Goal: Task Accomplishment & Management: Manage account settings

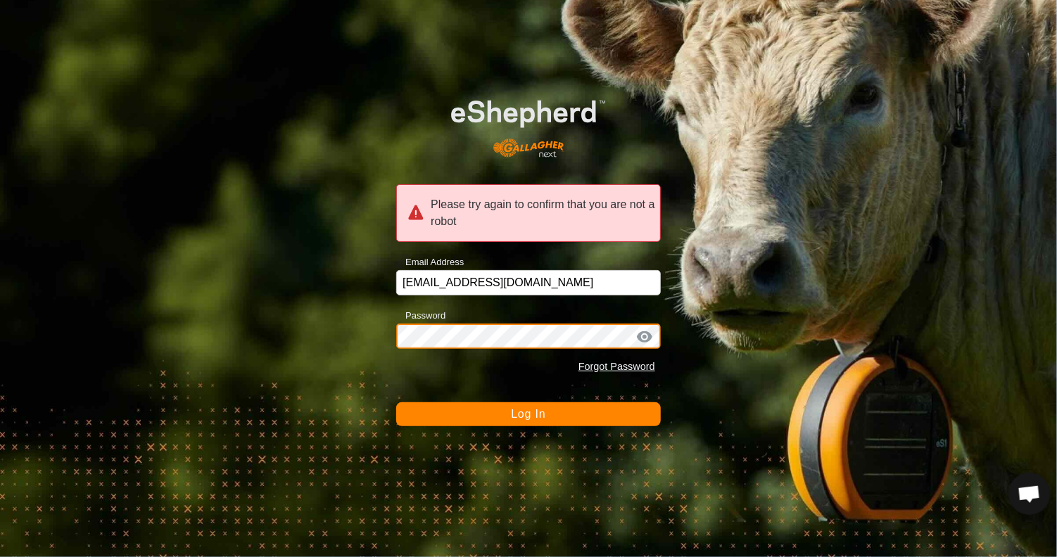
click at [334, 300] on div "Please try again to confirm that you are not a robot Email Address sdykstra4496…" at bounding box center [528, 278] width 1057 height 557
click at [396, 402] on button "Log In" at bounding box center [528, 414] width 264 height 24
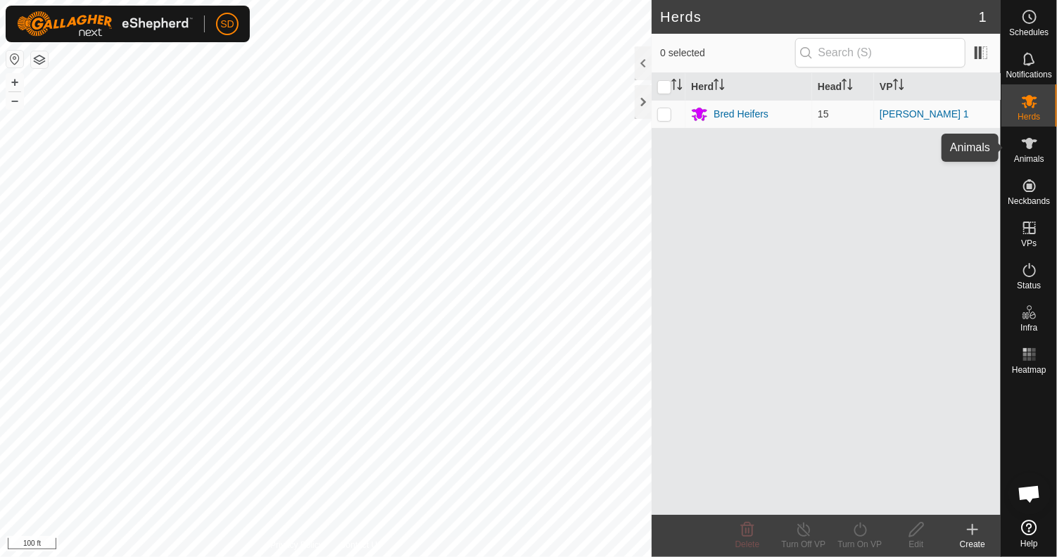
click at [1028, 141] on icon at bounding box center [1028, 143] width 15 height 11
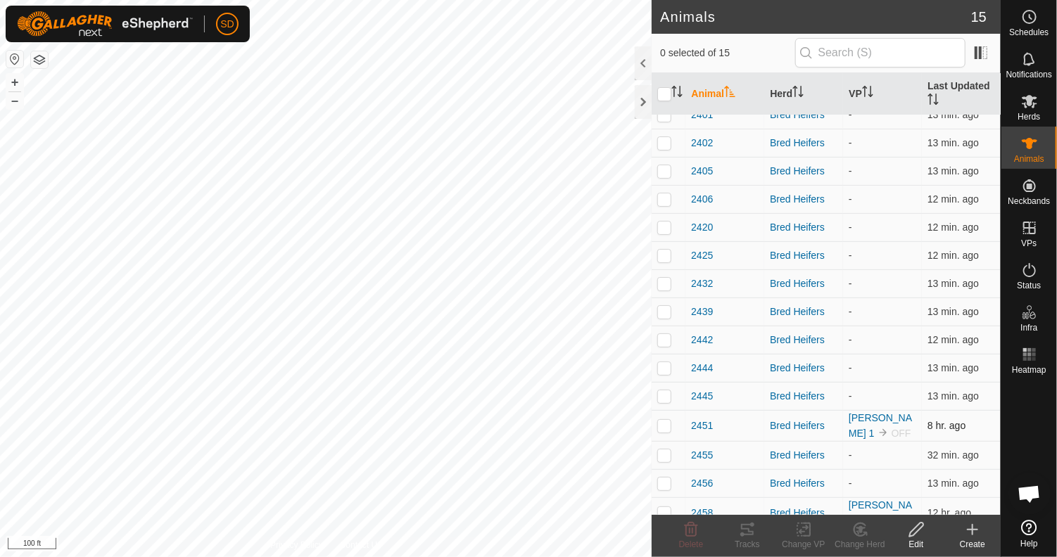
scroll to position [27, 0]
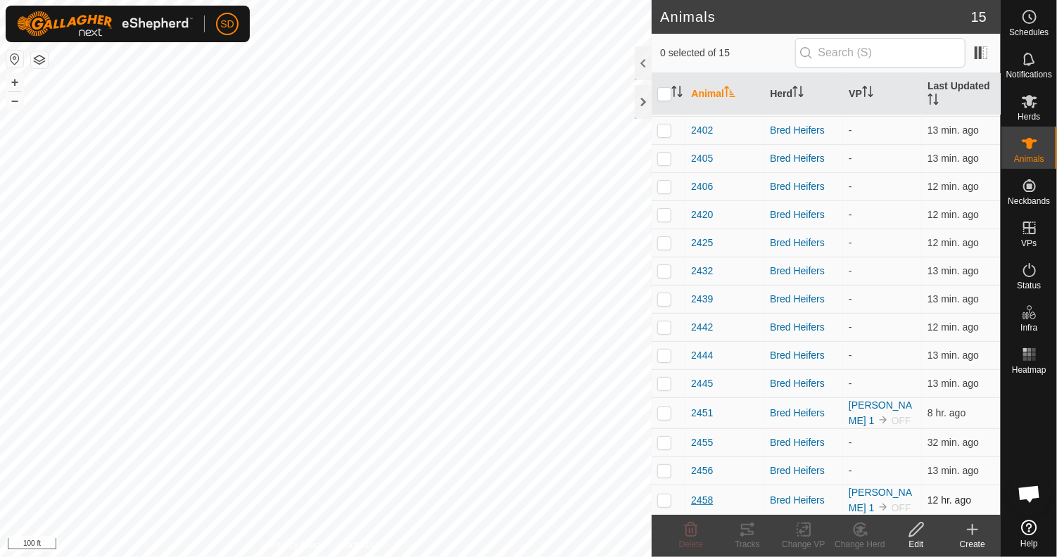
click at [705, 498] on span "2458" at bounding box center [702, 500] width 22 height 15
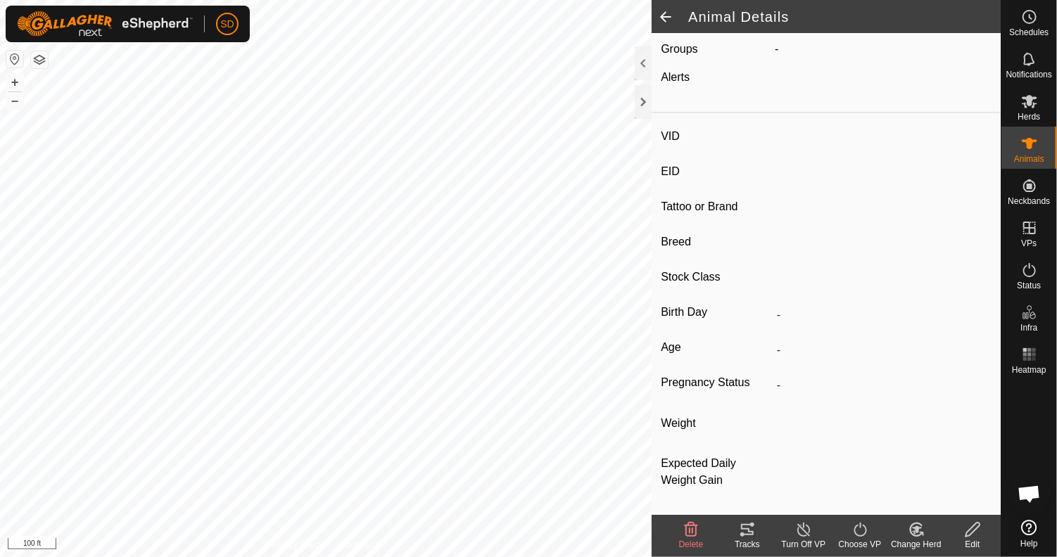
type input "2458"
type input "-"
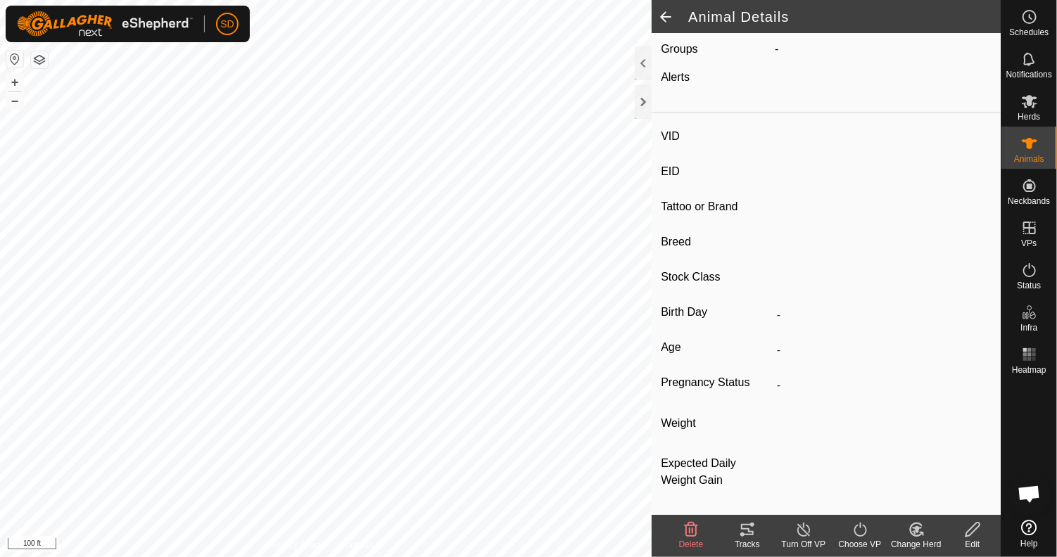
type input "0 kg"
type input "-"
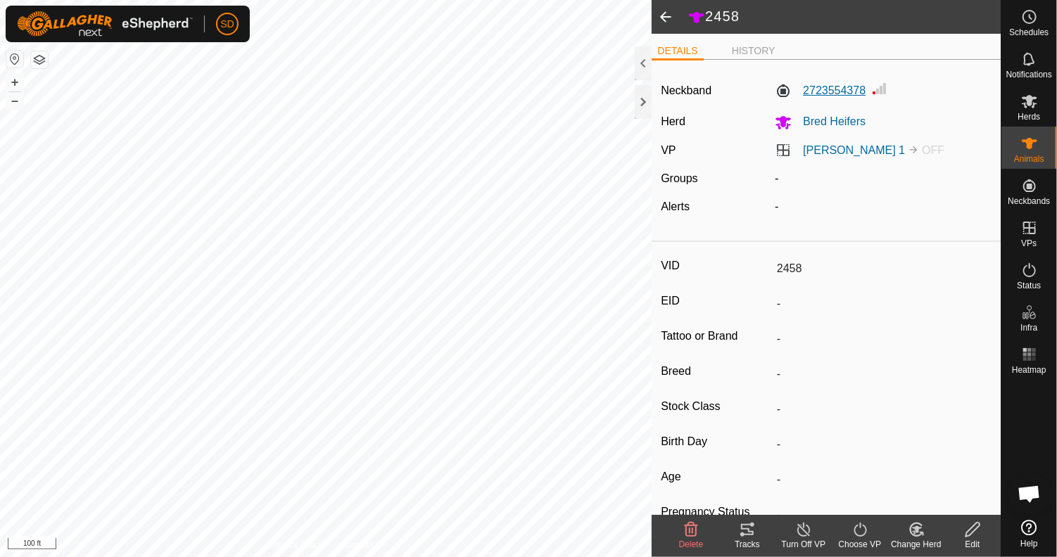
click at [818, 89] on label "2723554378" at bounding box center [819, 90] width 91 height 17
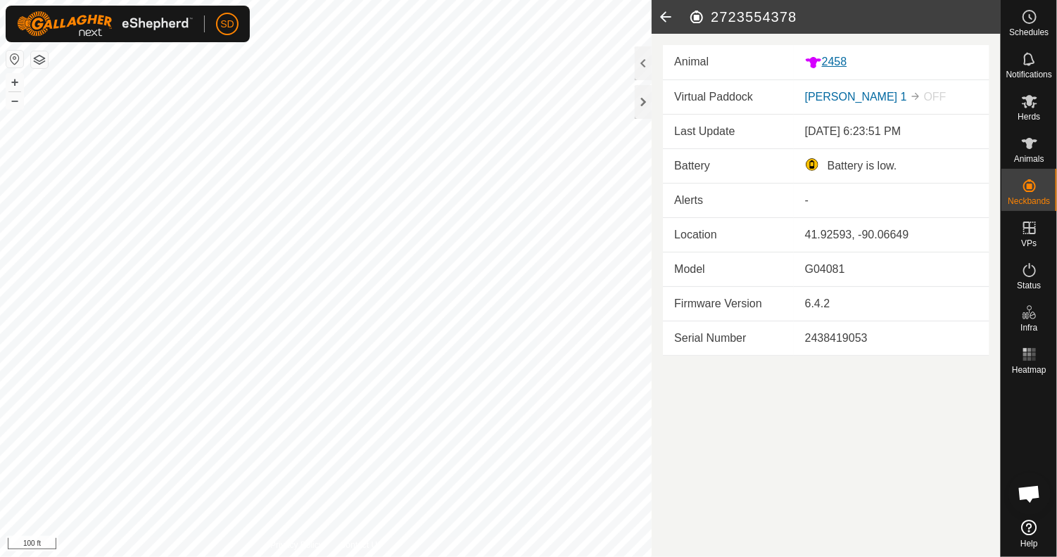
click at [850, 64] on div "2458" at bounding box center [891, 62] width 173 height 18
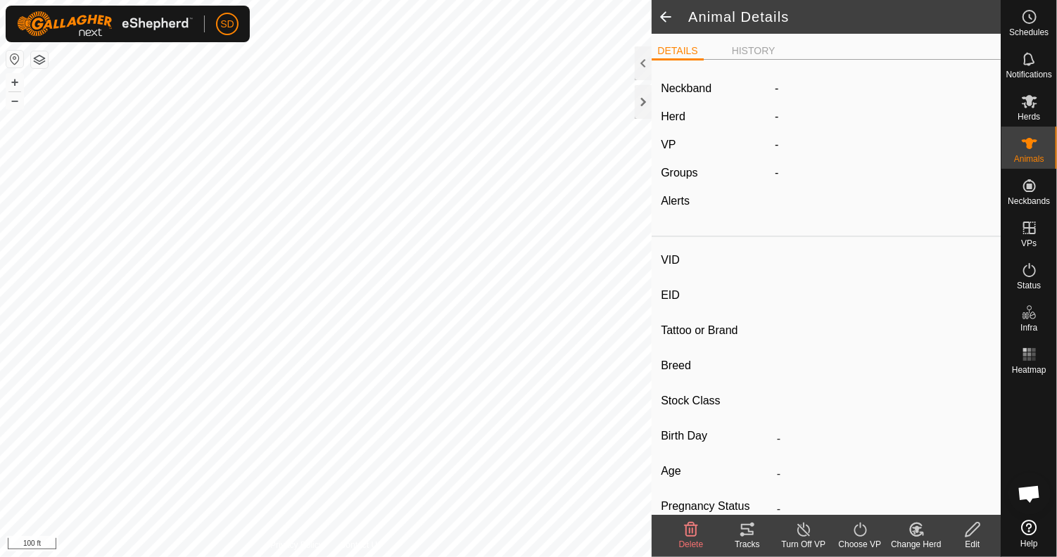
type input "2458"
type input "-"
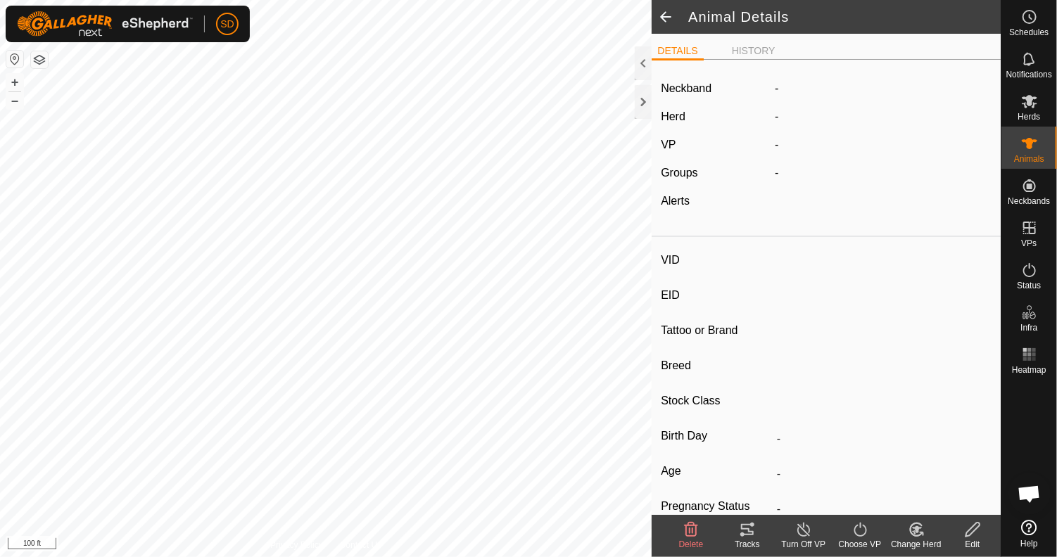
type input "0 kg"
type input "-"
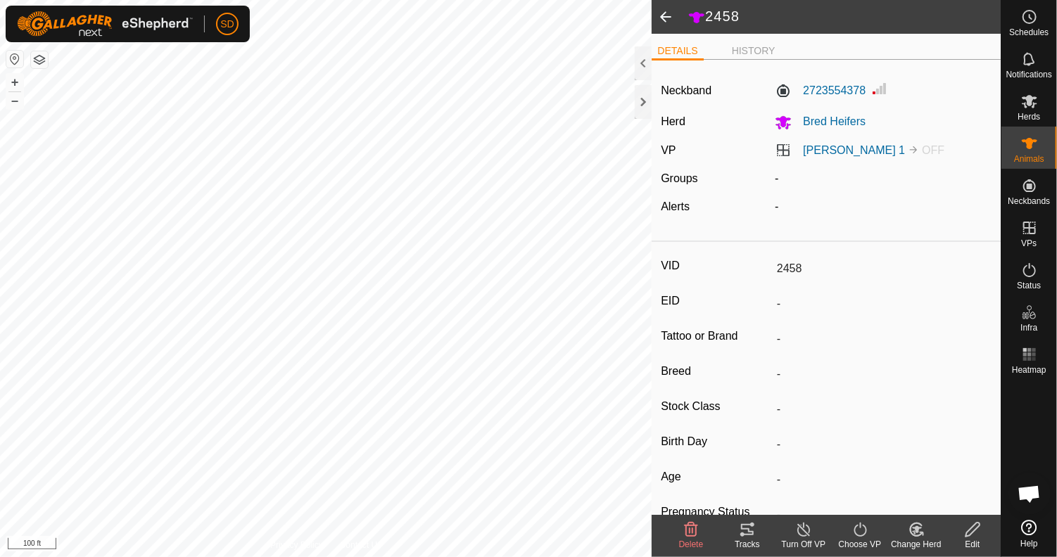
click at [966, 536] on icon at bounding box center [972, 530] width 14 height 14
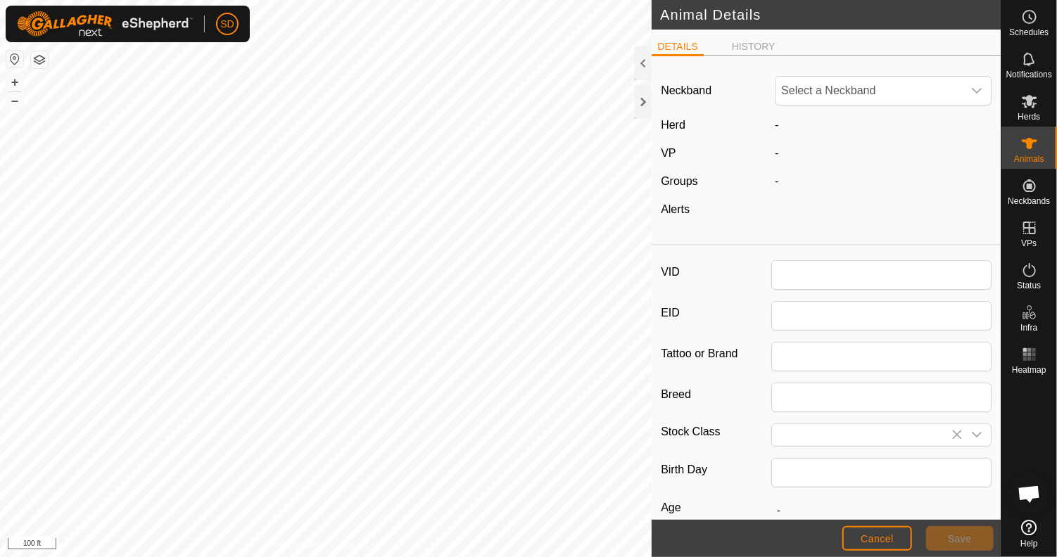
type input "2458"
type input "0"
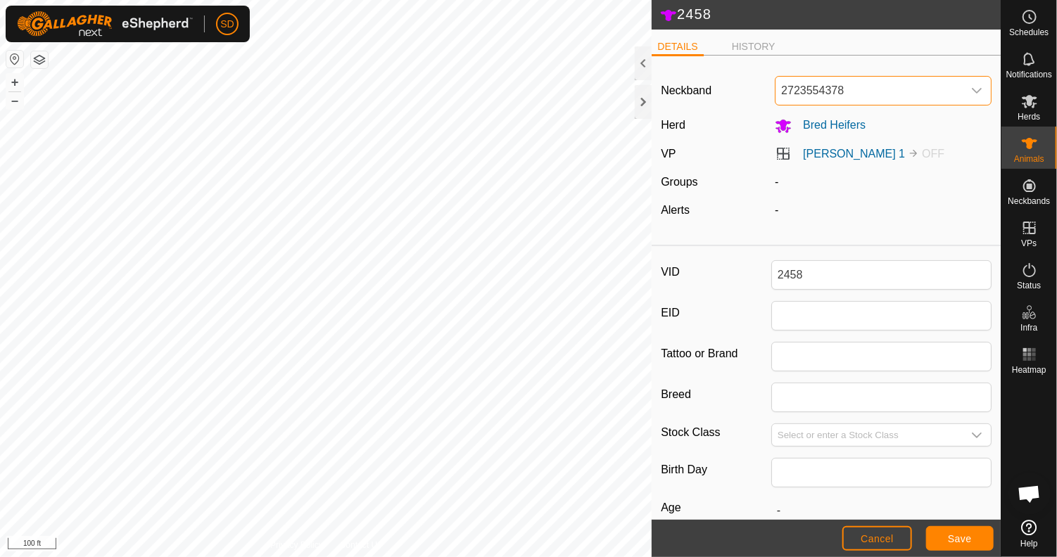
click at [926, 89] on span "2723554378" at bounding box center [868, 91] width 187 height 28
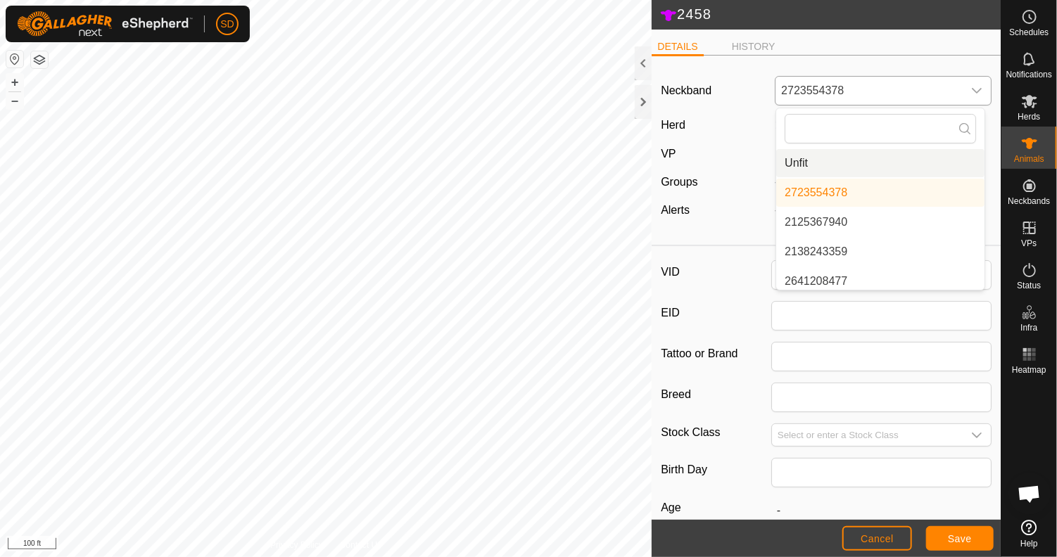
click at [815, 162] on li "Unfit" at bounding box center [880, 163] width 208 height 28
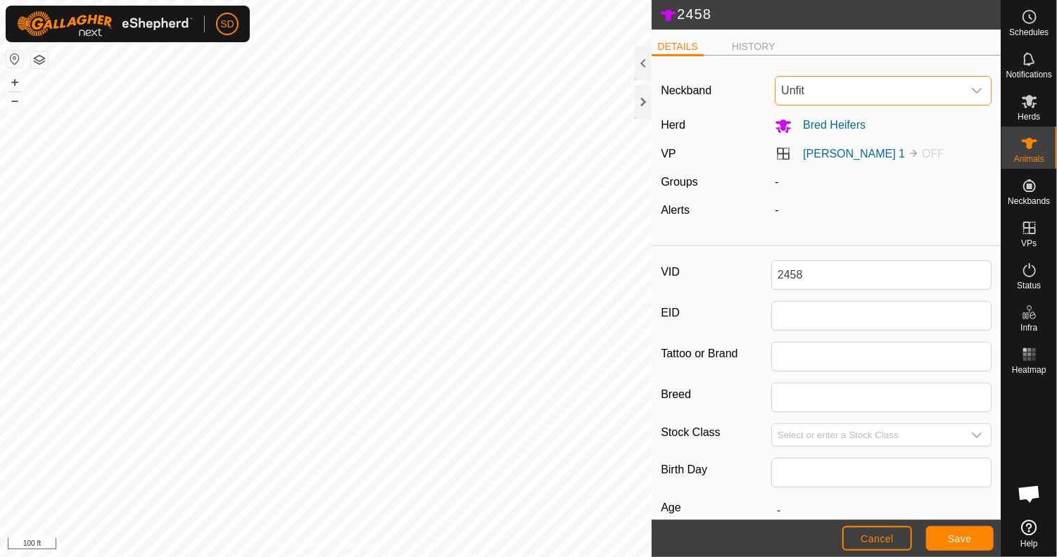
click at [833, 82] on span "Unfit" at bounding box center [868, 91] width 187 height 28
type input "3610499780"
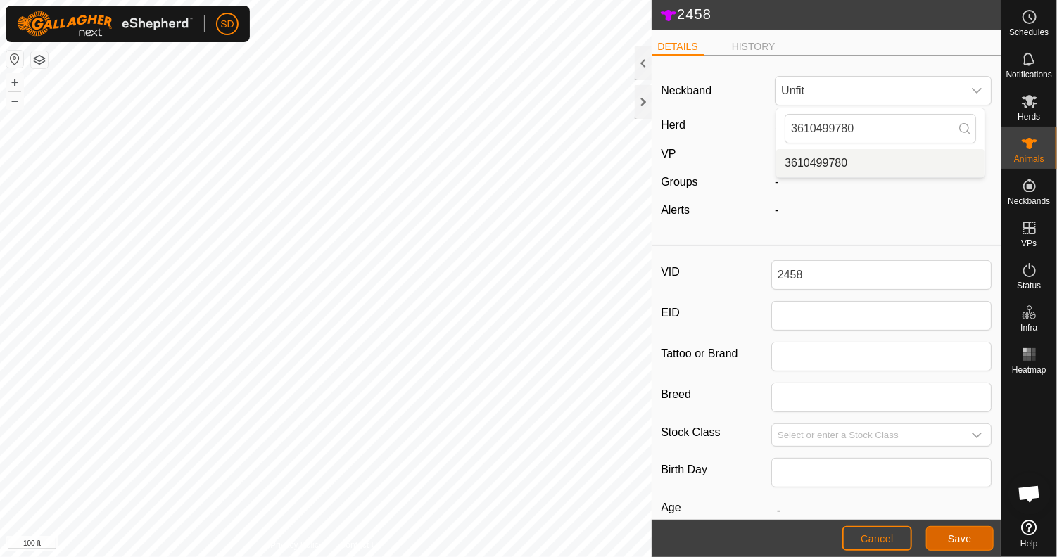
click at [962, 542] on span "Save" at bounding box center [959, 538] width 24 height 11
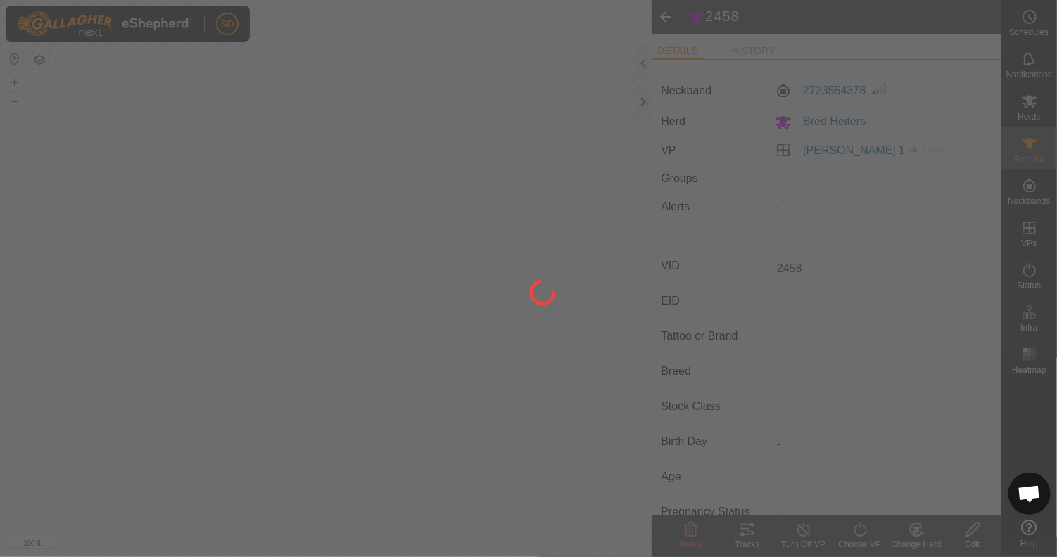
type input "-"
type input "0 kg"
type input "-"
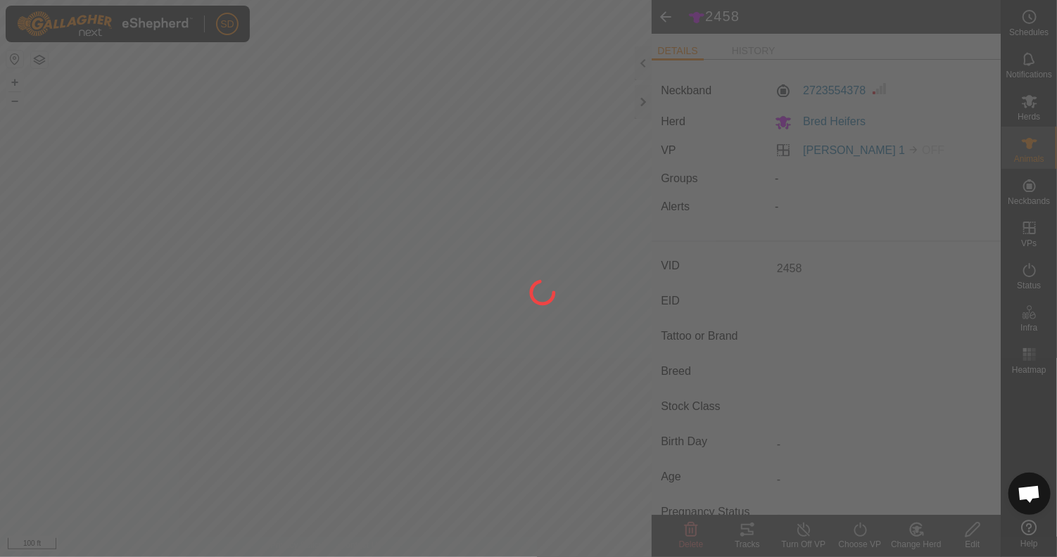
type input "-"
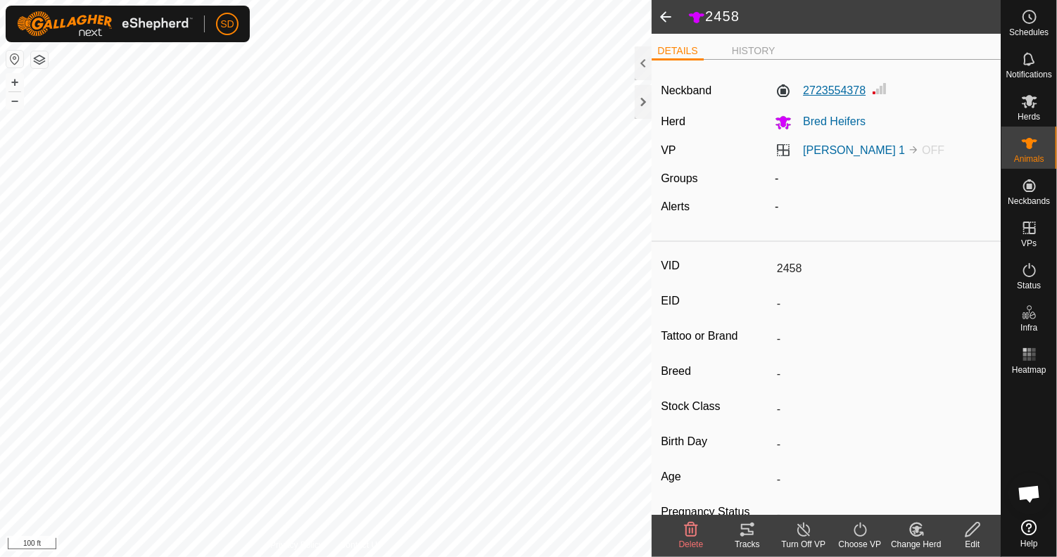
click at [836, 93] on label "2723554378" at bounding box center [819, 90] width 91 height 17
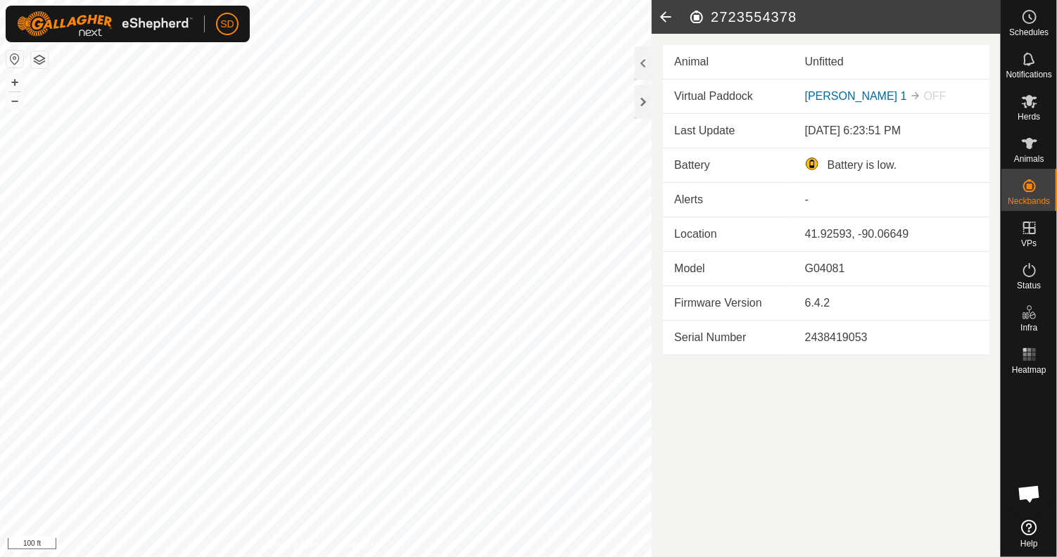
click at [662, 11] on icon at bounding box center [665, 17] width 28 height 34
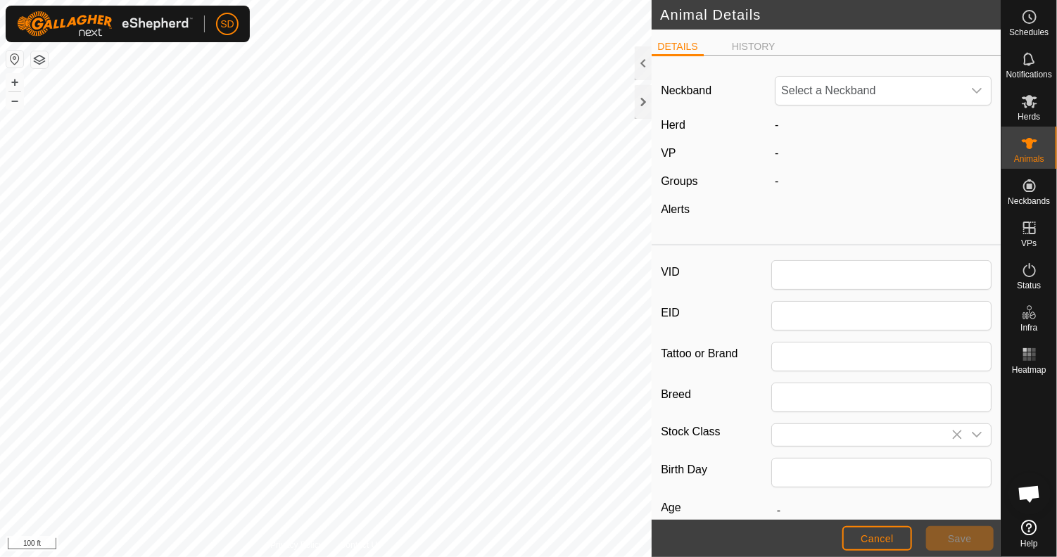
type input "2458"
type input "0"
click at [971, 89] on div "dropdown trigger" at bounding box center [976, 91] width 28 height 28
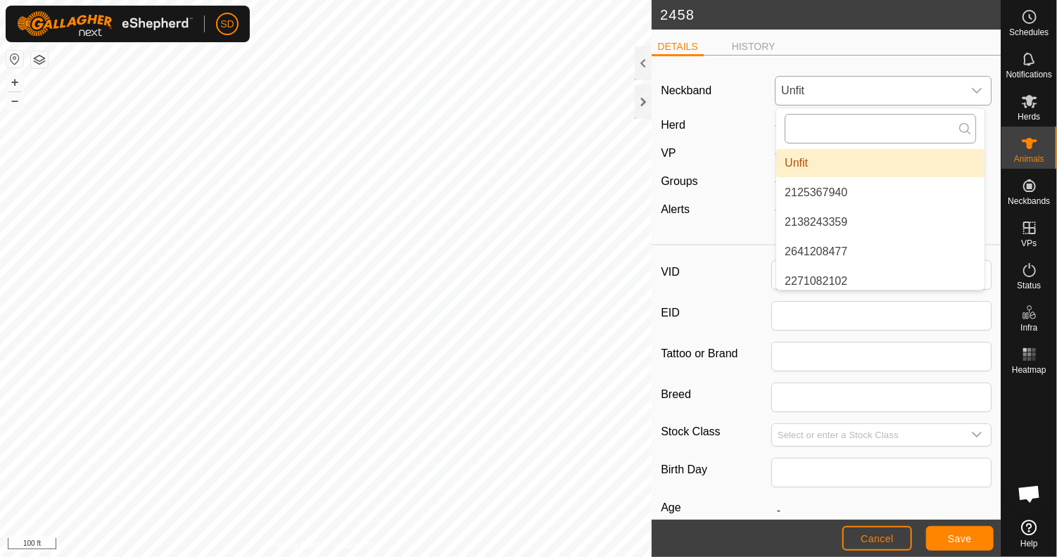
click at [819, 127] on input "text" at bounding box center [879, 129] width 191 height 30
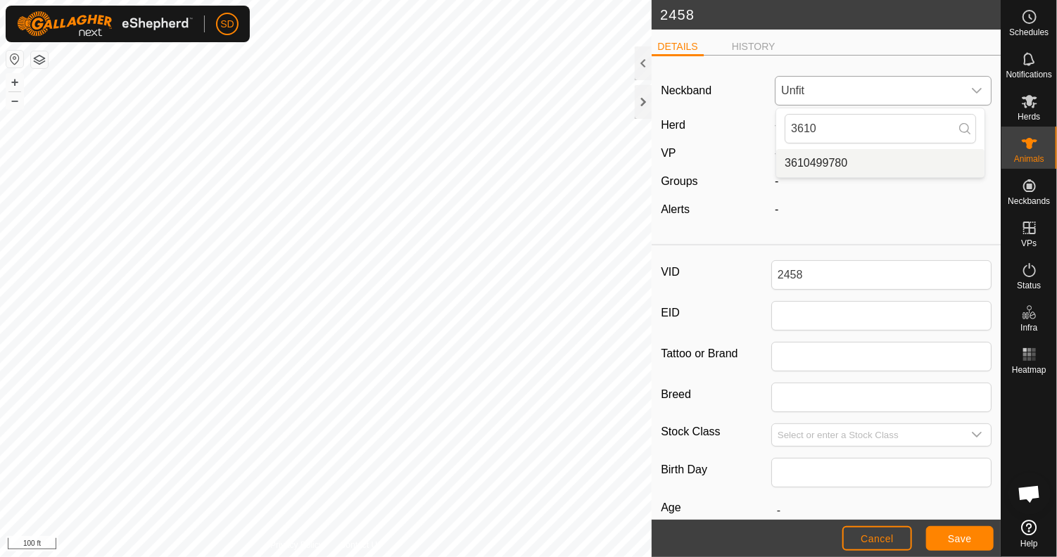
type input "3610"
click at [822, 166] on li "3610499780" at bounding box center [880, 163] width 208 height 28
click at [955, 535] on span "Save" at bounding box center [959, 538] width 24 height 11
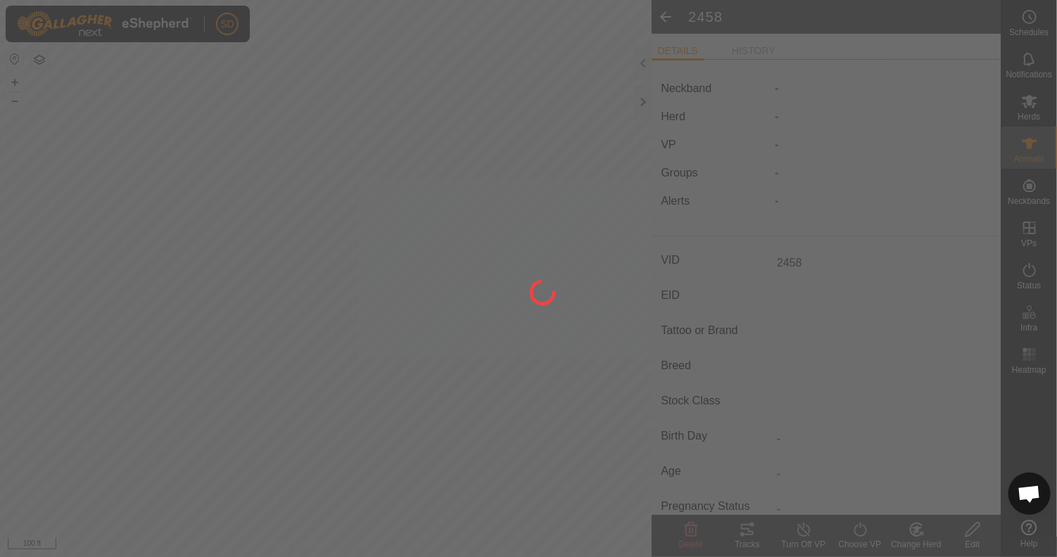
type input "-"
type input "0 kg"
type input "-"
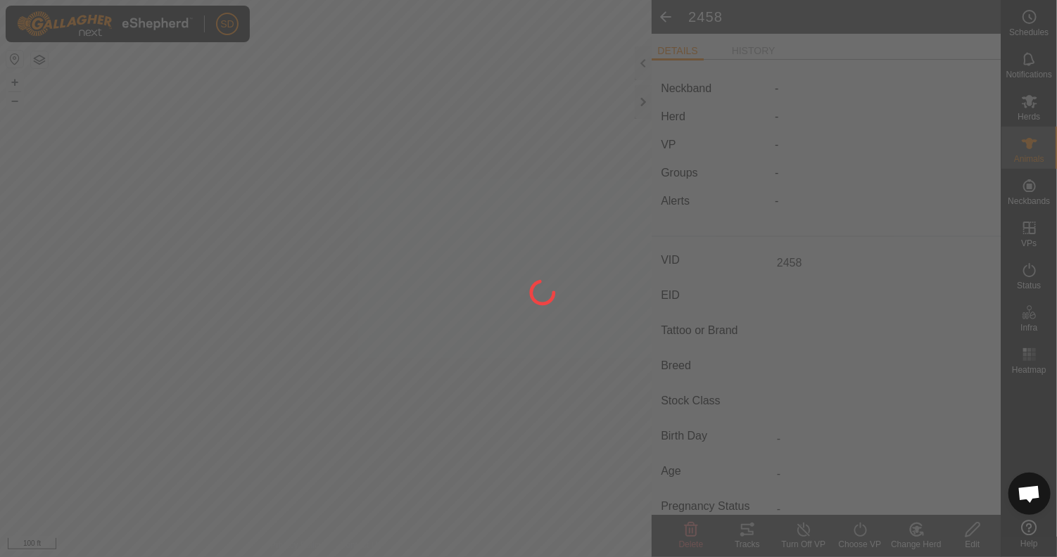
type input "-"
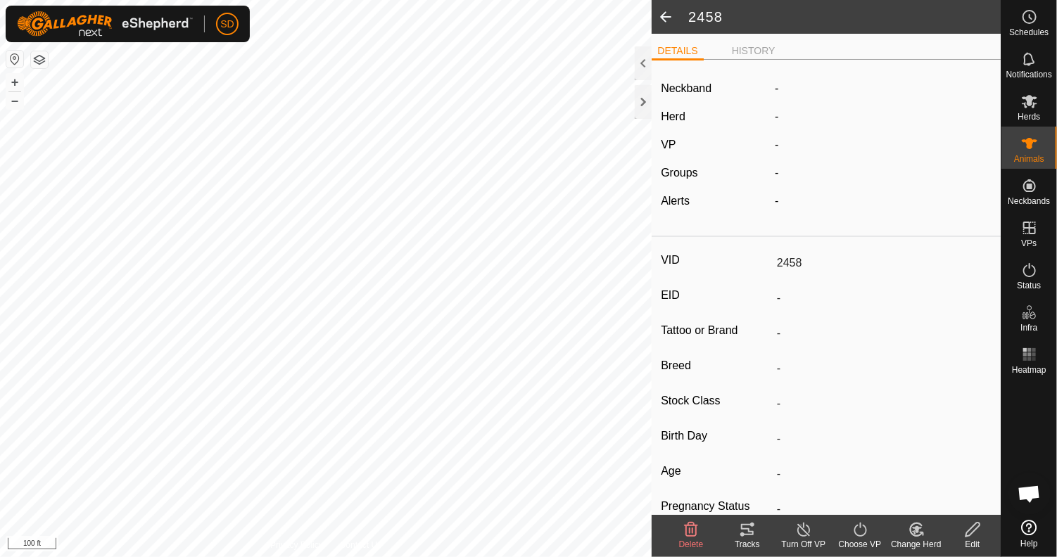
click at [964, 535] on icon at bounding box center [973, 529] width 18 height 17
type input "0"
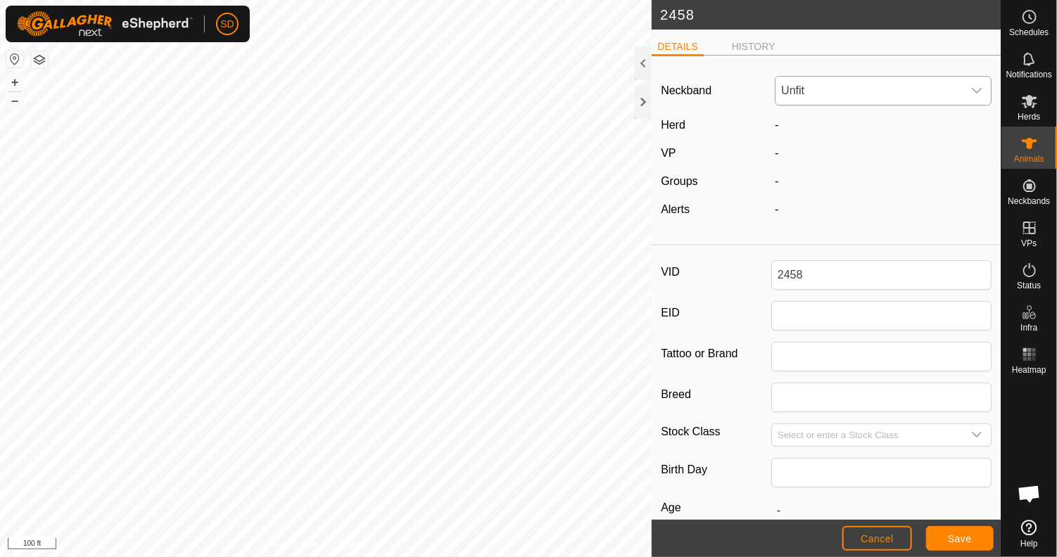
click at [971, 88] on icon "dropdown trigger" at bounding box center [976, 90] width 11 height 11
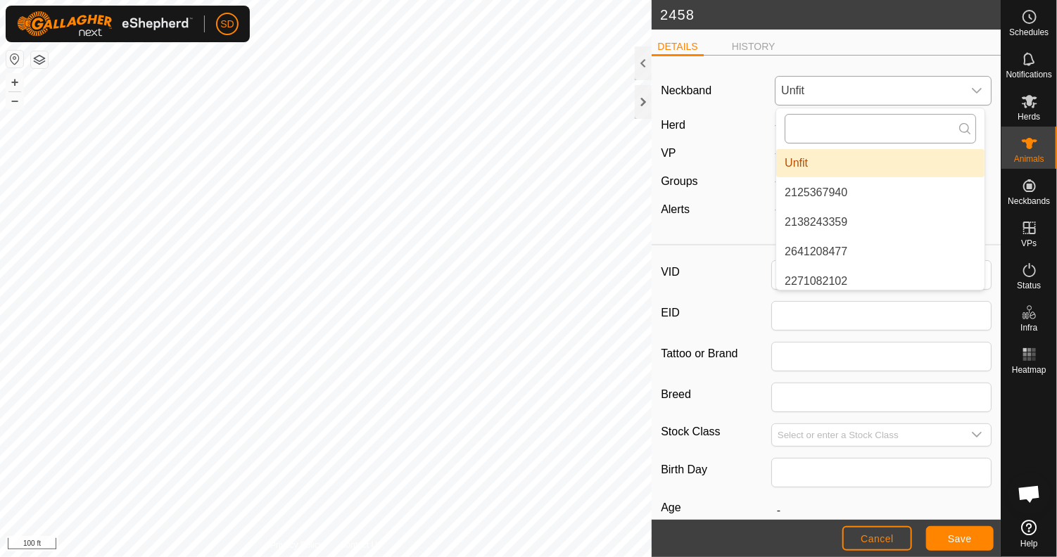
click at [817, 128] on input "text" at bounding box center [879, 129] width 191 height 30
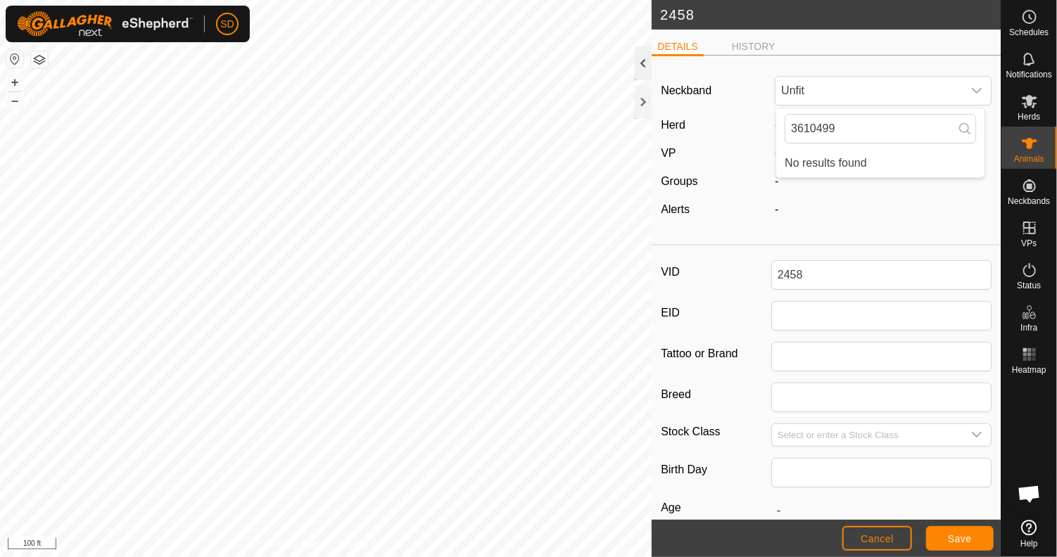
type input "3610499"
click at [639, 60] on div at bounding box center [642, 63] width 17 height 34
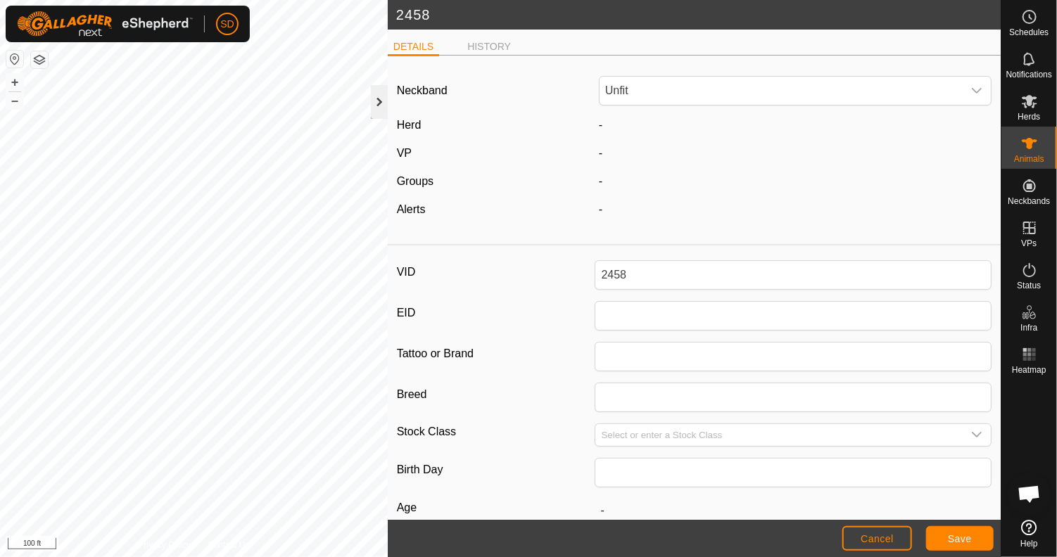
click at [374, 97] on div at bounding box center [379, 102] width 17 height 34
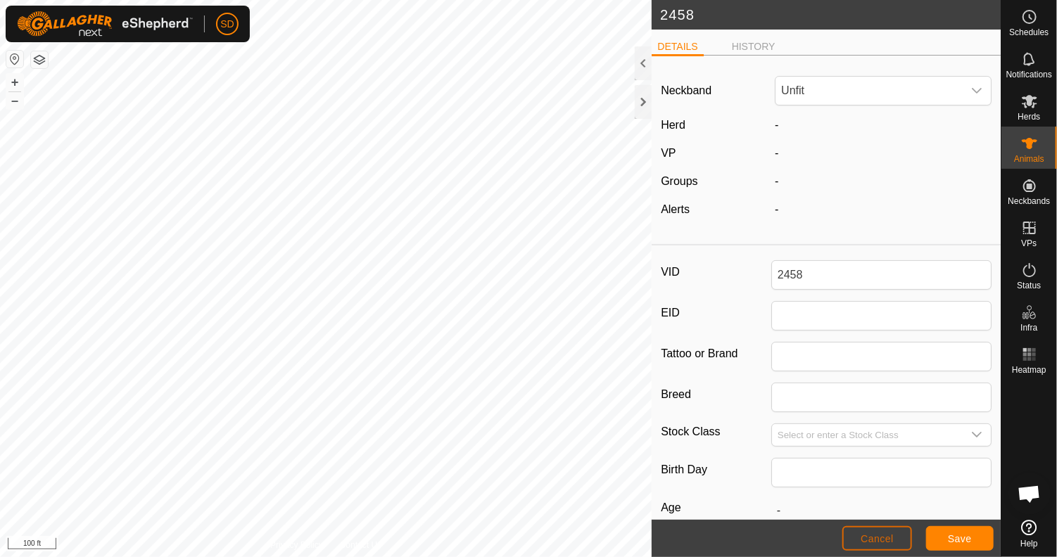
click at [876, 542] on span "Cancel" at bounding box center [876, 538] width 33 height 11
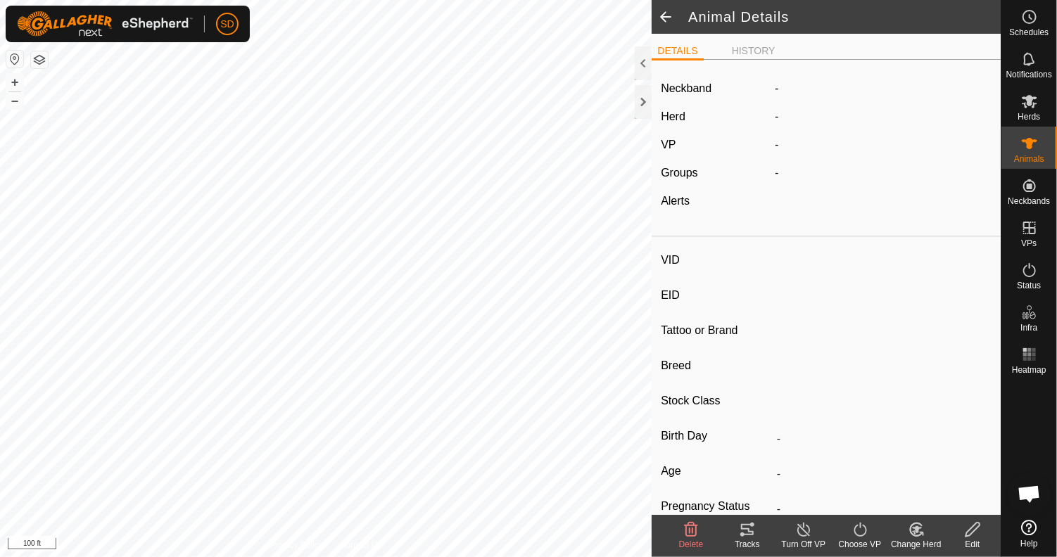
type input "2458"
type input "-"
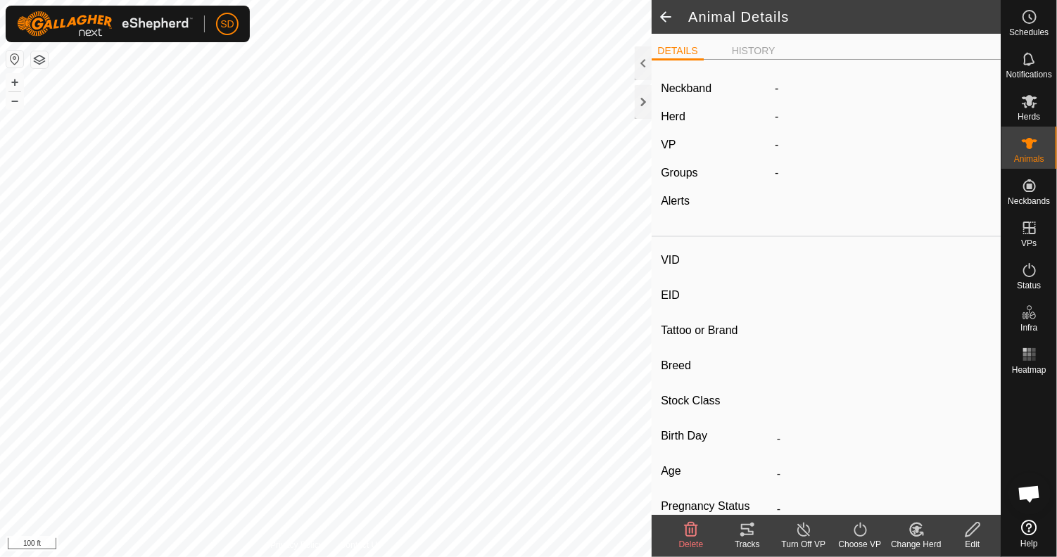
type input "0 kg"
type input "-"
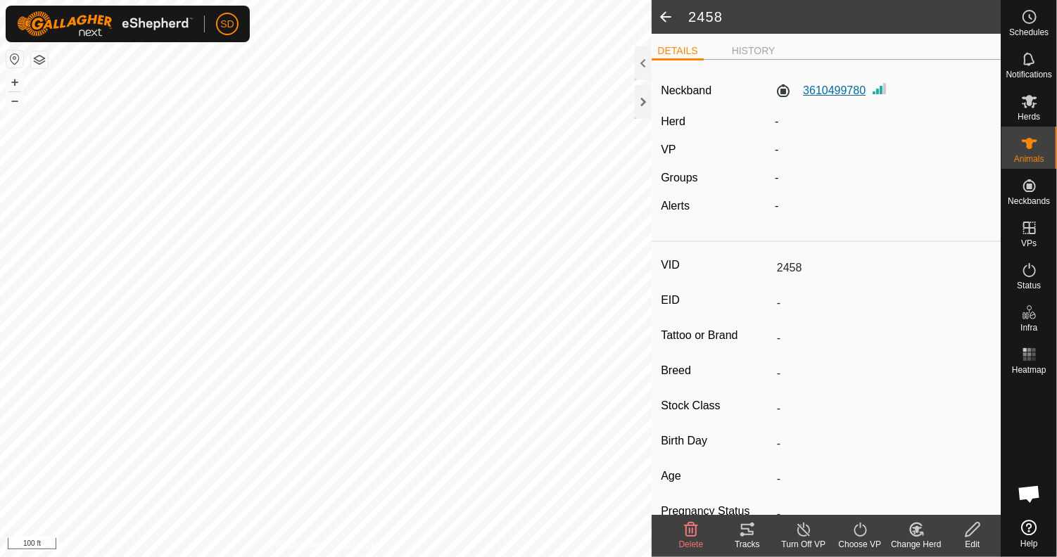
click at [827, 92] on label "3610499780" at bounding box center [819, 90] width 91 height 17
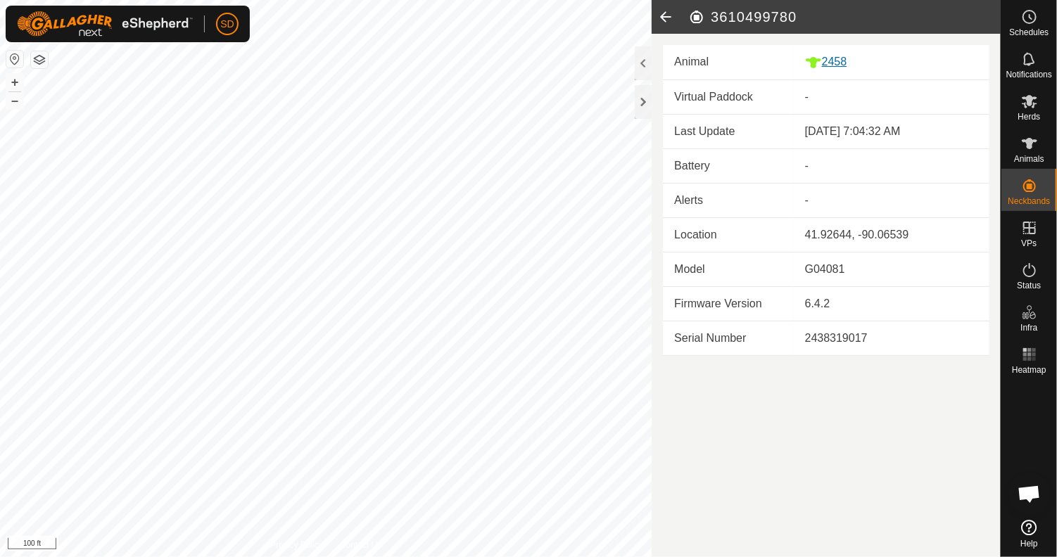
click at [838, 61] on div "2458" at bounding box center [891, 62] width 173 height 18
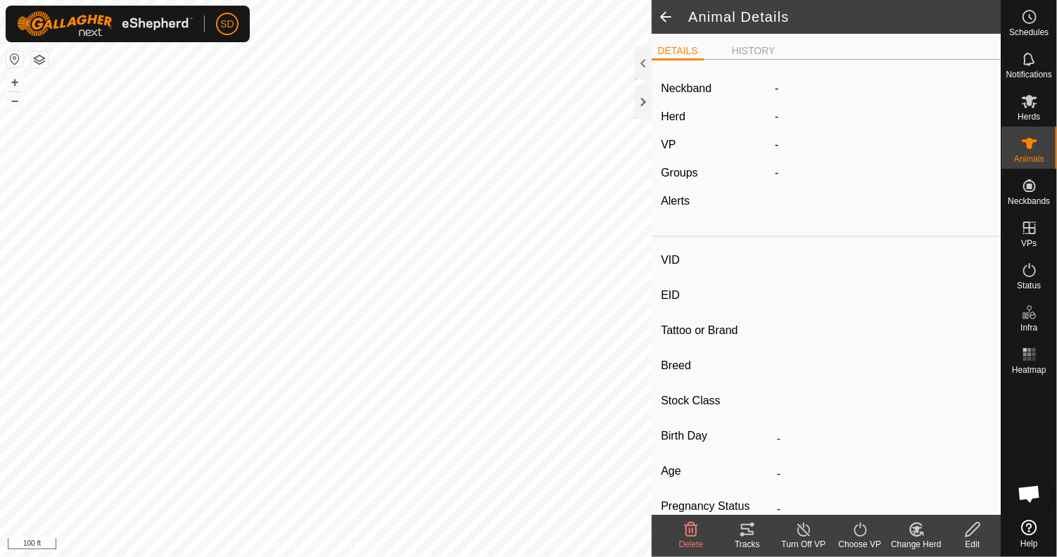
type input "2458"
type input "-"
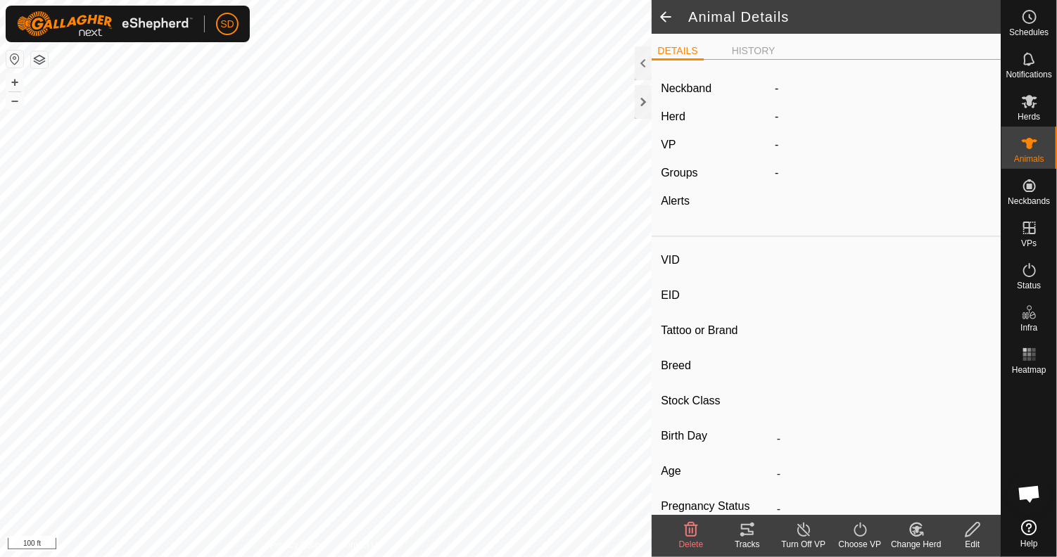
type input "0 kg"
type input "-"
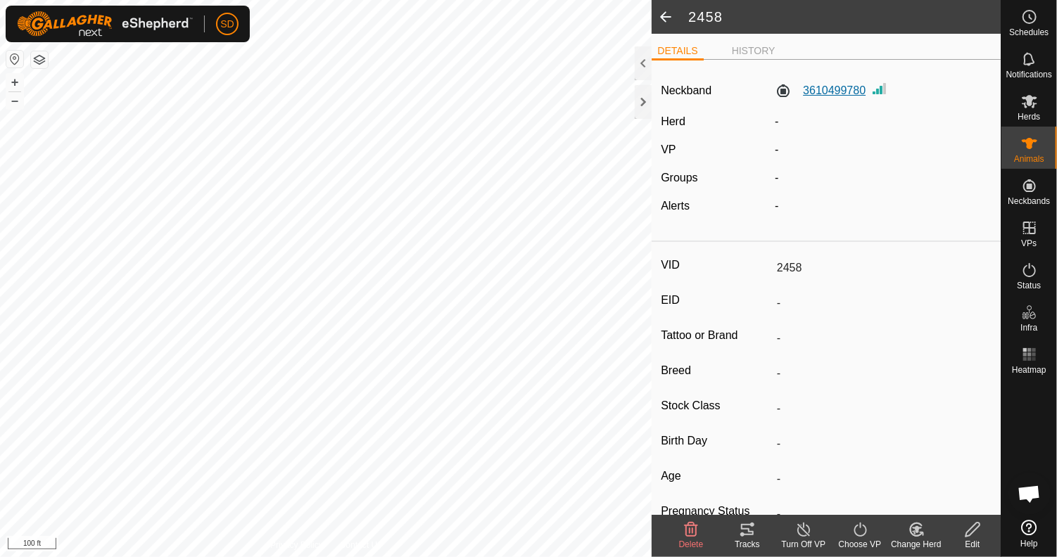
click at [831, 93] on label "3610499780" at bounding box center [819, 90] width 91 height 17
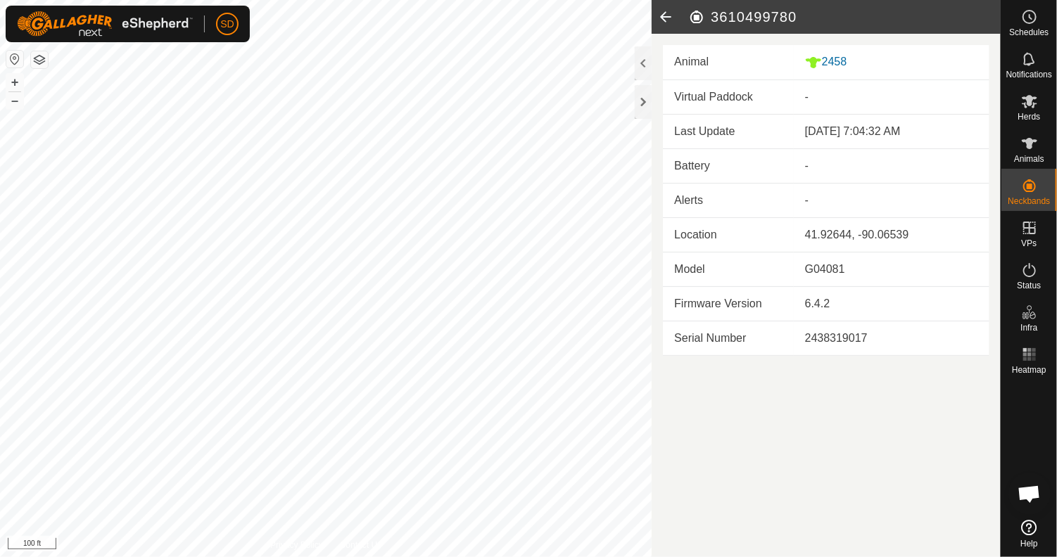
click at [666, 15] on icon at bounding box center [665, 17] width 28 height 34
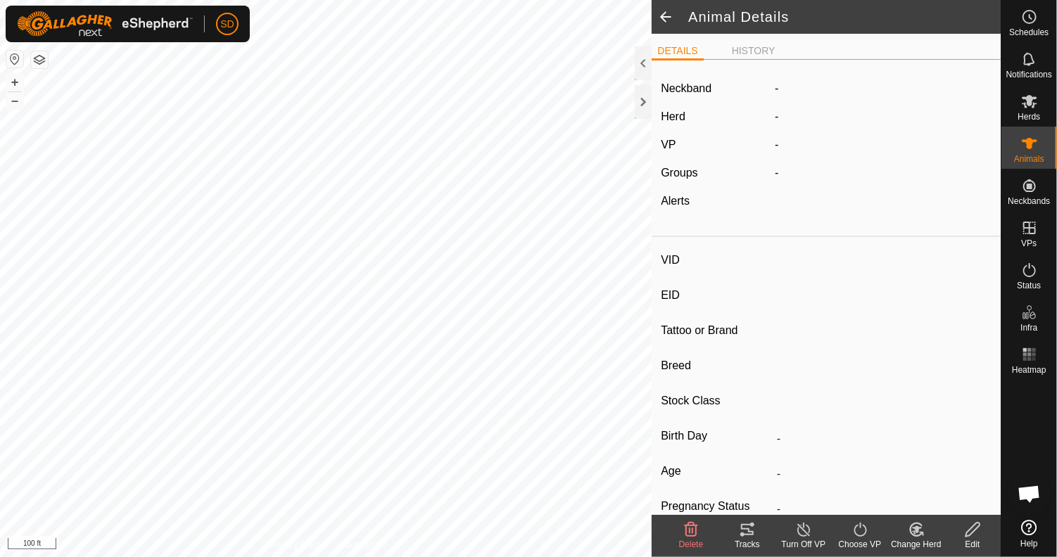
type input "2458"
type input "-"
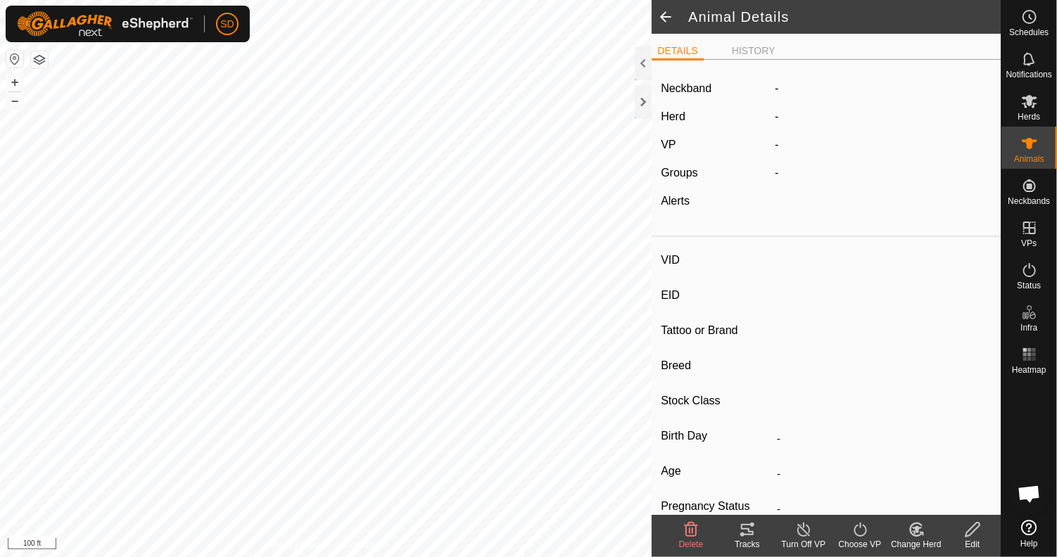
type input "0 kg"
type input "-"
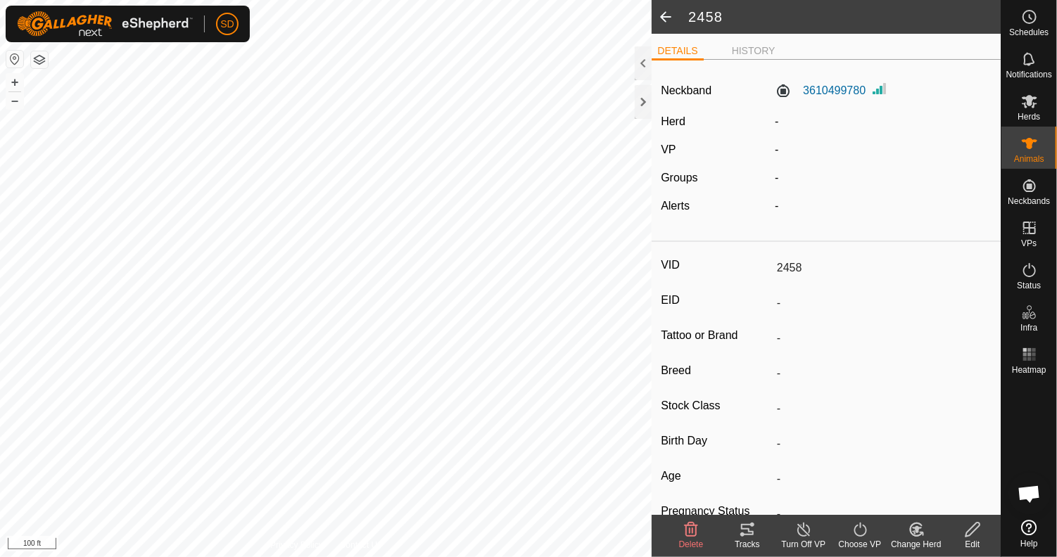
click at [666, 15] on span at bounding box center [665, 17] width 28 height 34
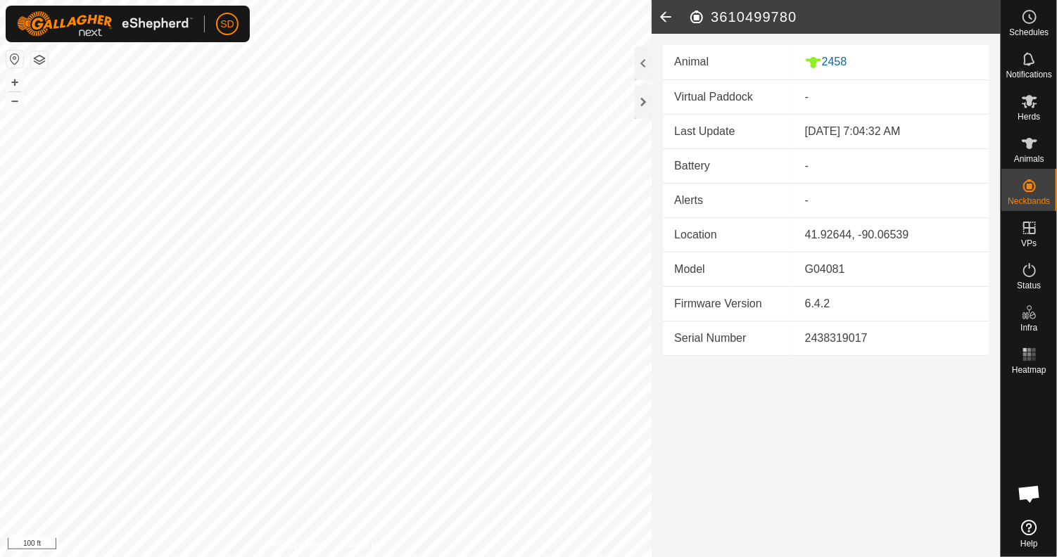
click at [666, 15] on icon at bounding box center [665, 17] width 28 height 34
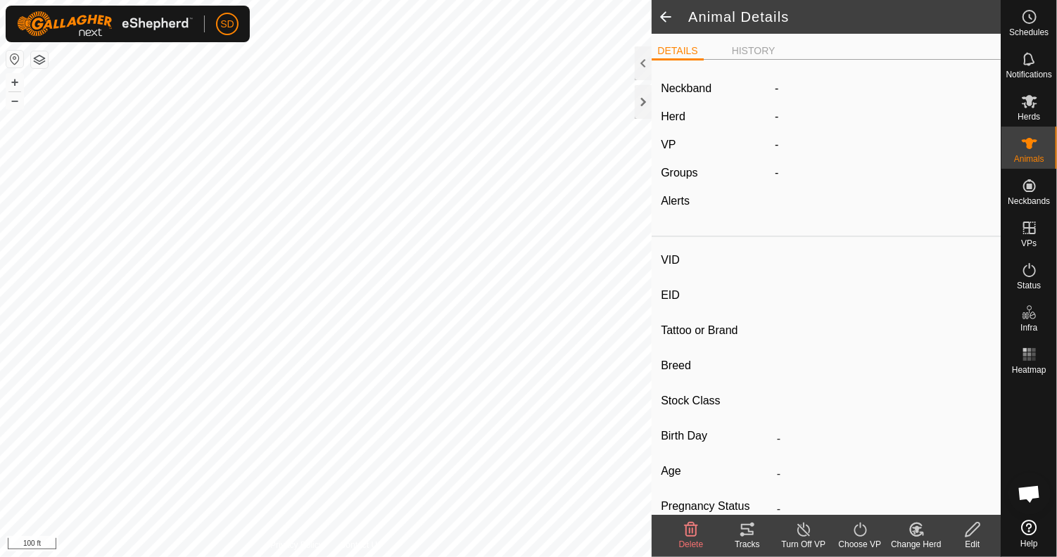
type input "2458"
type input "-"
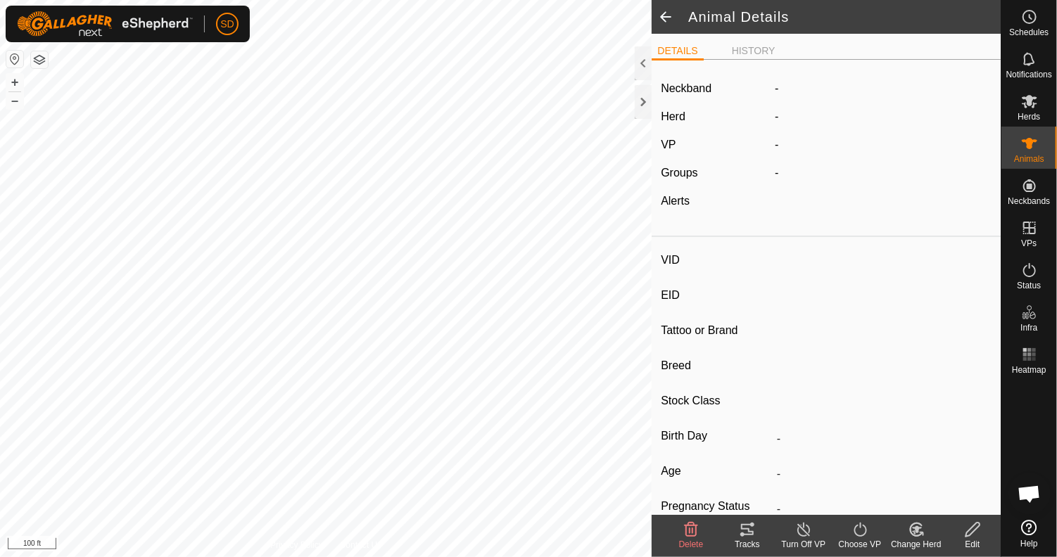
type input "0 kg"
type input "-"
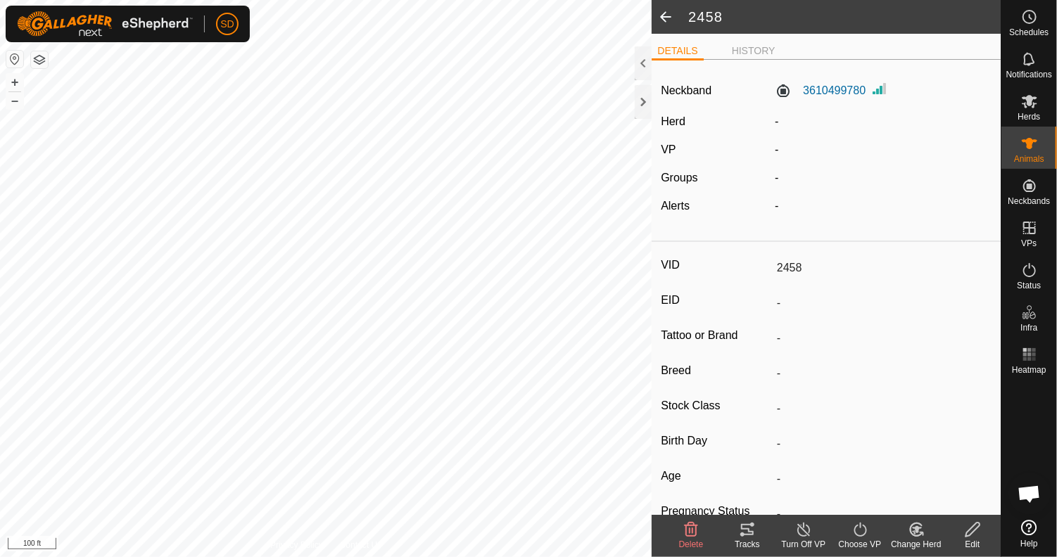
click at [666, 15] on span at bounding box center [665, 17] width 28 height 34
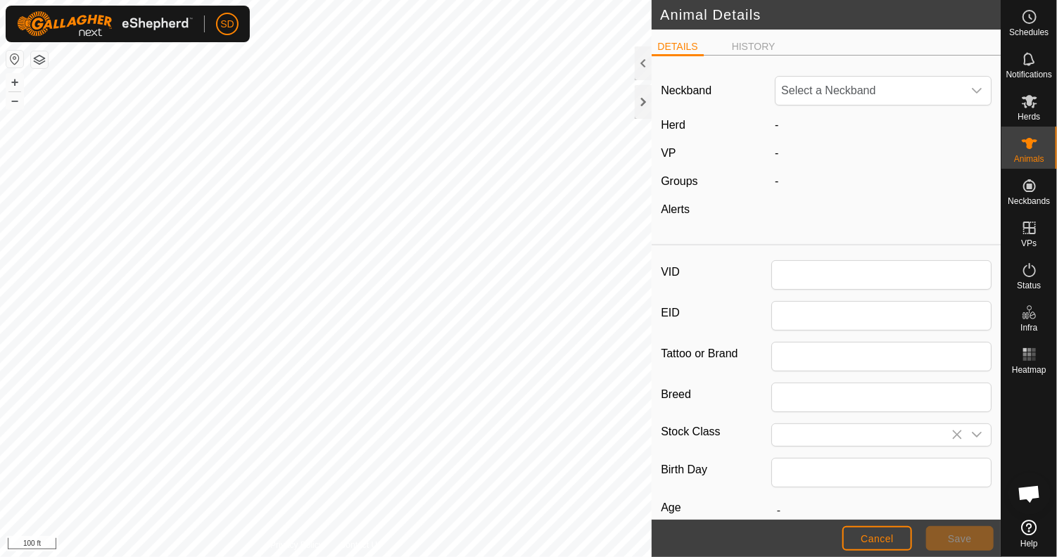
type input "2458"
type input "0"
click at [666, 15] on h2 "2458" at bounding box center [830, 14] width 340 height 17
click at [956, 544] on span "Save" at bounding box center [959, 538] width 24 height 11
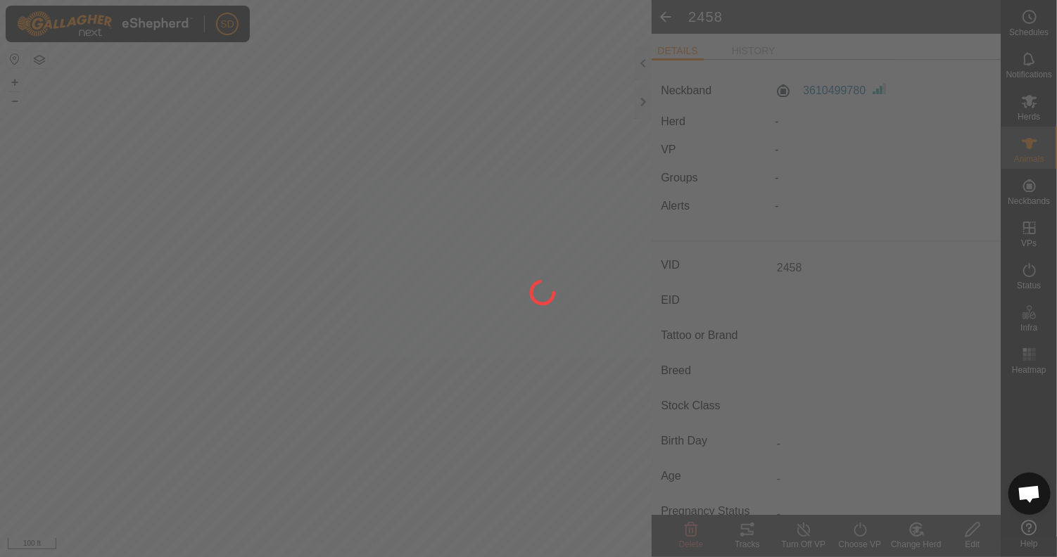
type input "-"
type input "0 kg"
type input "-"
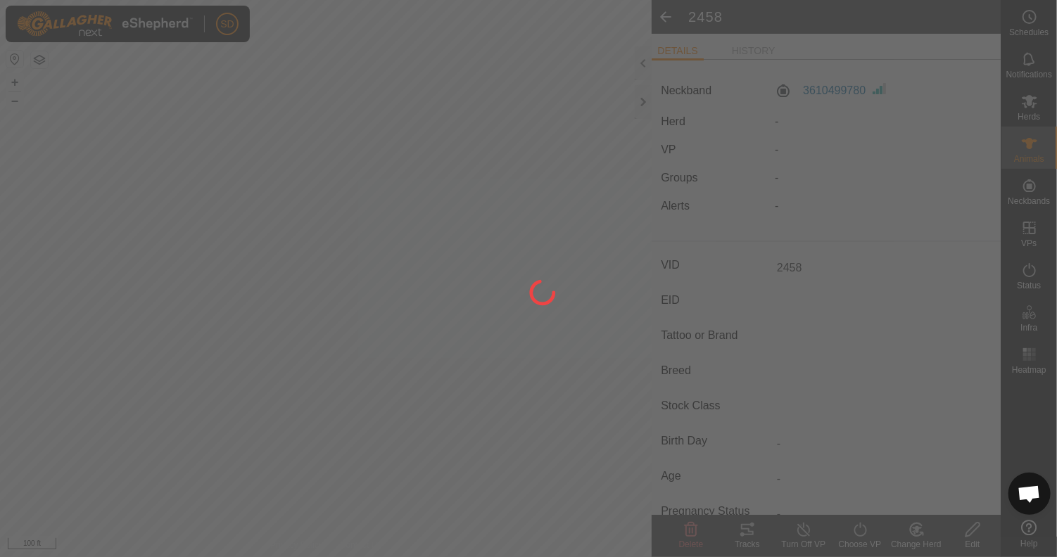
type input "-"
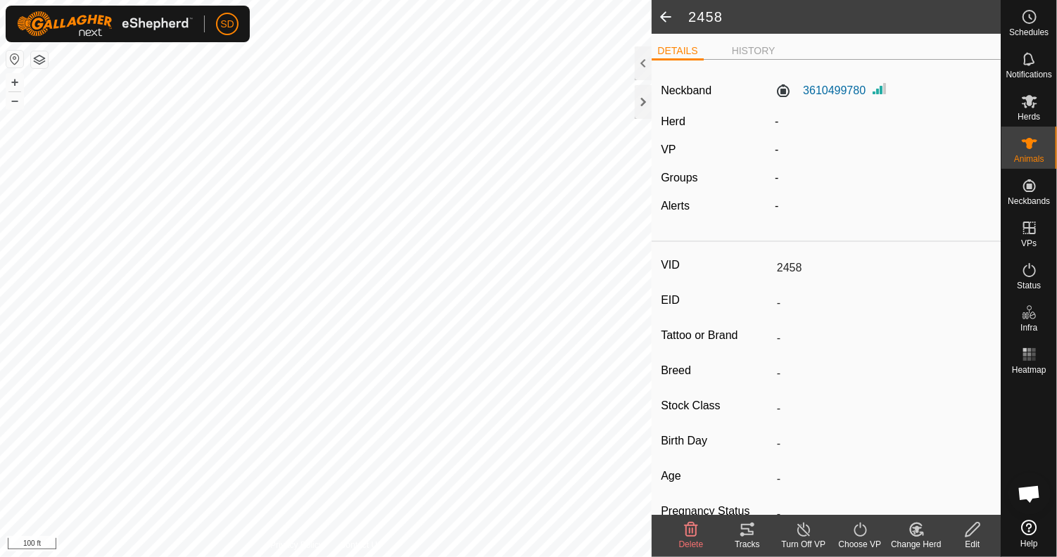
click at [667, 8] on span at bounding box center [665, 17] width 28 height 34
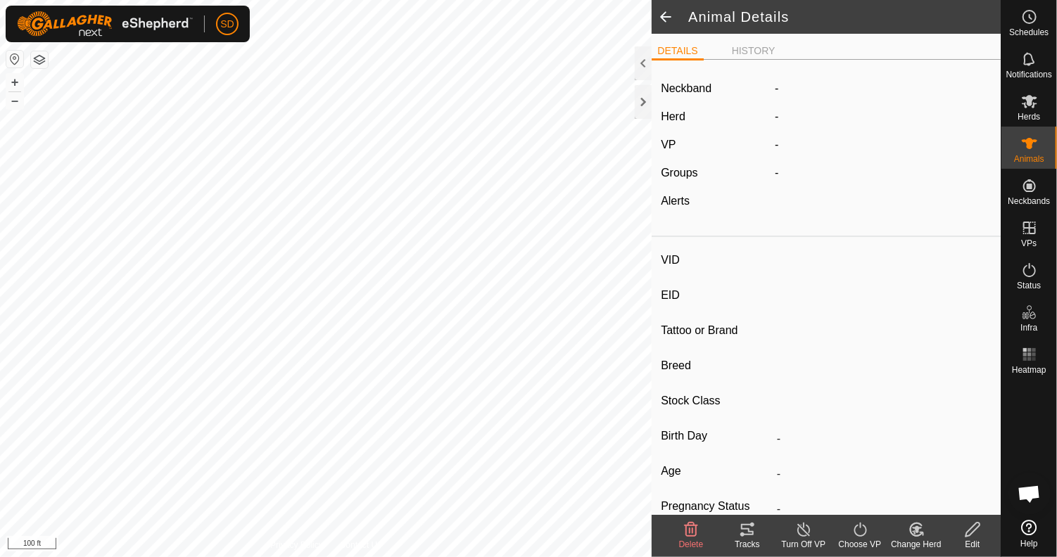
type input "2458"
type input "-"
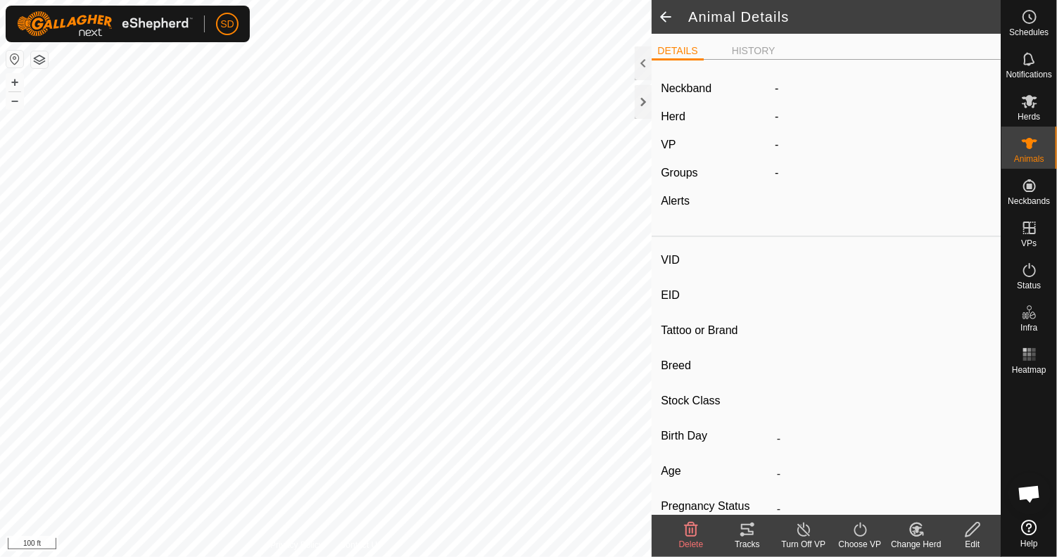
type input "0 kg"
type input "-"
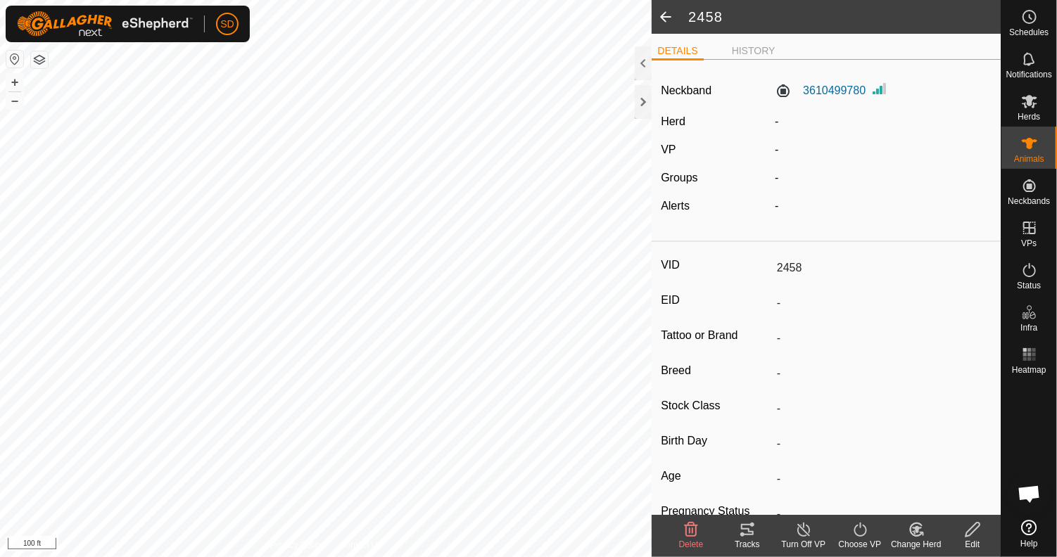
click at [664, 11] on span at bounding box center [665, 17] width 28 height 34
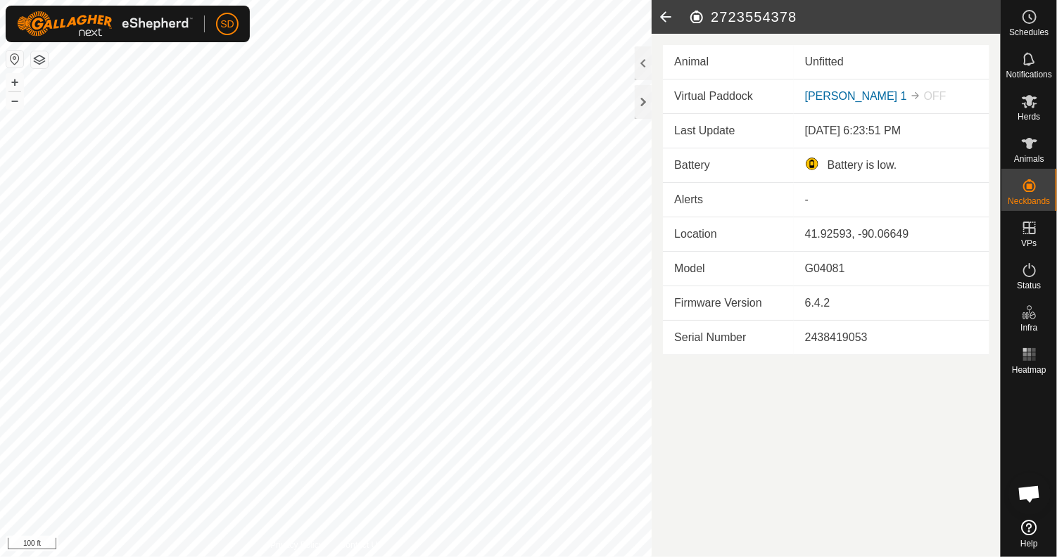
click at [664, 11] on icon at bounding box center [665, 17] width 28 height 34
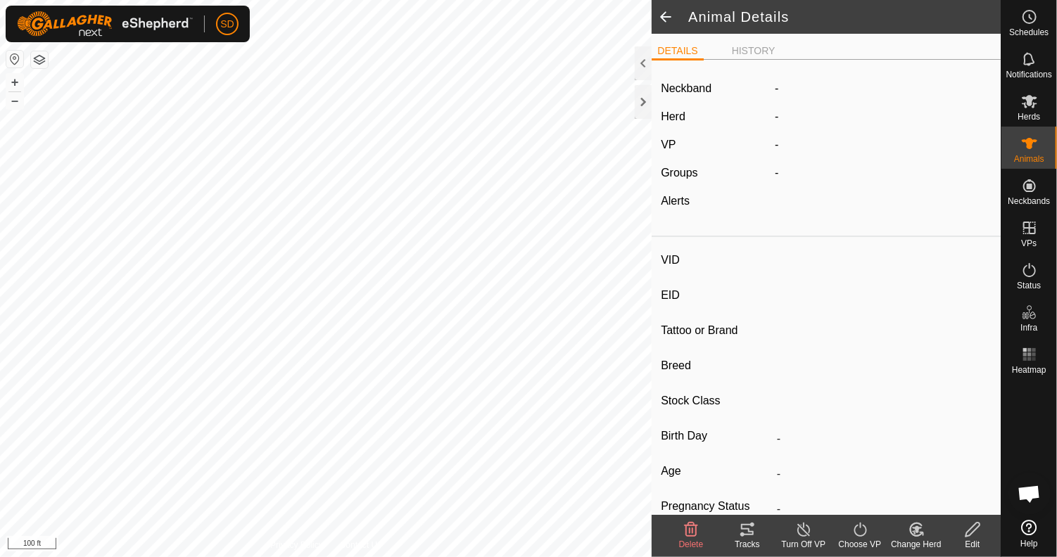
type input "2458"
type input "-"
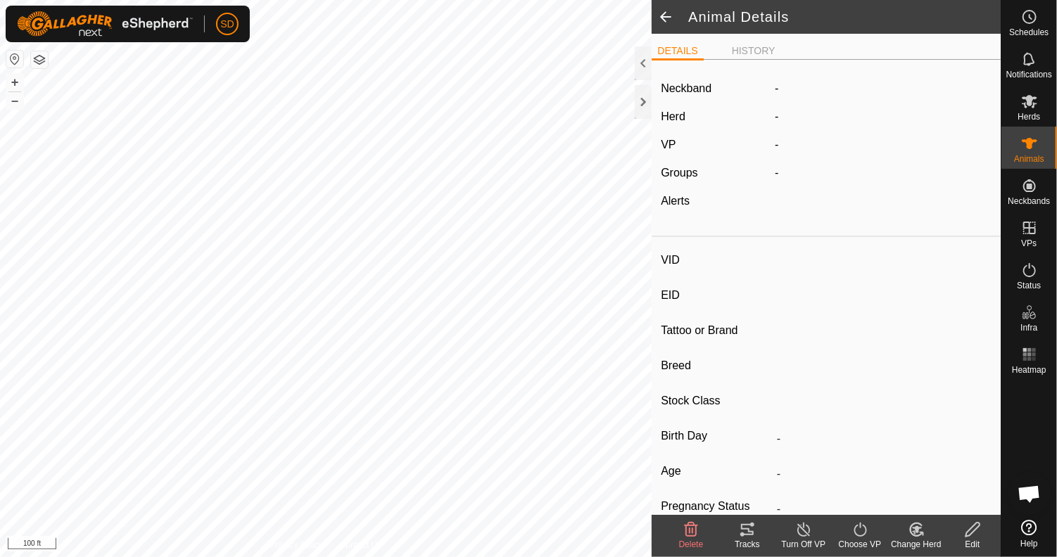
type input "0 kg"
type input "-"
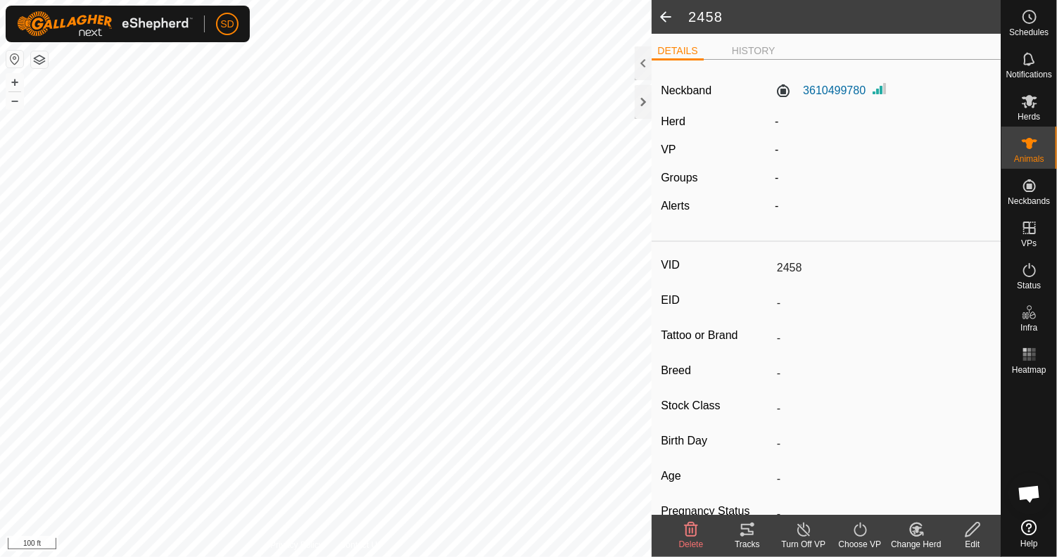
click at [664, 11] on span at bounding box center [665, 17] width 28 height 34
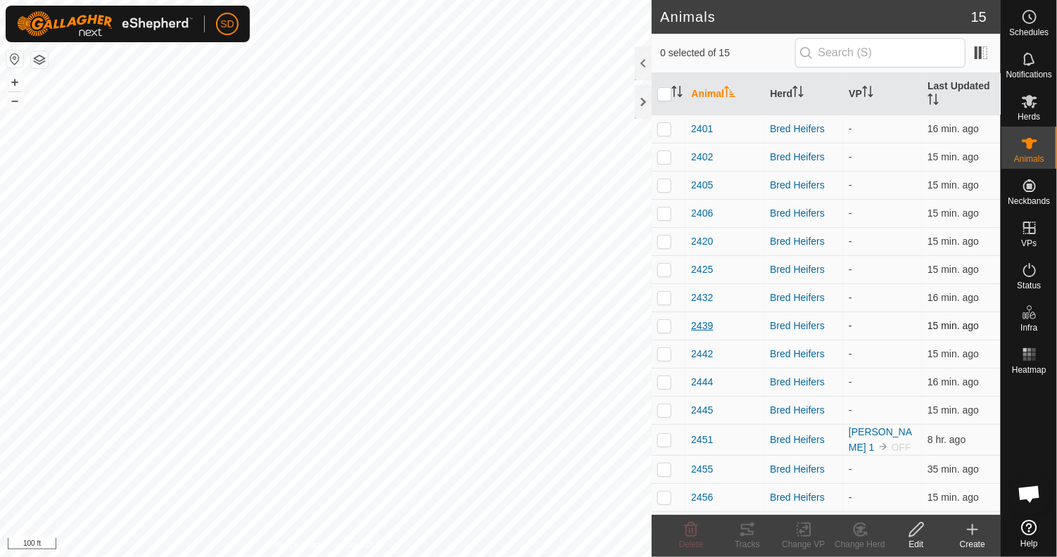
click at [699, 325] on span "2439" at bounding box center [702, 326] width 22 height 15
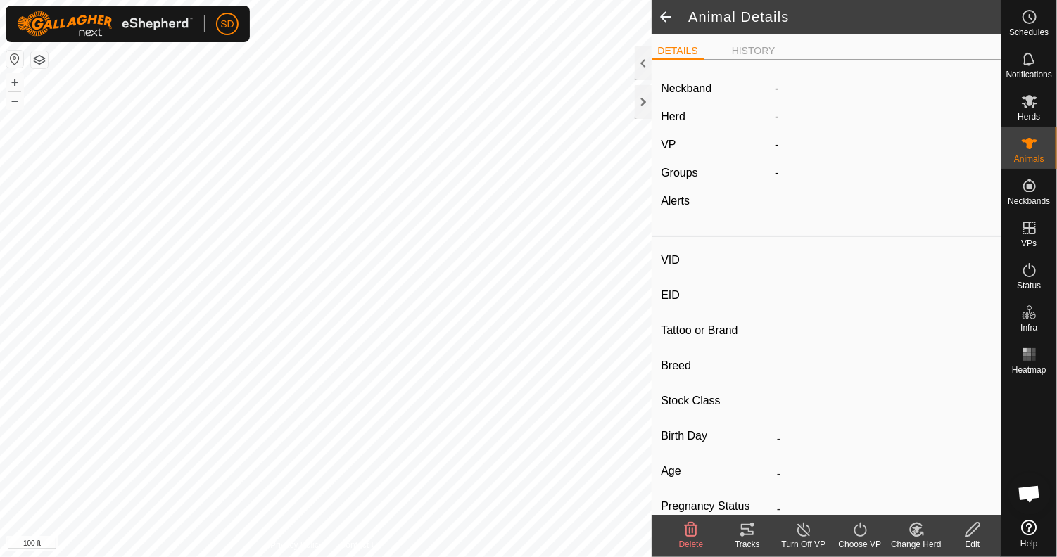
type input "2439"
type input "-"
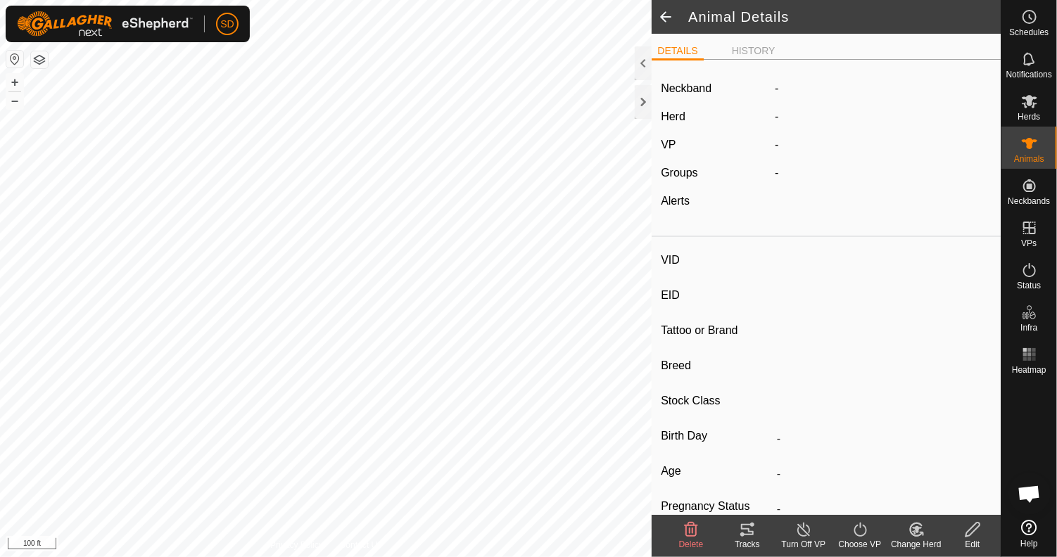
type input "0 kg"
type input "-"
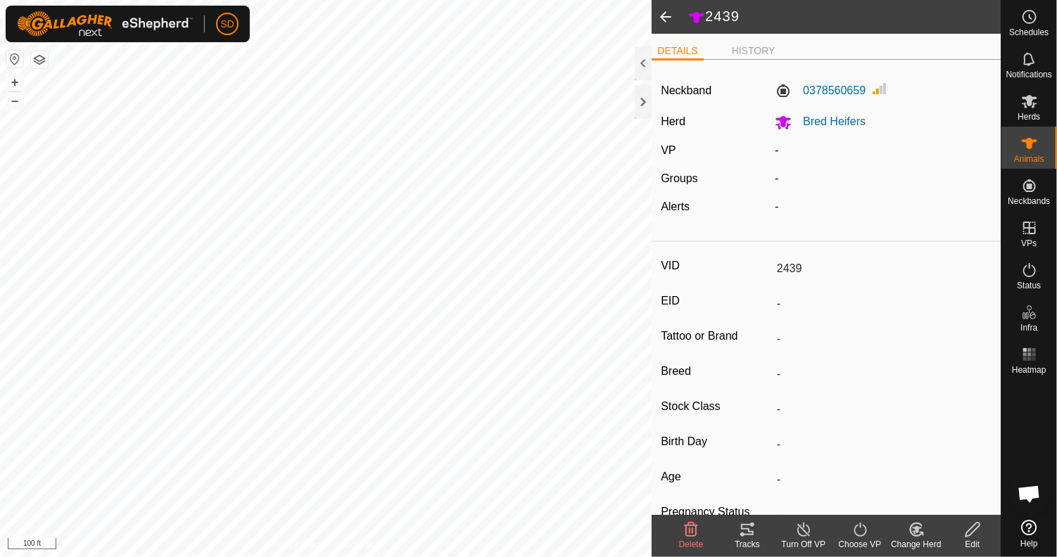
click at [971, 535] on icon at bounding box center [973, 529] width 18 height 17
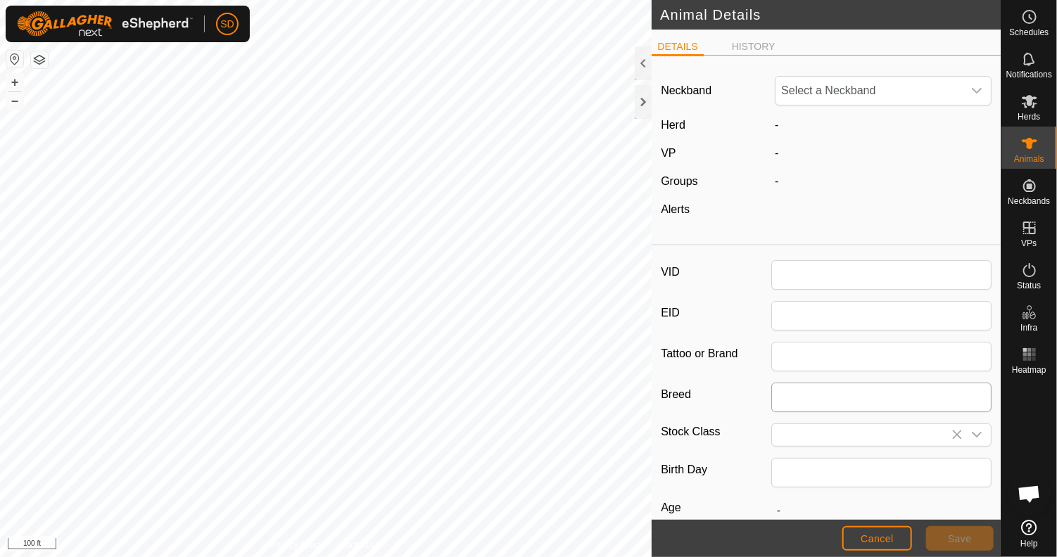
type input "2439"
type input "0"
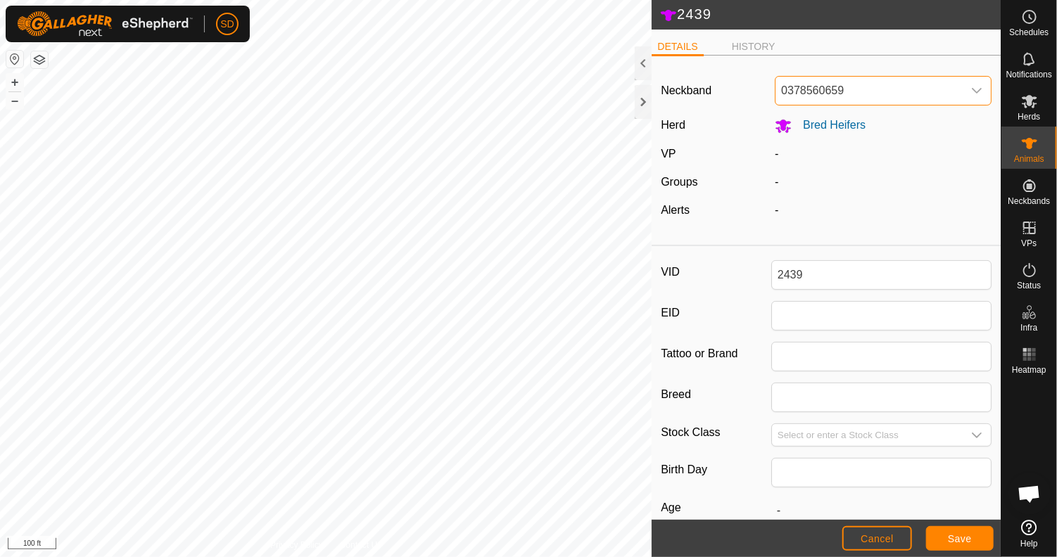
click at [929, 95] on span "0378560659" at bounding box center [868, 91] width 187 height 28
type input "128"
click at [815, 161] on li "1286401964" at bounding box center [880, 163] width 208 height 28
click at [976, 541] on button "Save" at bounding box center [960, 538] width 68 height 25
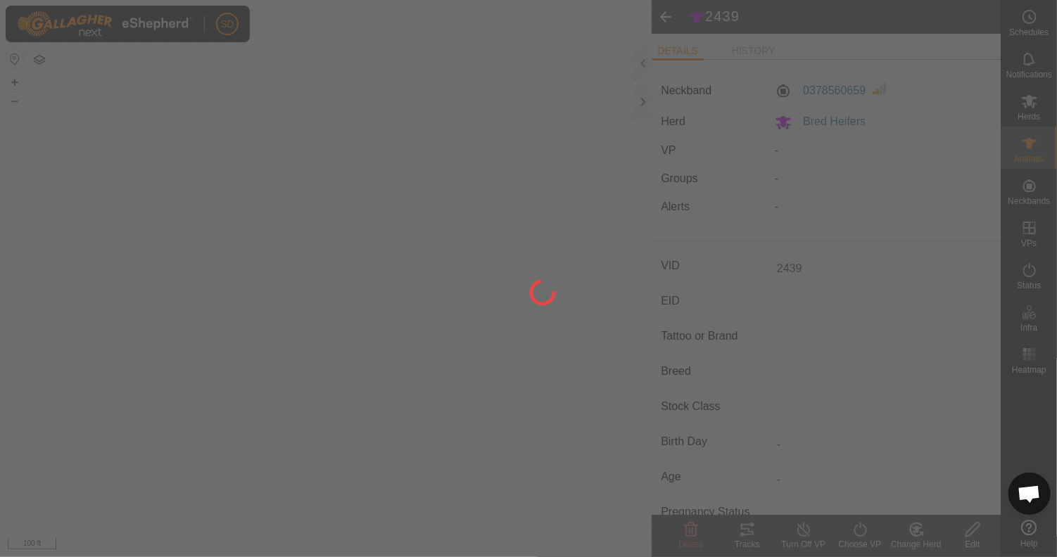
type input "-"
type input "0 kg"
type input "-"
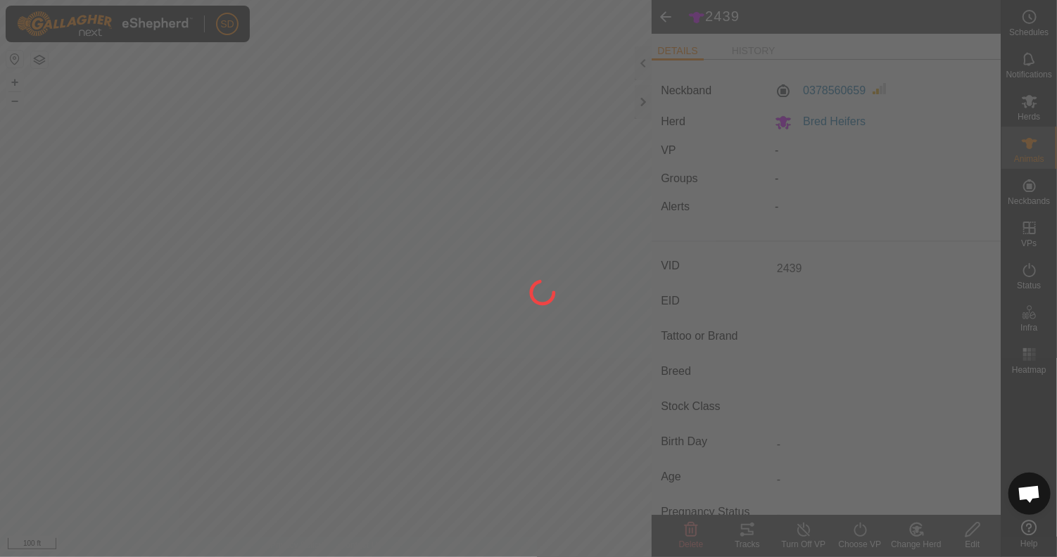
type input "-"
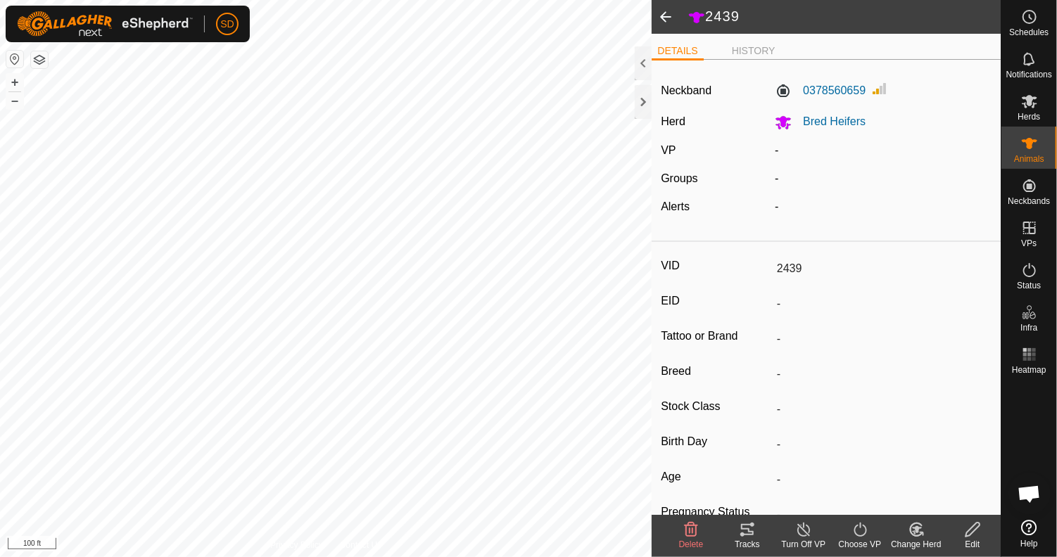
click at [665, 18] on span at bounding box center [665, 17] width 28 height 34
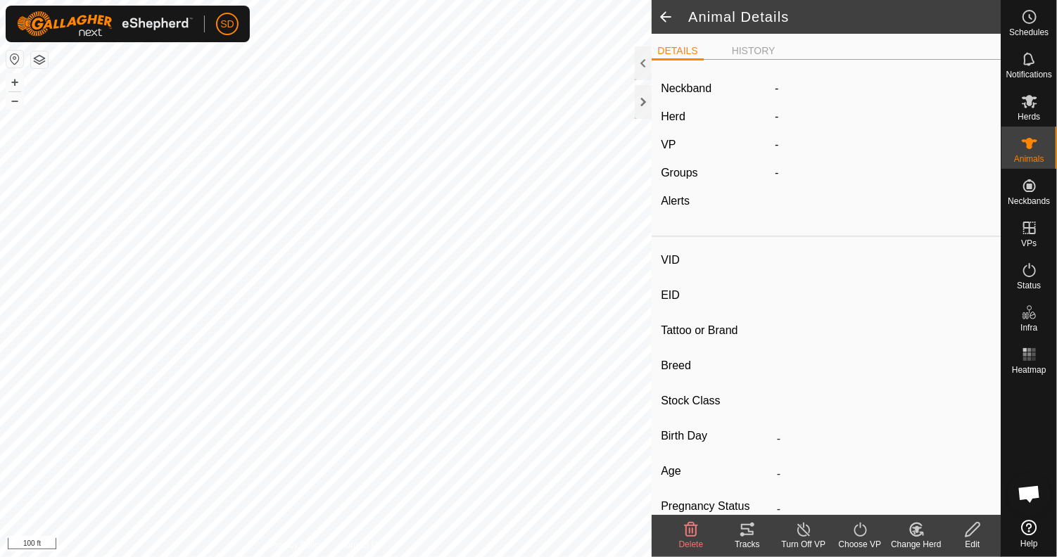
type input "2439"
type input "-"
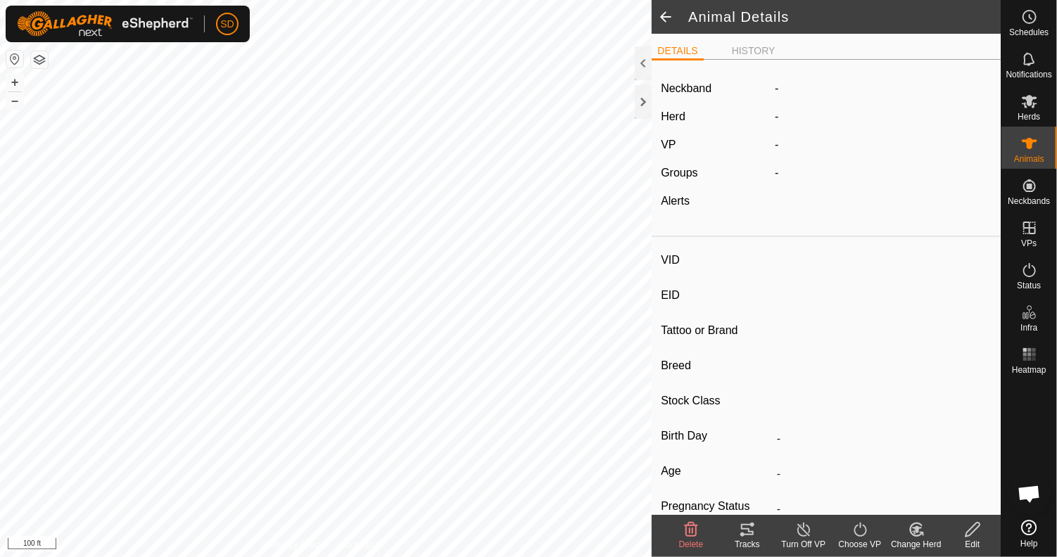
type input "0 kg"
type input "-"
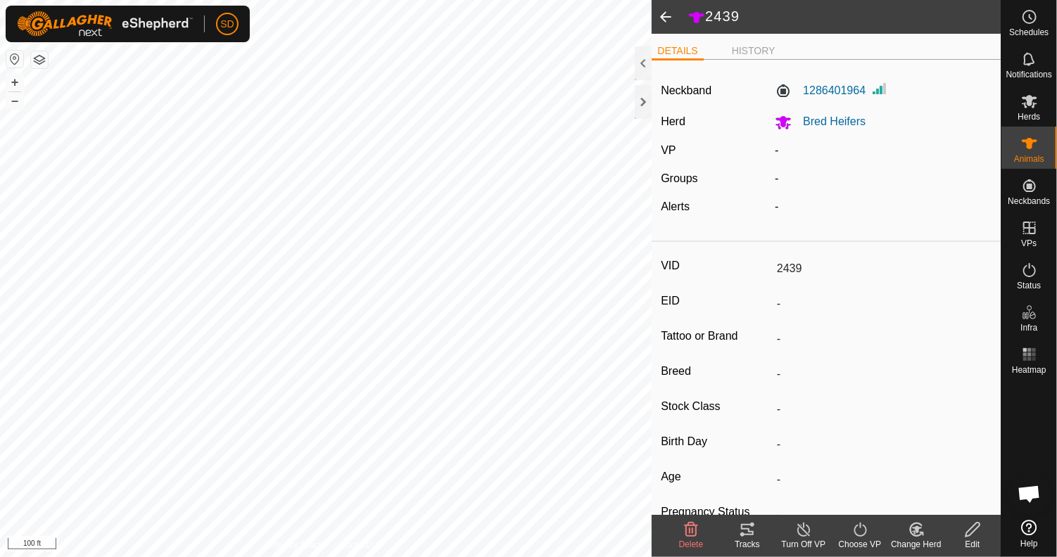
click at [665, 18] on span at bounding box center [665, 17] width 28 height 34
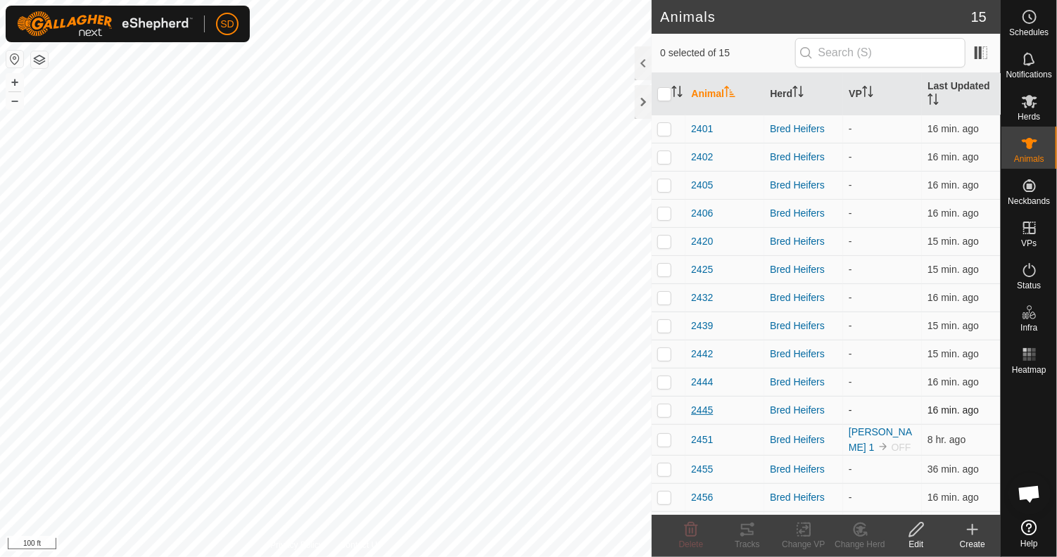
click at [706, 408] on span "2445" at bounding box center [702, 410] width 22 height 15
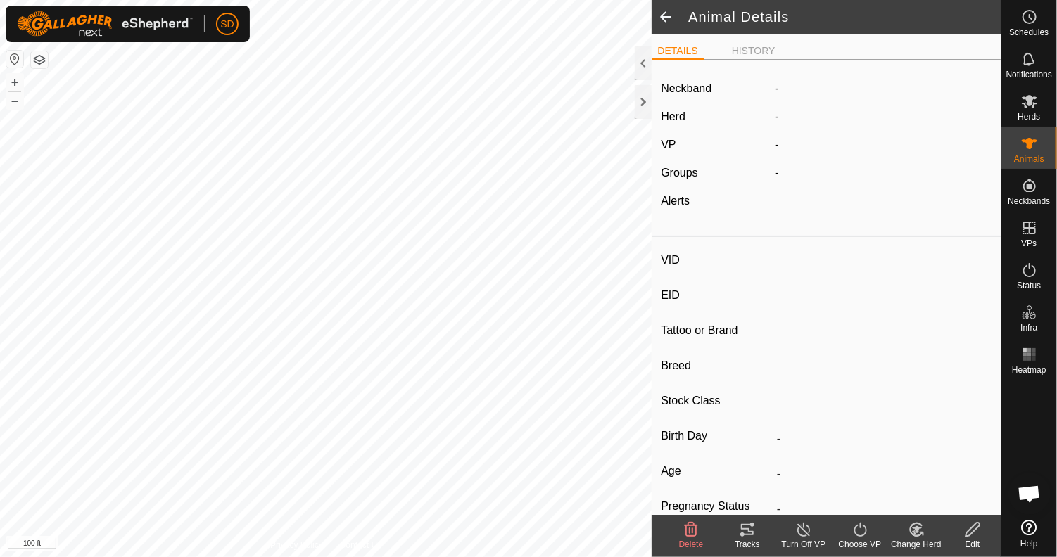
type input "2445"
type input "-"
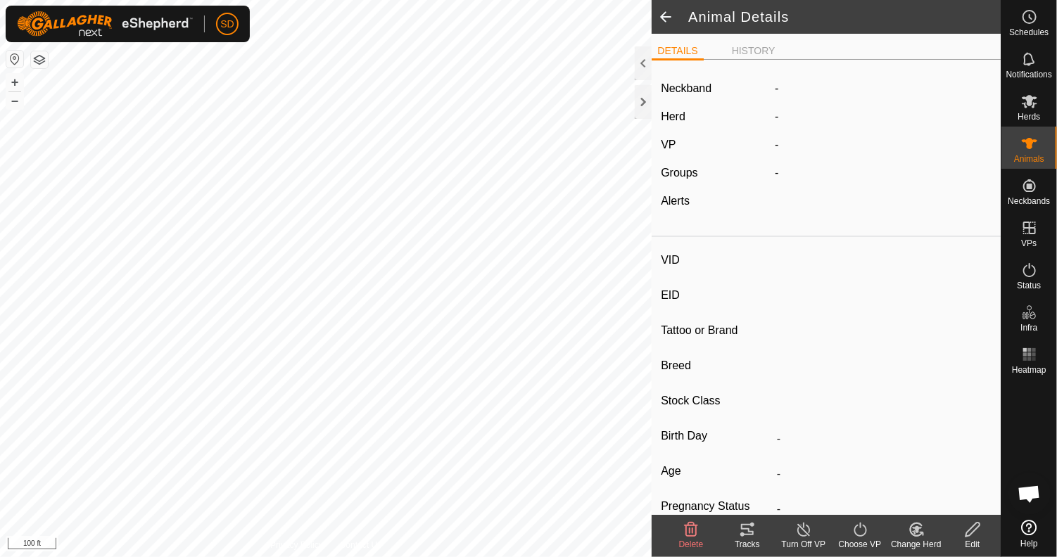
type input "0 kg"
type input "-"
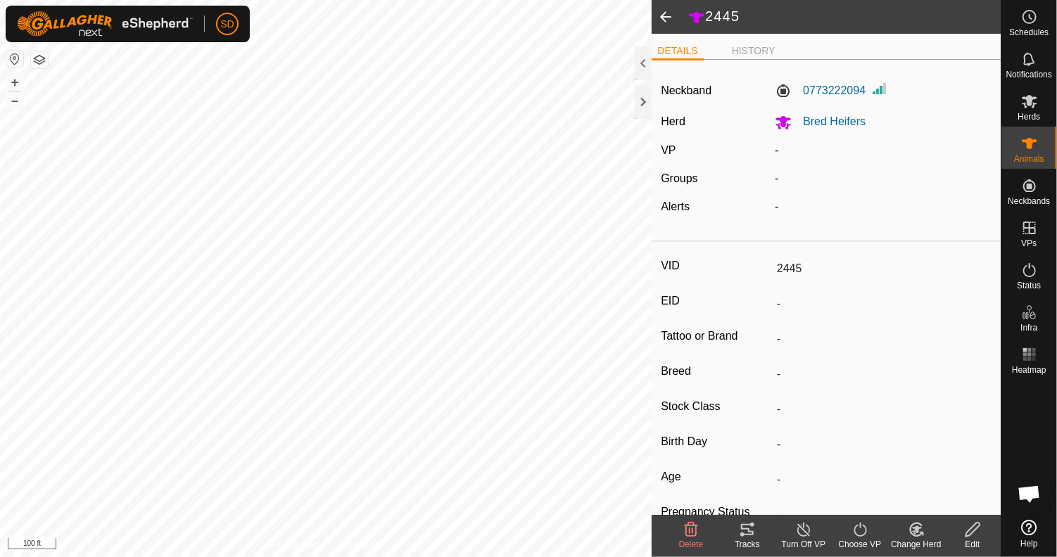
click at [976, 530] on icon at bounding box center [973, 529] width 18 height 17
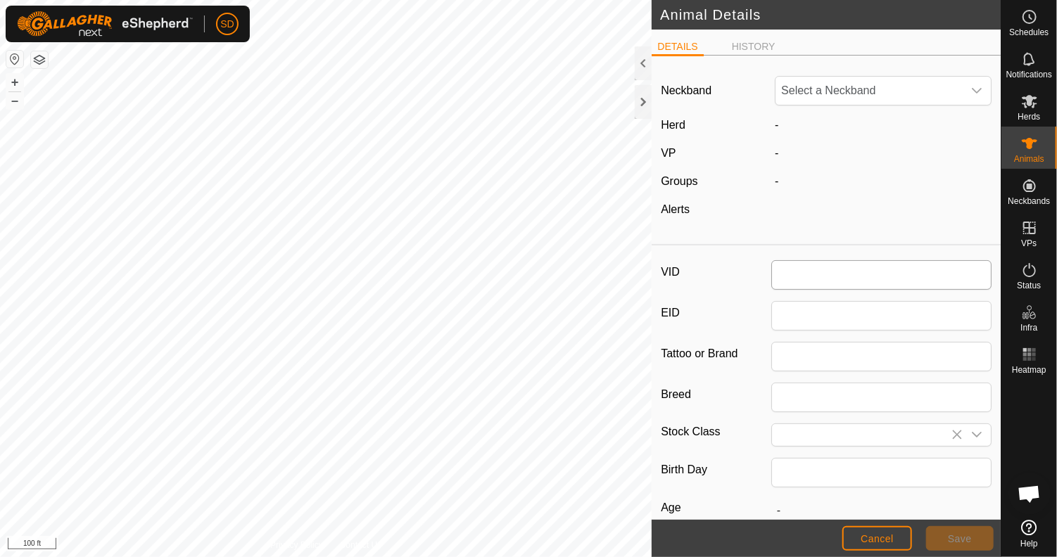
type input "2445"
type input "0"
click at [971, 87] on icon "dropdown trigger" at bounding box center [976, 90] width 11 height 11
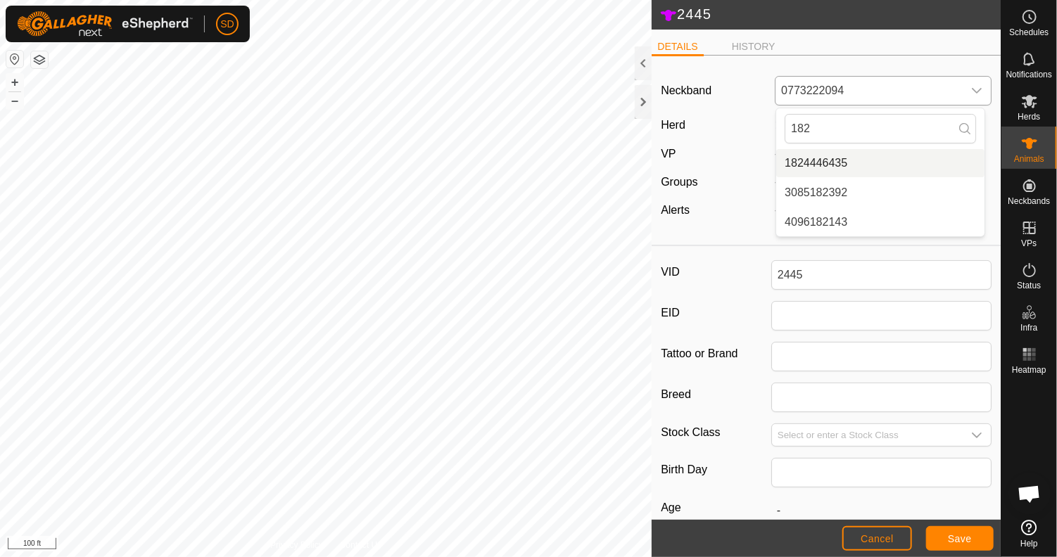
type input "182"
click at [833, 169] on li "1824446435" at bounding box center [880, 163] width 208 height 28
click at [957, 538] on span "Save" at bounding box center [959, 538] width 24 height 11
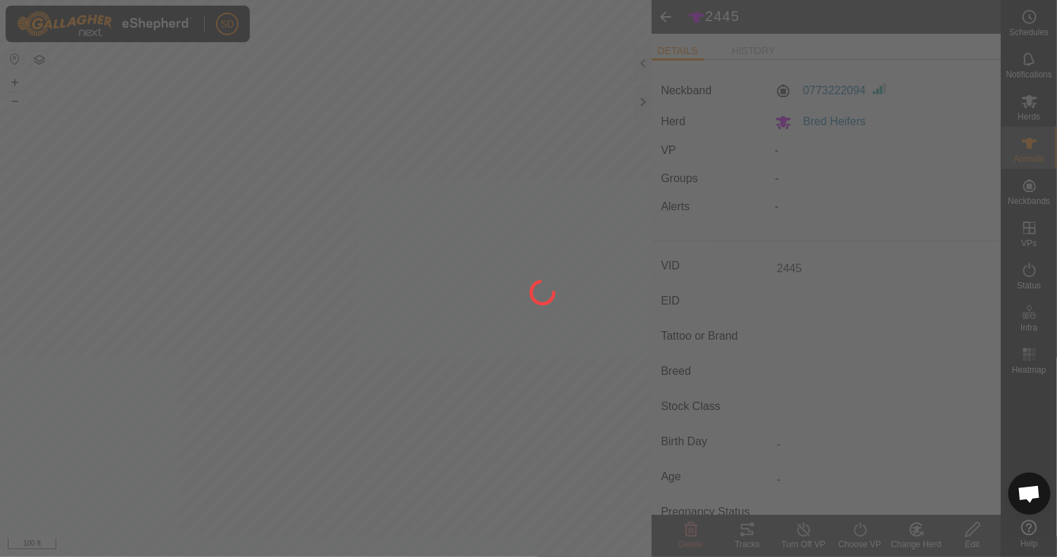
type input "-"
type input "0 kg"
type input "-"
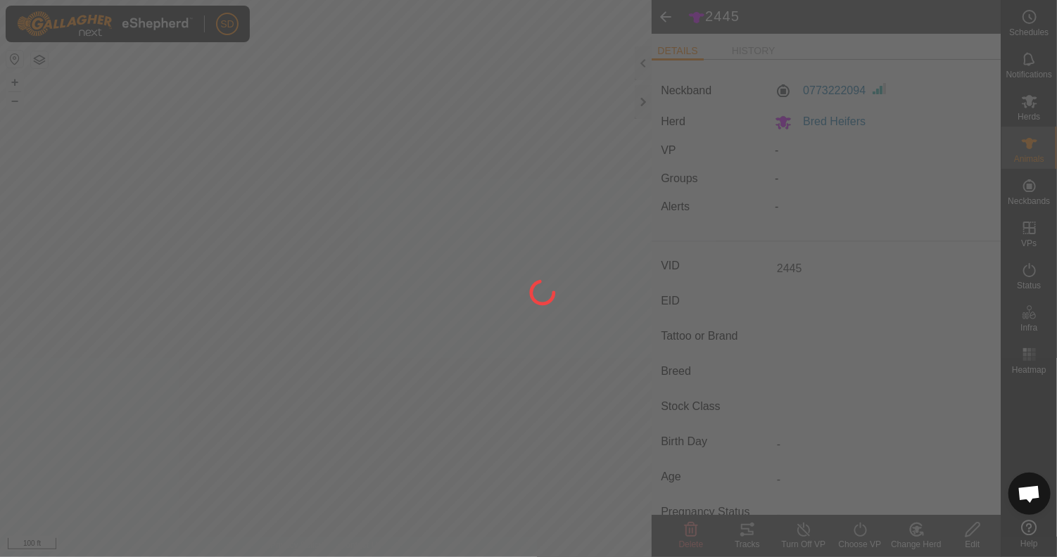
type input "-"
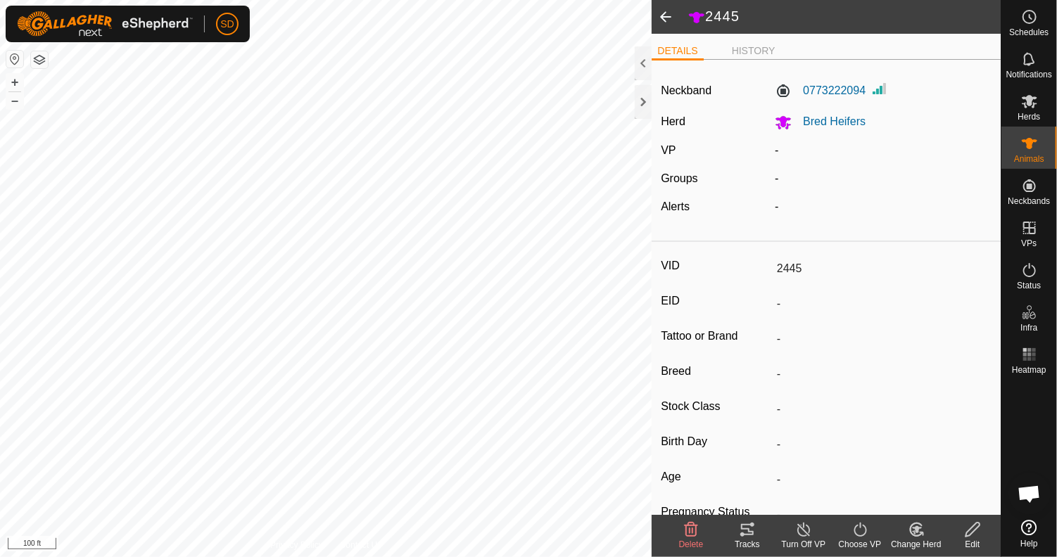
click at [663, 15] on span at bounding box center [665, 17] width 28 height 34
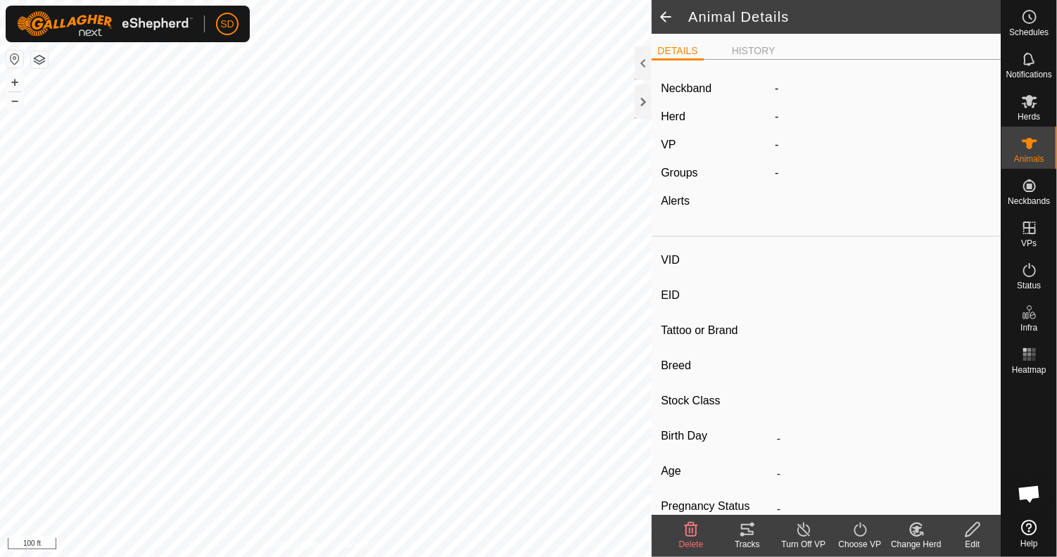
type input "2445"
type input "-"
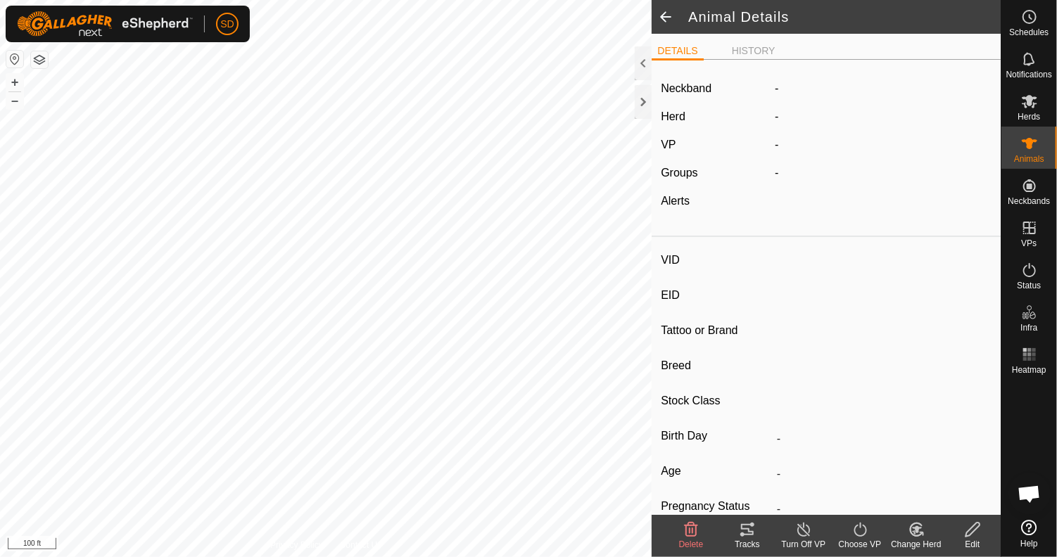
type input "0 kg"
type input "-"
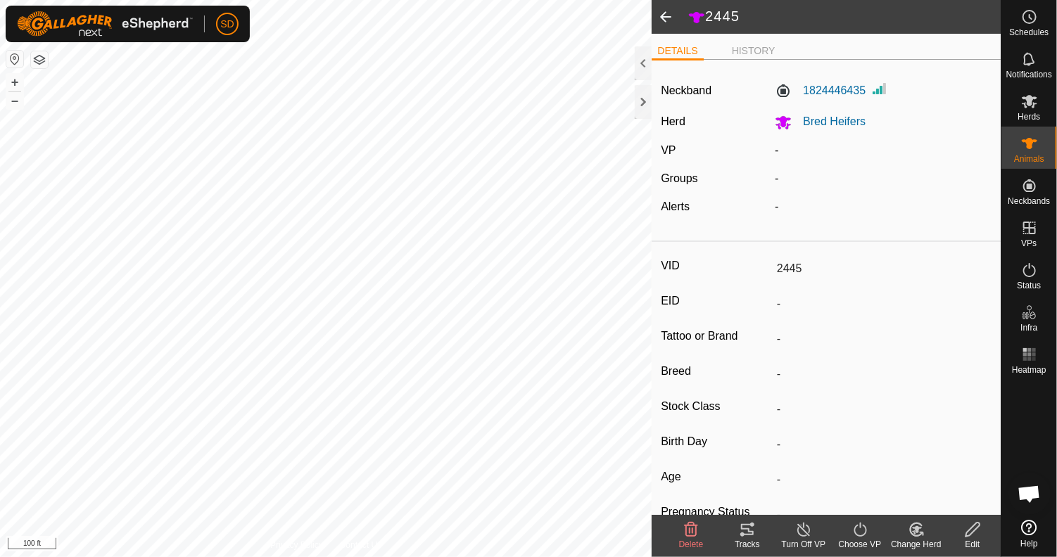
click at [664, 13] on span at bounding box center [665, 17] width 28 height 34
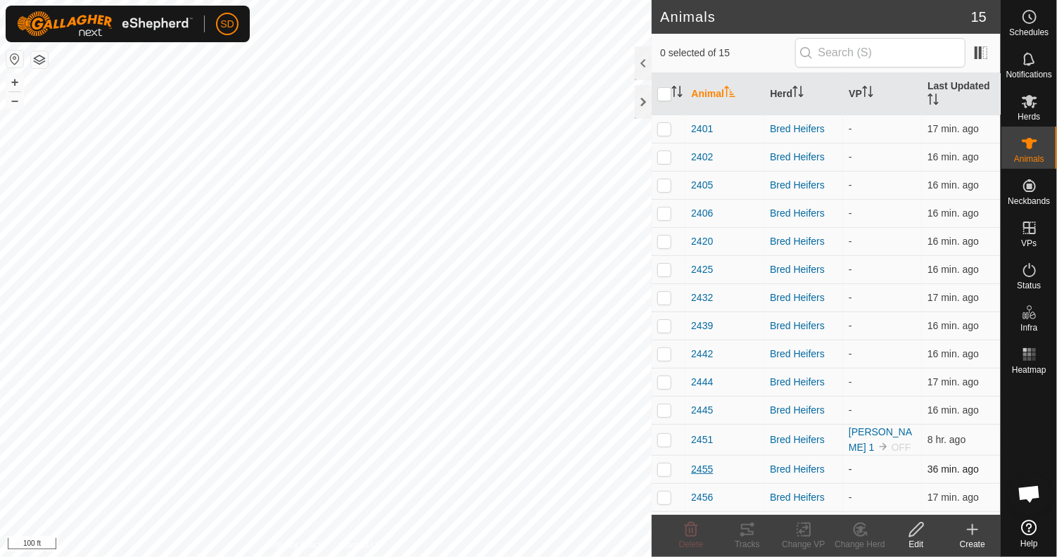
click at [703, 466] on span "2455" at bounding box center [702, 469] width 22 height 15
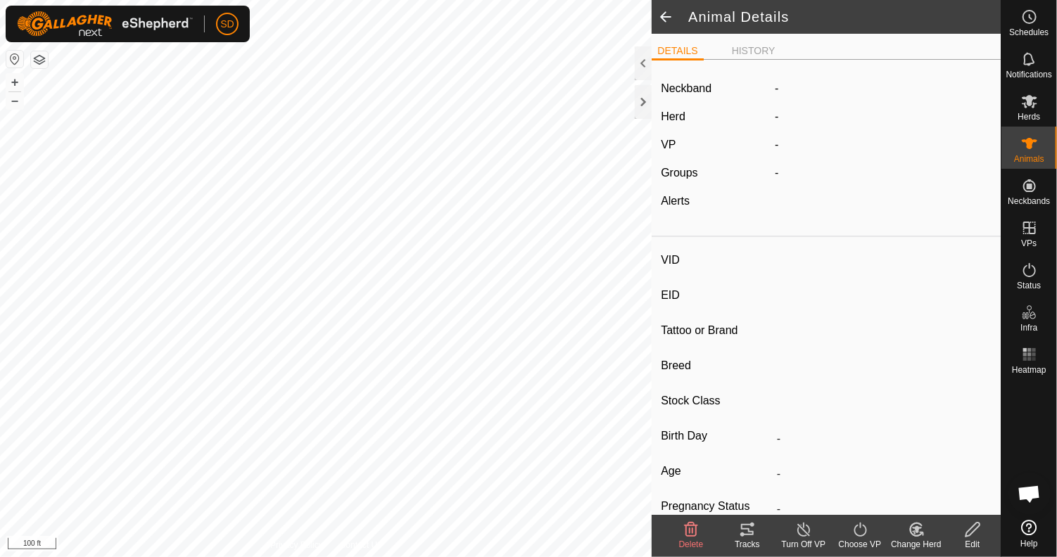
type input "2455"
type input "-"
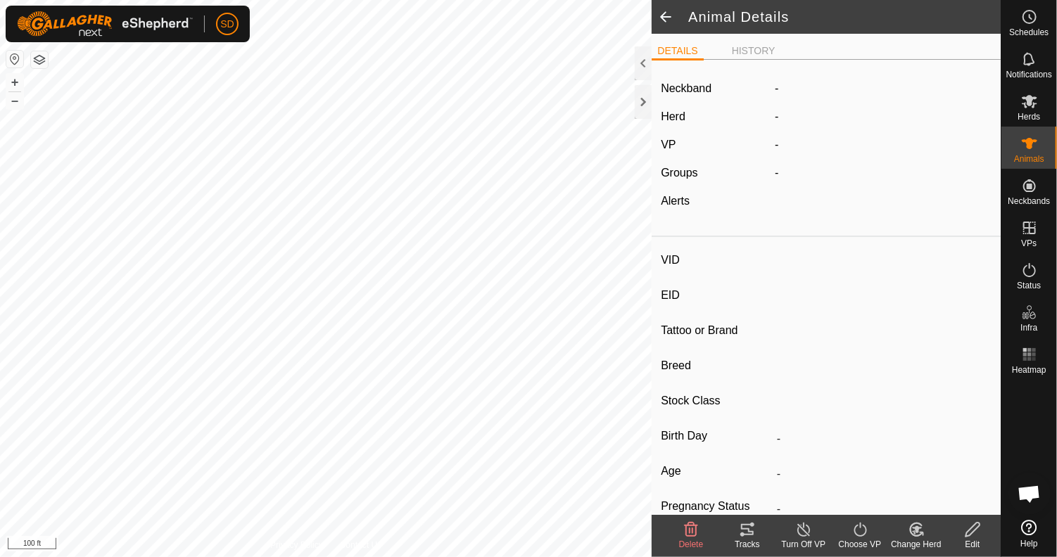
type input "0 kg"
type input "-"
click at [833, 90] on label "3077639694" at bounding box center [819, 88] width 91 height 17
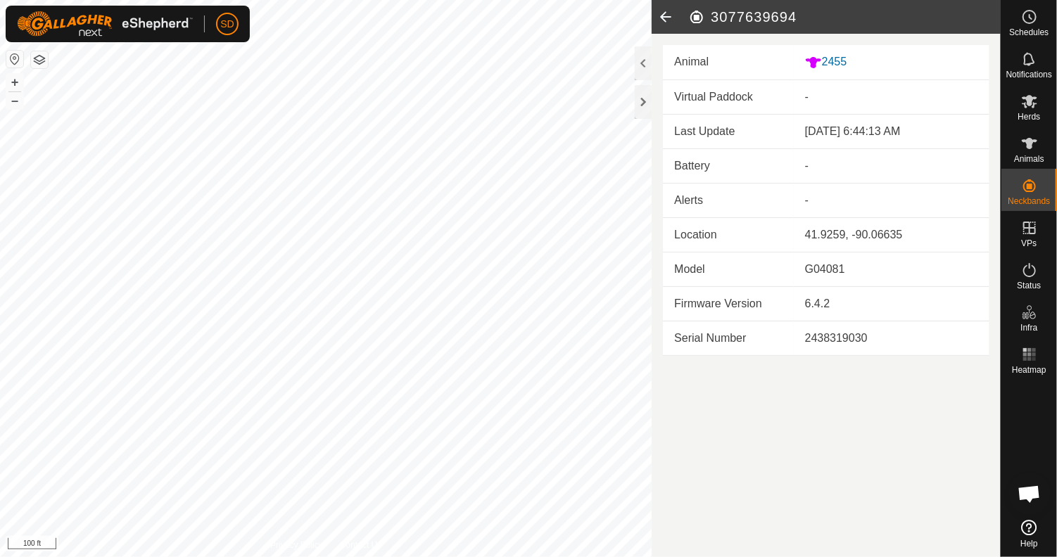
click at [661, 13] on icon at bounding box center [665, 17] width 28 height 34
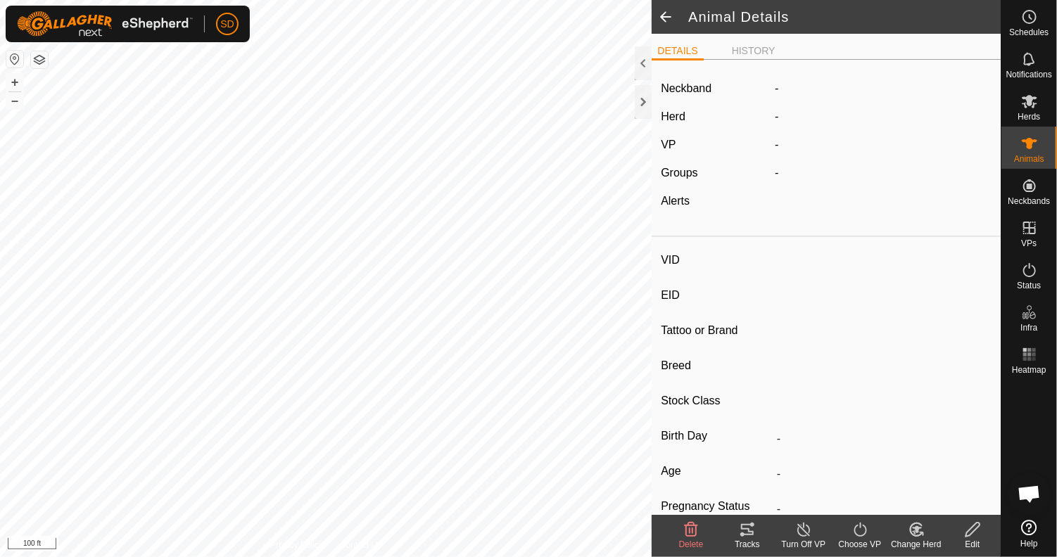
type input "2455"
type input "-"
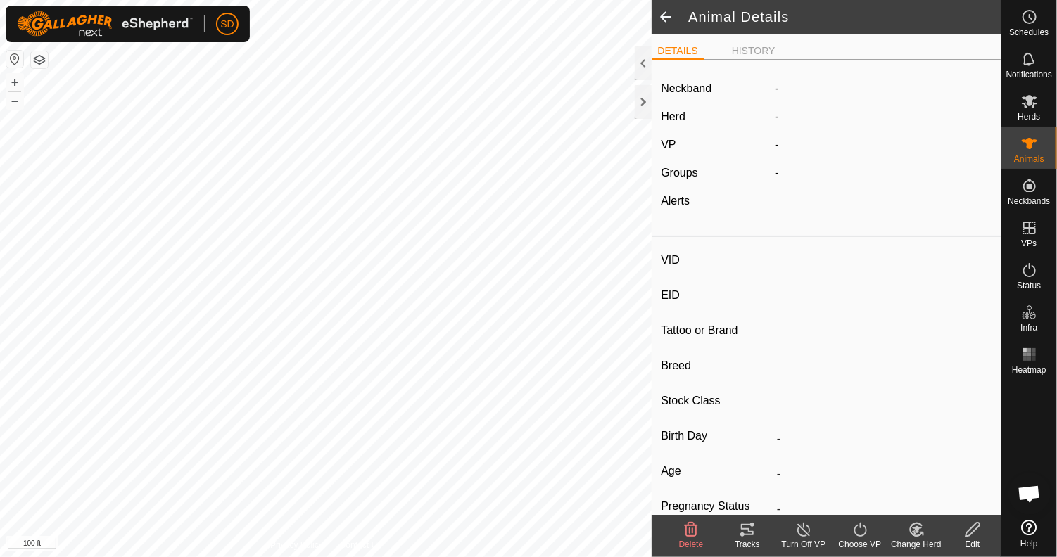
type input "0 kg"
type input "-"
click at [972, 532] on icon at bounding box center [972, 530] width 14 height 14
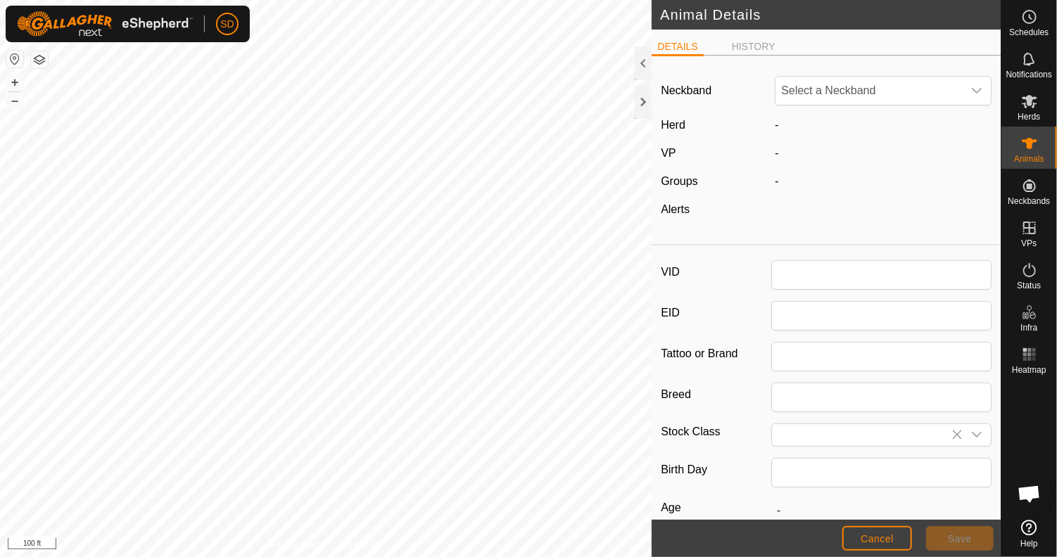
type input "2455"
type input "0"
click at [873, 95] on span "3077639694" at bounding box center [868, 91] width 187 height 28
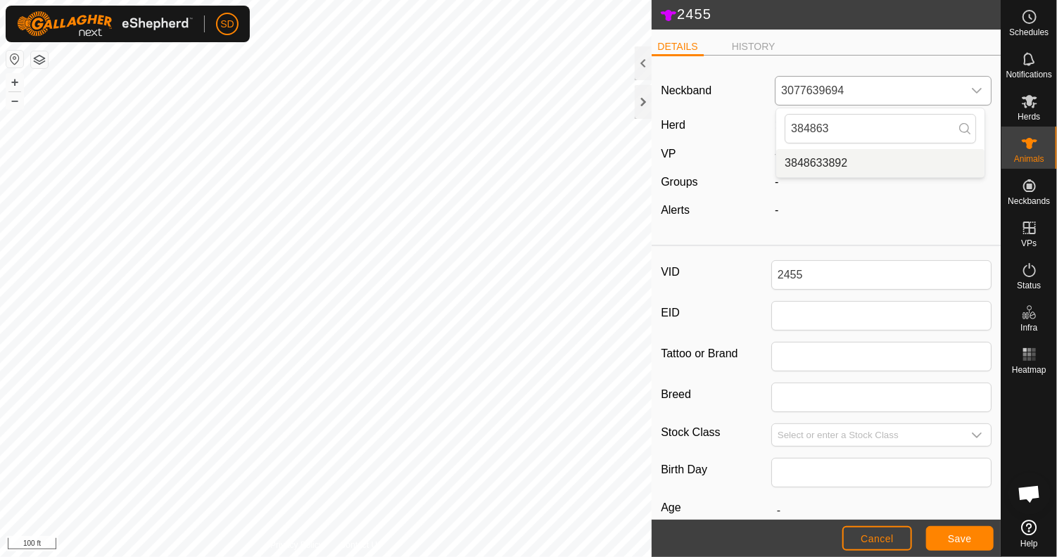
type input "384863"
click at [825, 164] on li "3848633892" at bounding box center [880, 163] width 208 height 28
click at [946, 534] on button "Save" at bounding box center [960, 538] width 68 height 25
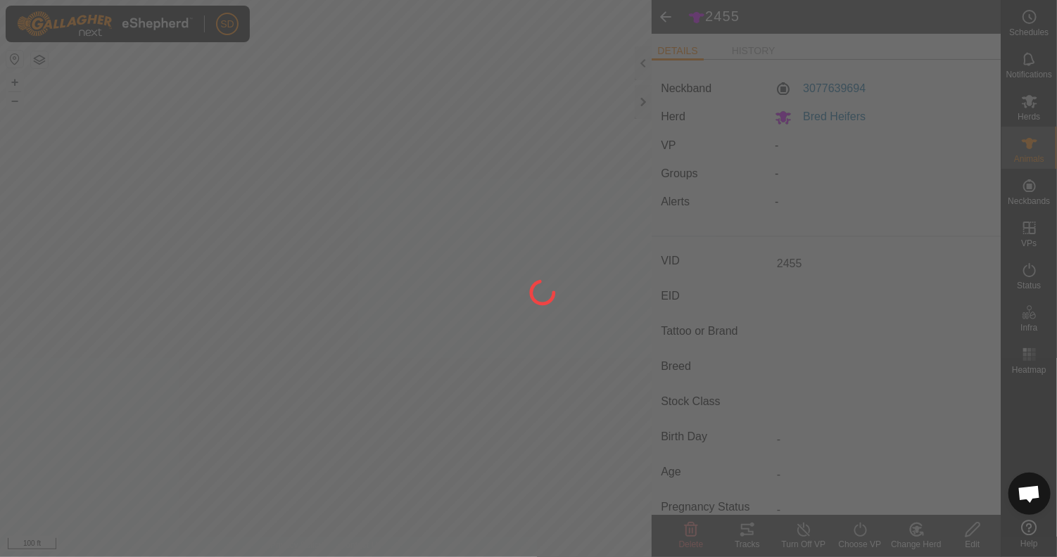
type input "-"
type input "0 kg"
type input "-"
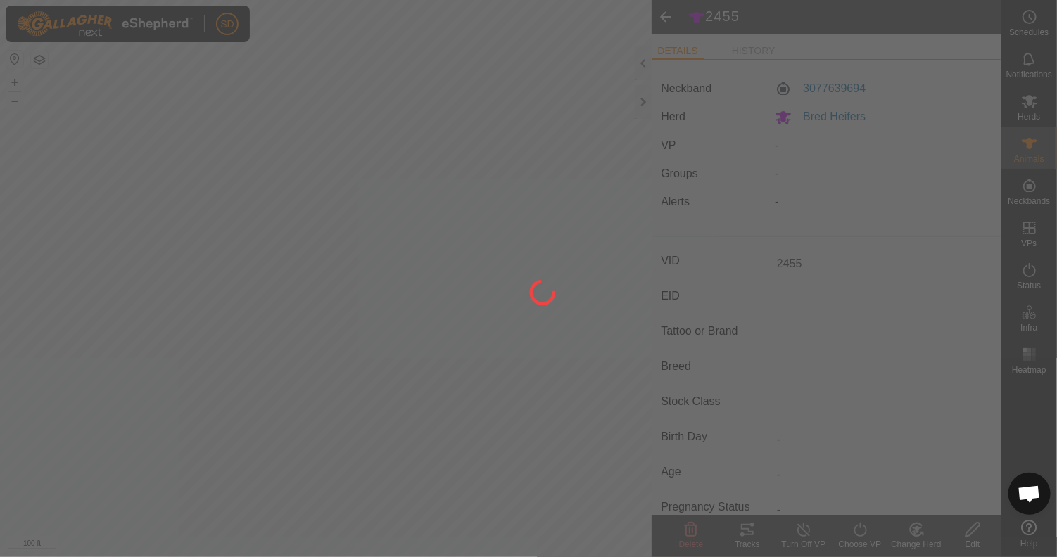
type input "-"
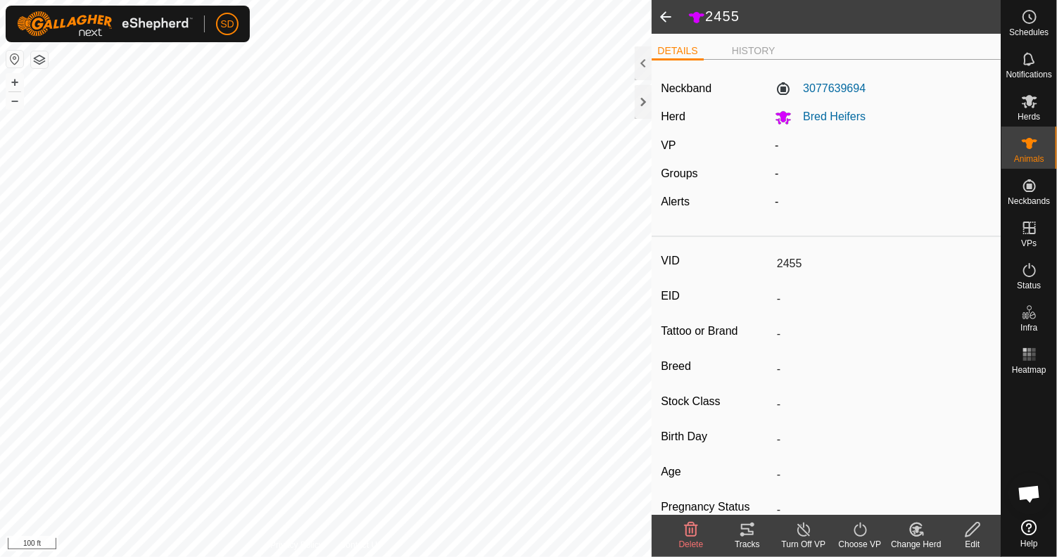
click at [665, 15] on span at bounding box center [665, 17] width 28 height 34
type input "2455"
type input "-"
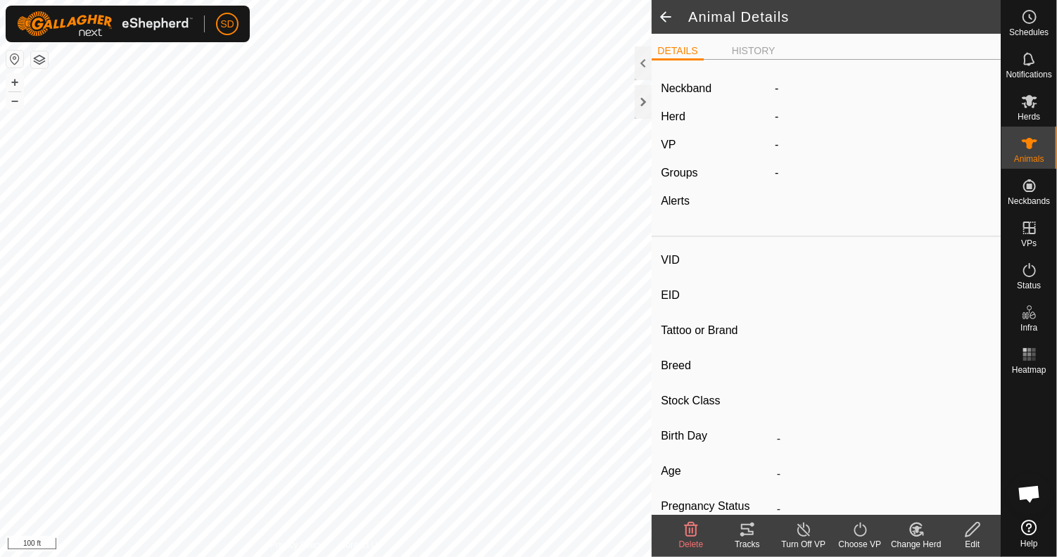
type input "-"
type input "0 kg"
type input "-"
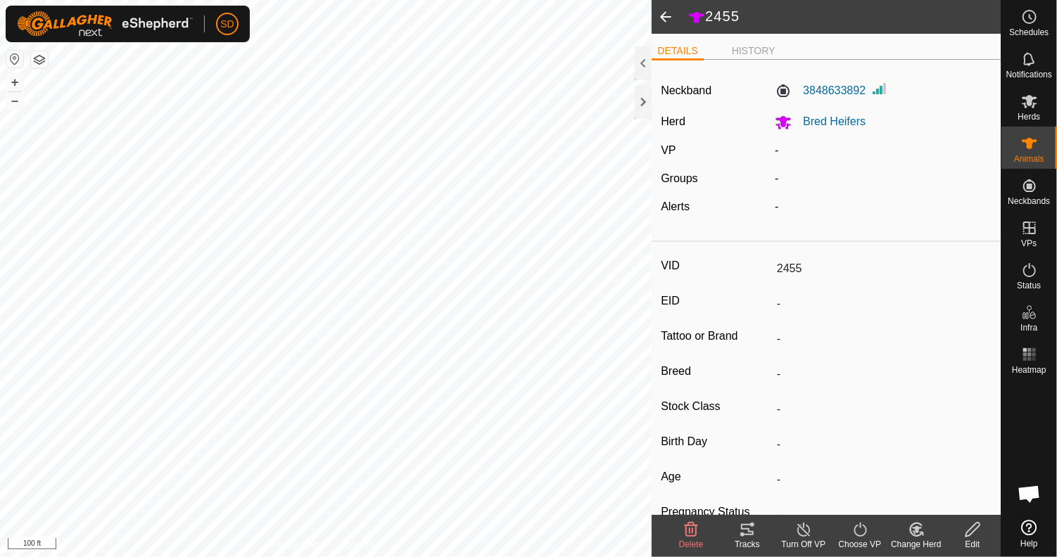
click at [665, 15] on span at bounding box center [665, 17] width 28 height 34
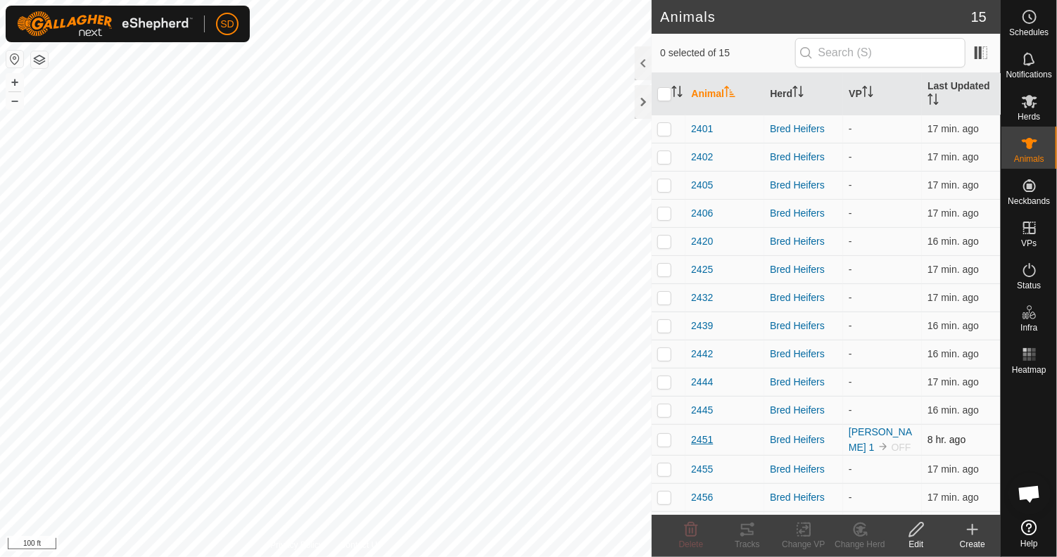
click at [698, 442] on span "2451" at bounding box center [702, 440] width 22 height 15
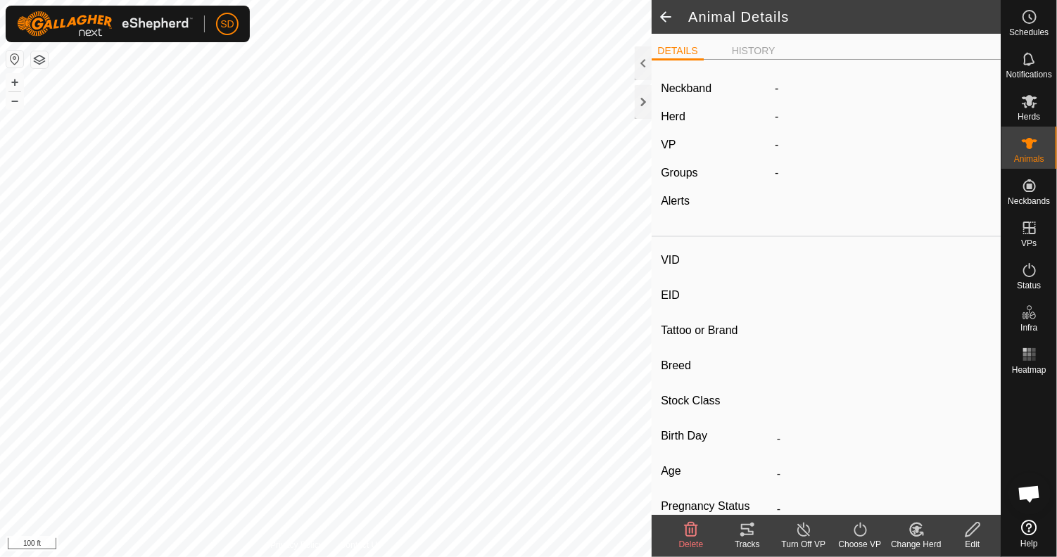
type input "2451"
type input "-"
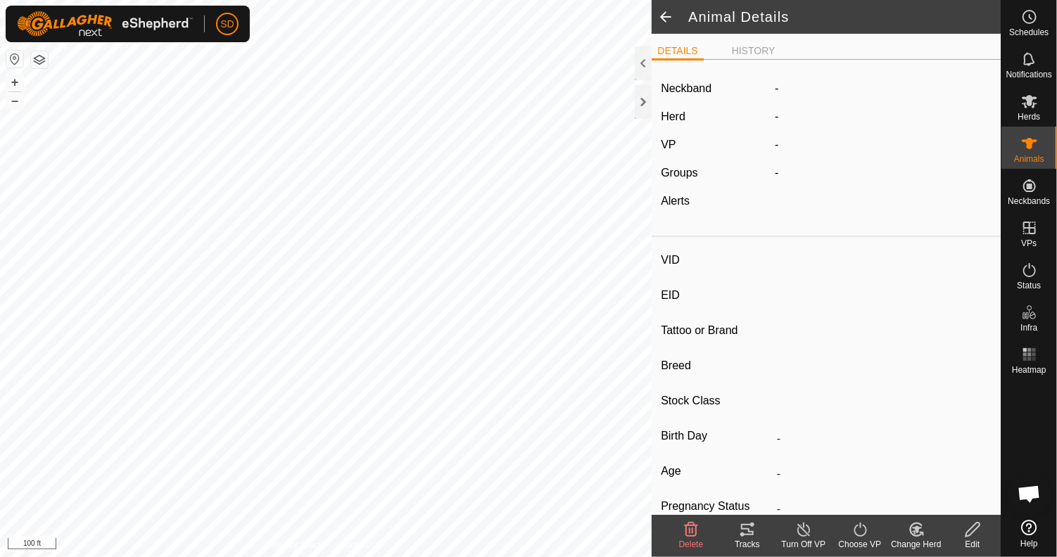
type input "0 kg"
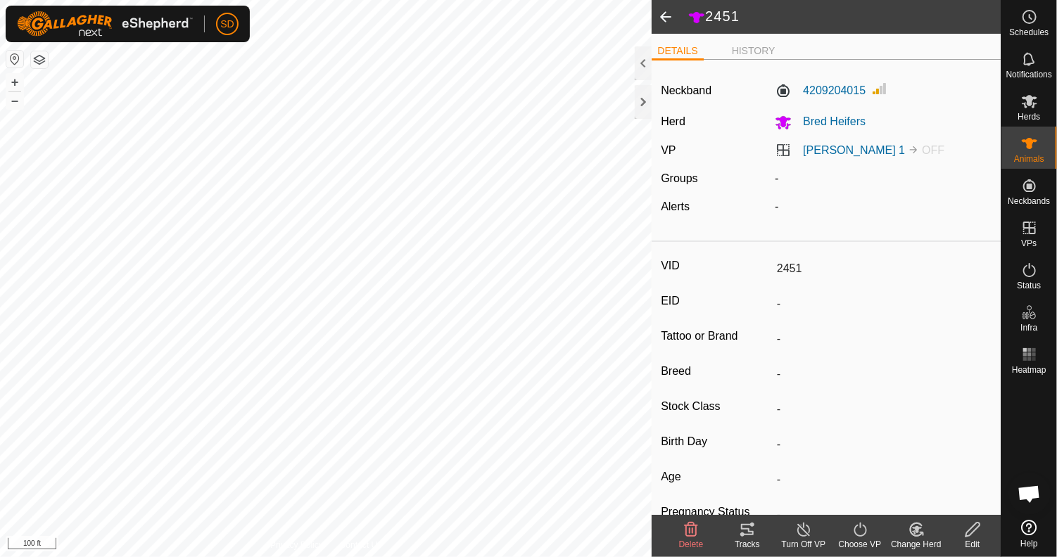
click at [974, 532] on icon at bounding box center [973, 529] width 18 height 17
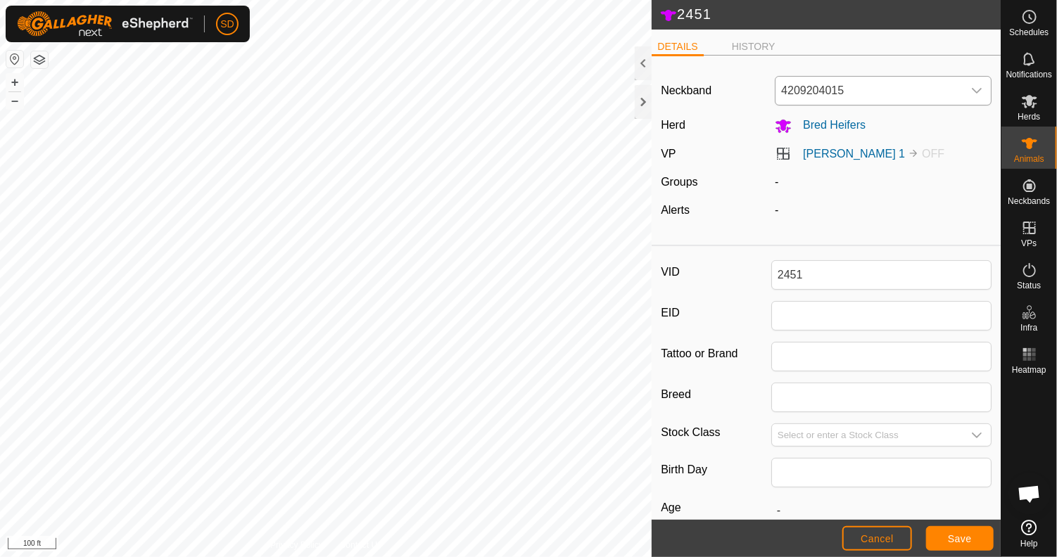
click at [971, 89] on icon "dropdown trigger" at bounding box center [976, 90] width 11 height 11
click at [834, 160] on li "4263235926" at bounding box center [880, 163] width 208 height 28
click at [959, 540] on span "Save" at bounding box center [959, 538] width 24 height 11
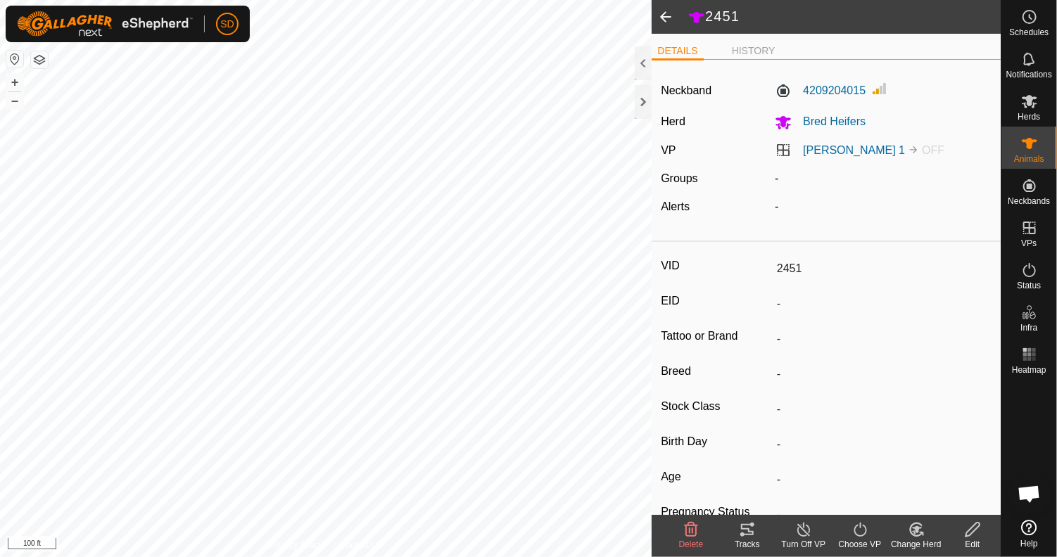
click at [664, 14] on span at bounding box center [665, 17] width 28 height 34
click at [1028, 101] on icon at bounding box center [1028, 101] width 15 height 13
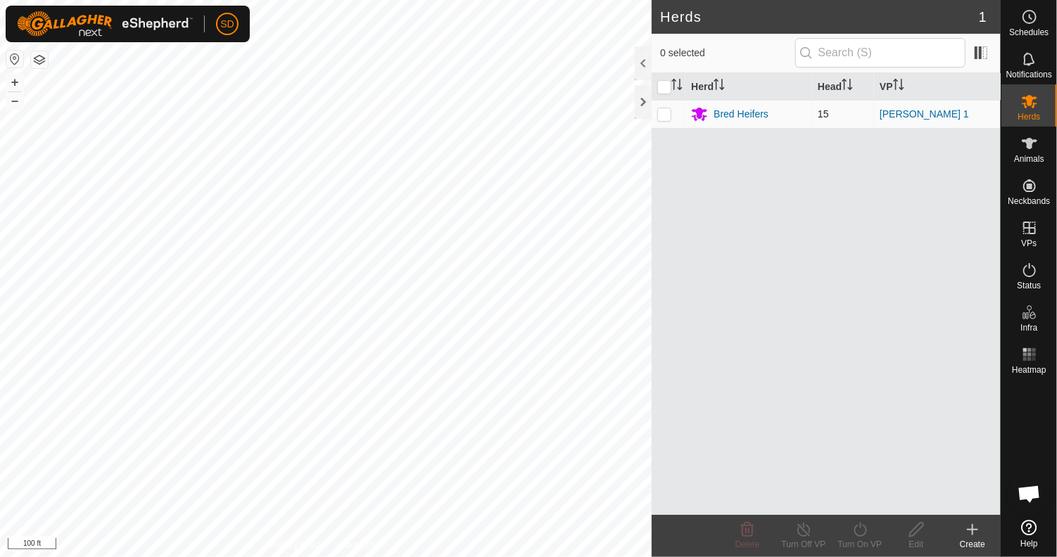
click at [667, 110] on p-checkbox at bounding box center [664, 113] width 14 height 11
click at [740, 111] on div "Bred Heifers" at bounding box center [740, 114] width 55 height 15
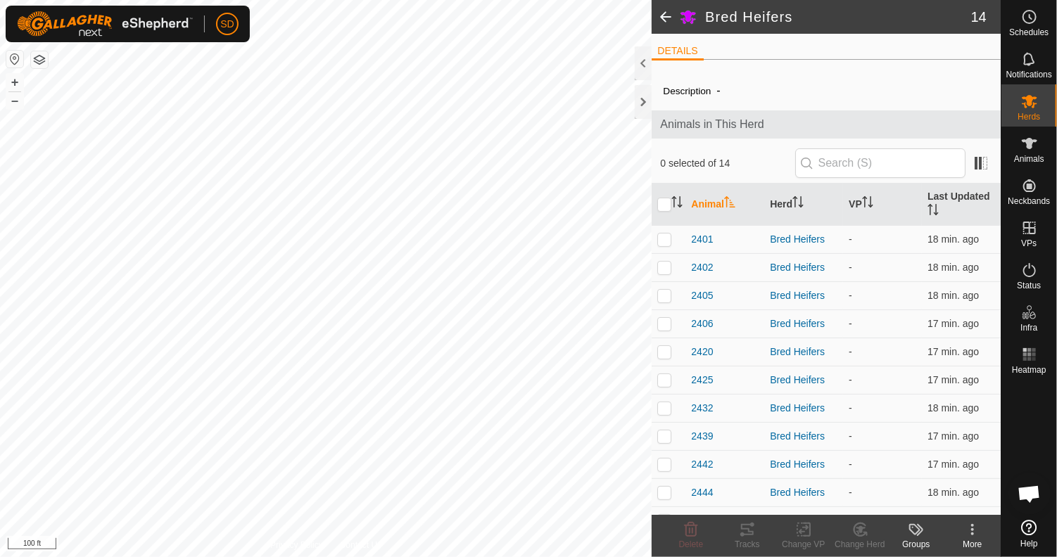
click at [664, 18] on span at bounding box center [665, 17] width 28 height 34
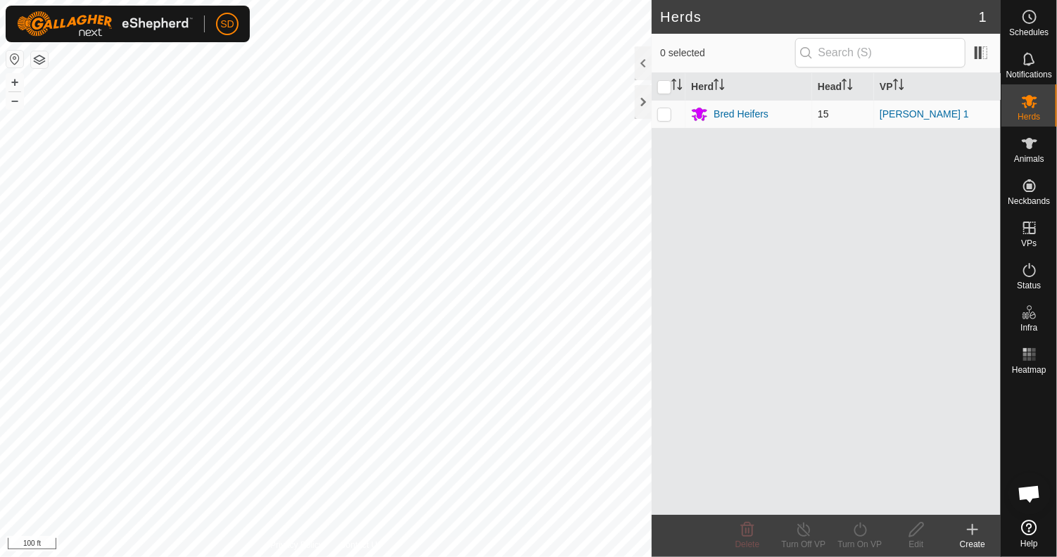
click at [666, 117] on p-checkbox at bounding box center [664, 113] width 14 height 11
click at [859, 531] on icon at bounding box center [860, 529] width 18 height 17
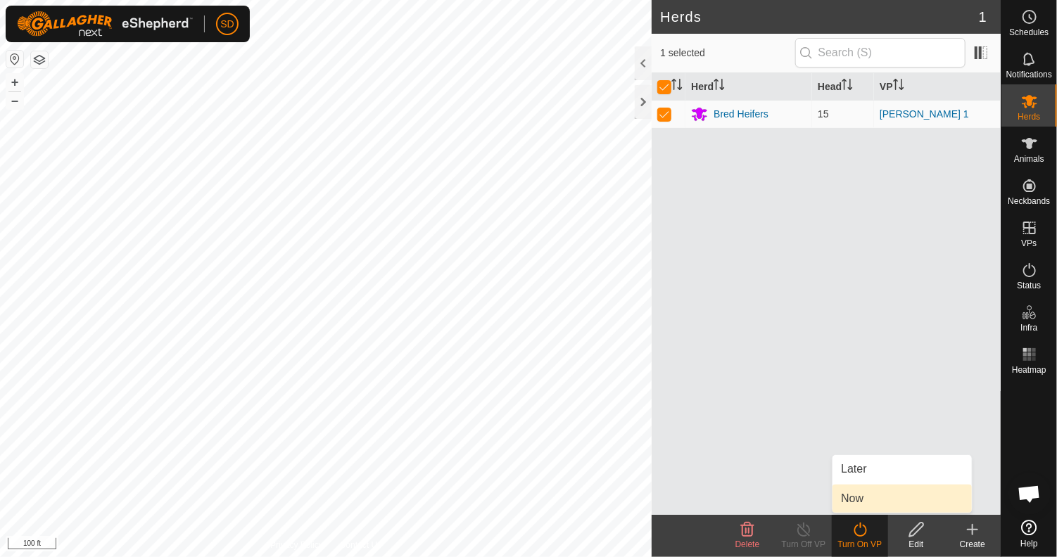
click at [861, 498] on link "Now" at bounding box center [901, 499] width 139 height 28
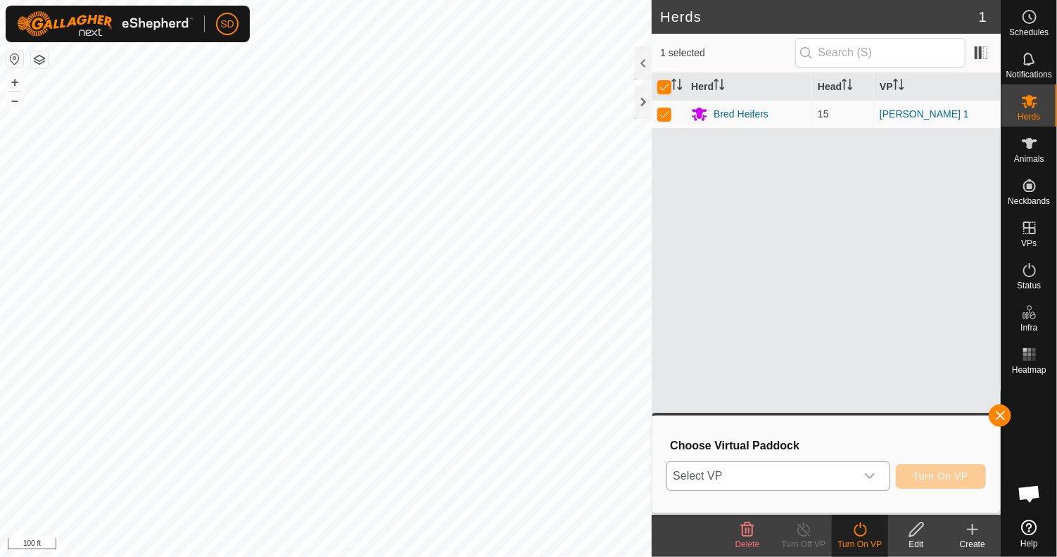
click at [873, 481] on icon "dropdown trigger" at bounding box center [869, 476] width 11 height 11
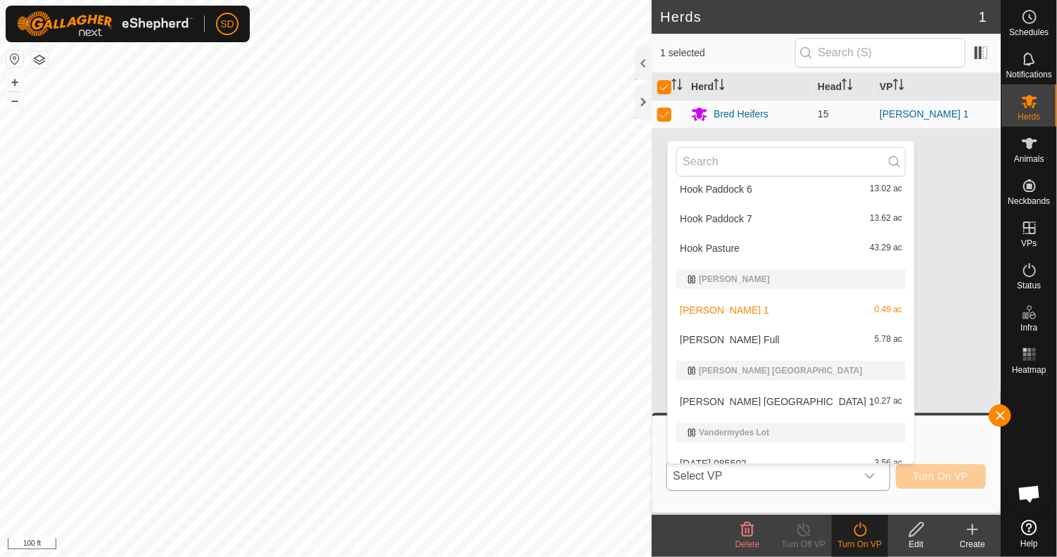
scroll to position [677, 0]
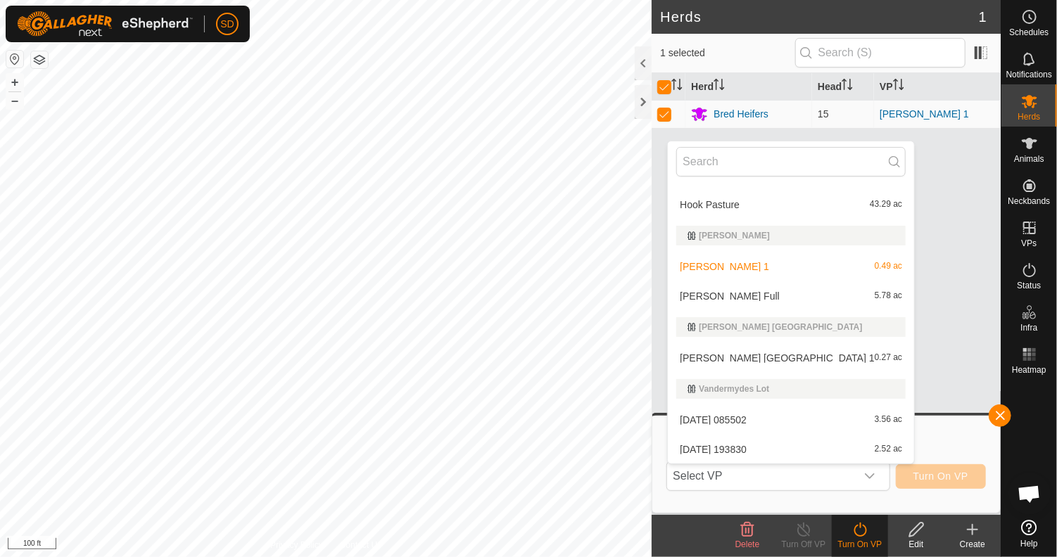
click at [937, 239] on div "Herd Head VP Bred Heifers 15 Lockhart 1" at bounding box center [825, 294] width 349 height 442
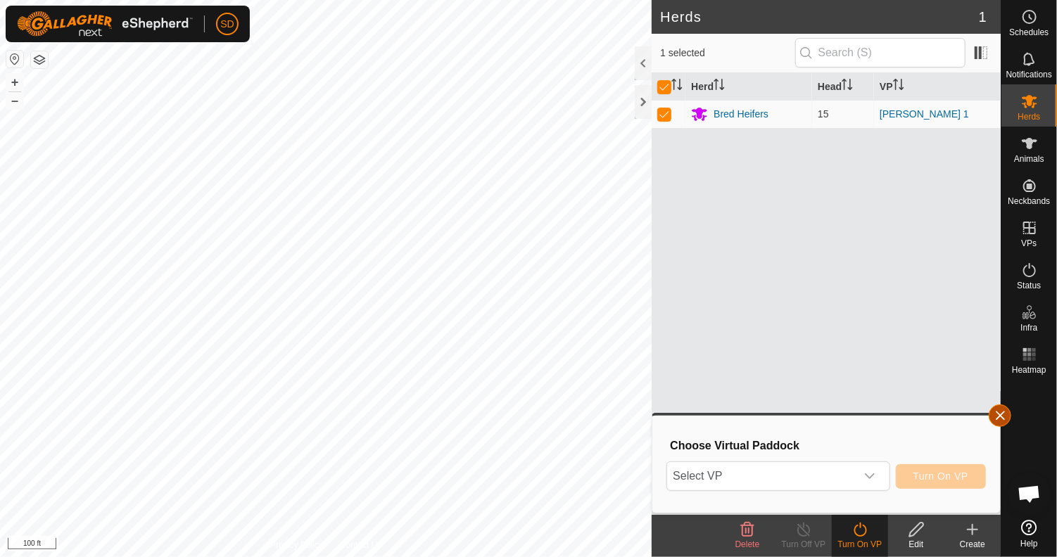
click at [997, 414] on button "button" at bounding box center [999, 415] width 23 height 23
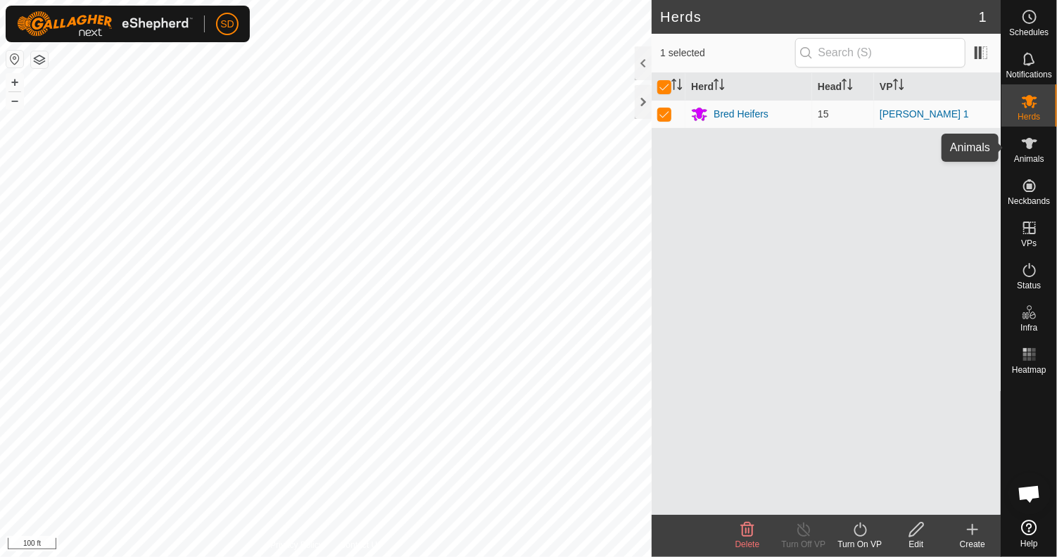
click at [1035, 151] on icon at bounding box center [1029, 143] width 17 height 17
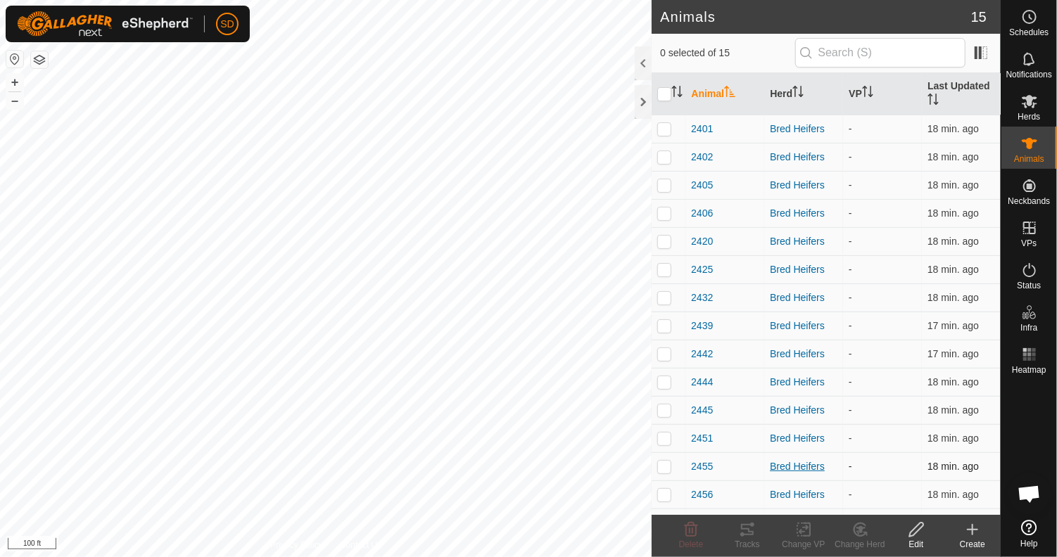
click at [791, 466] on div "Bred Heifers" at bounding box center [804, 466] width 68 height 15
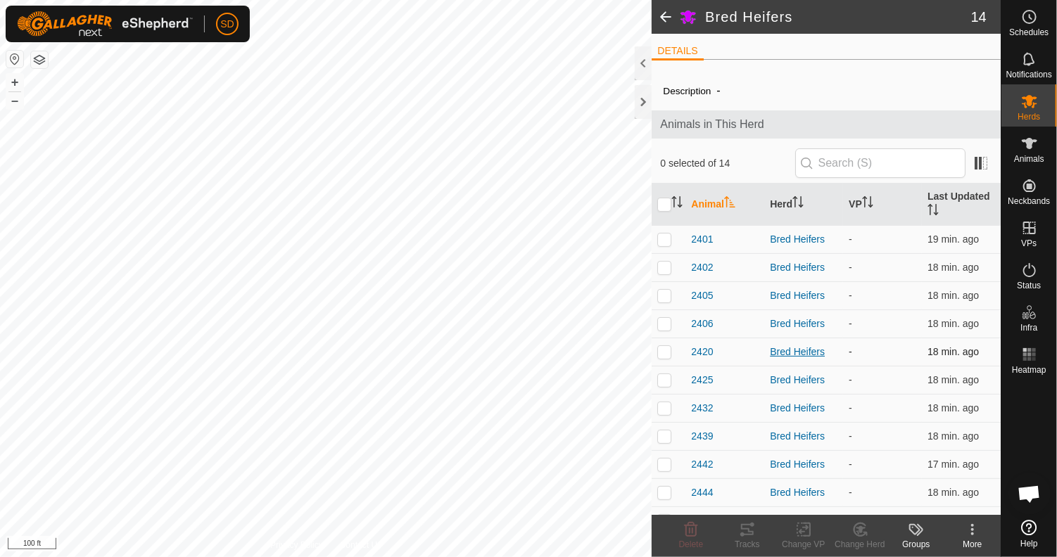
scroll to position [104, 0]
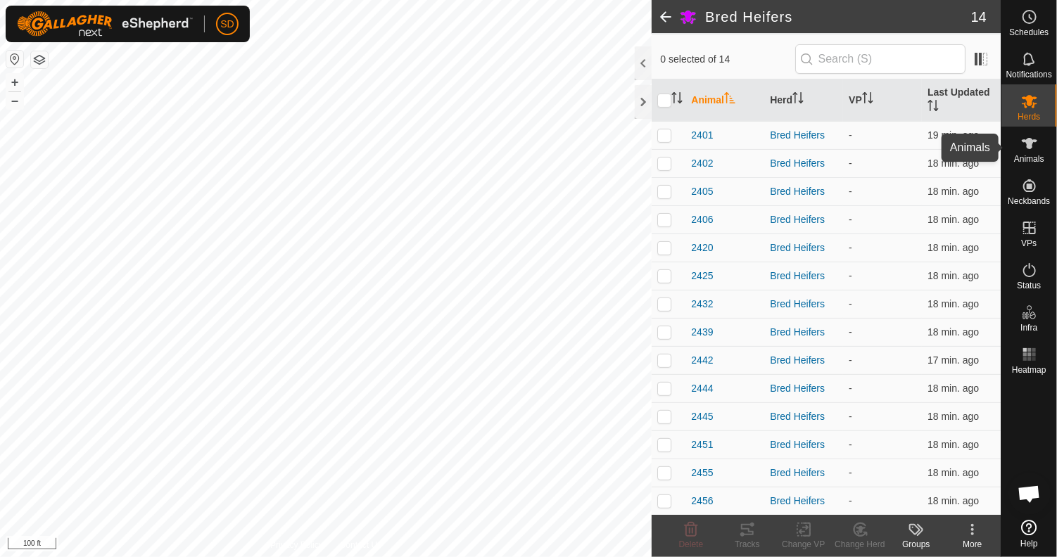
click at [1030, 144] on icon at bounding box center [1028, 143] width 15 height 11
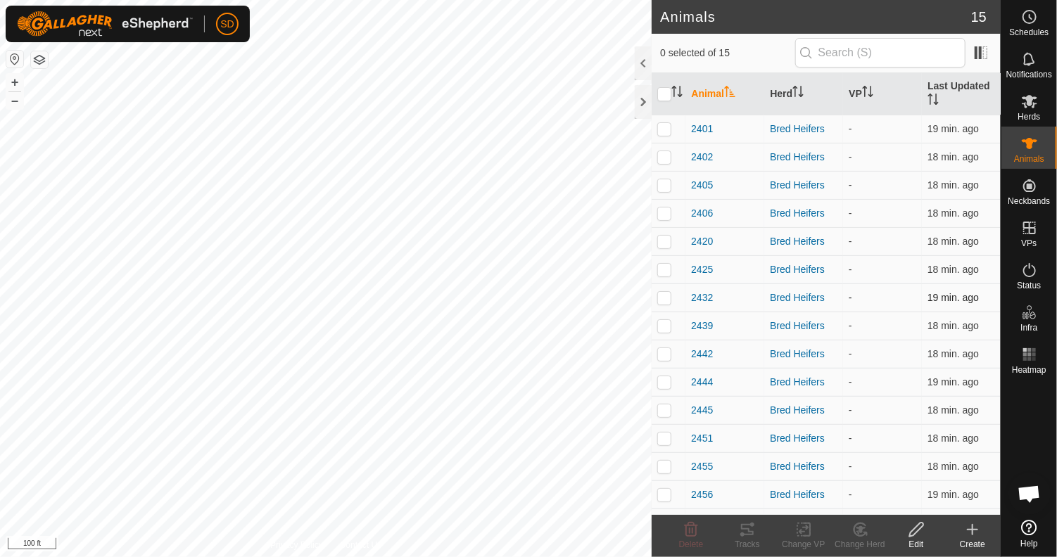
scroll to position [22, 0]
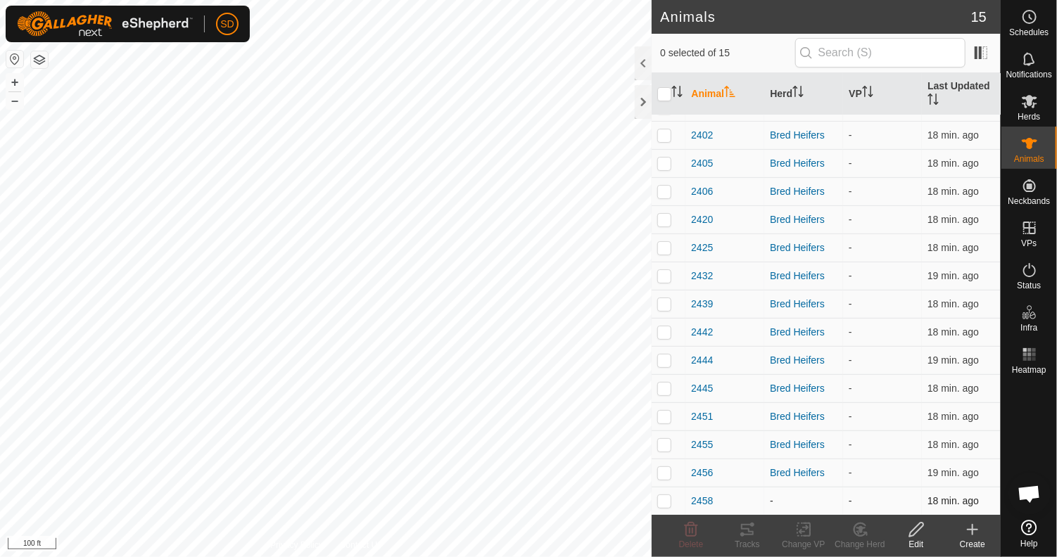
click at [779, 502] on div "-" at bounding box center [804, 501] width 68 height 15
click at [701, 500] on span "2458" at bounding box center [702, 501] width 22 height 15
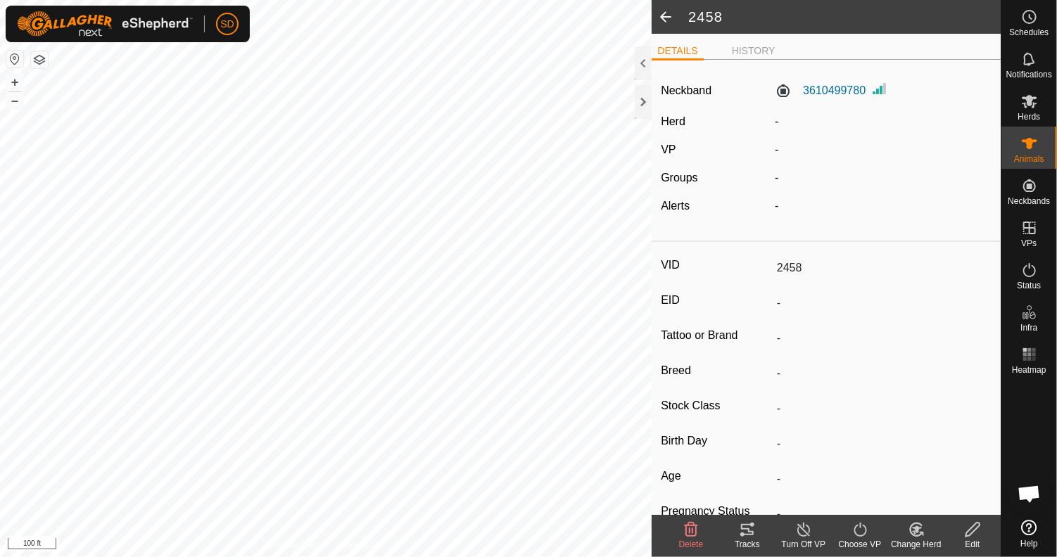
click at [971, 533] on icon at bounding box center [972, 530] width 14 height 14
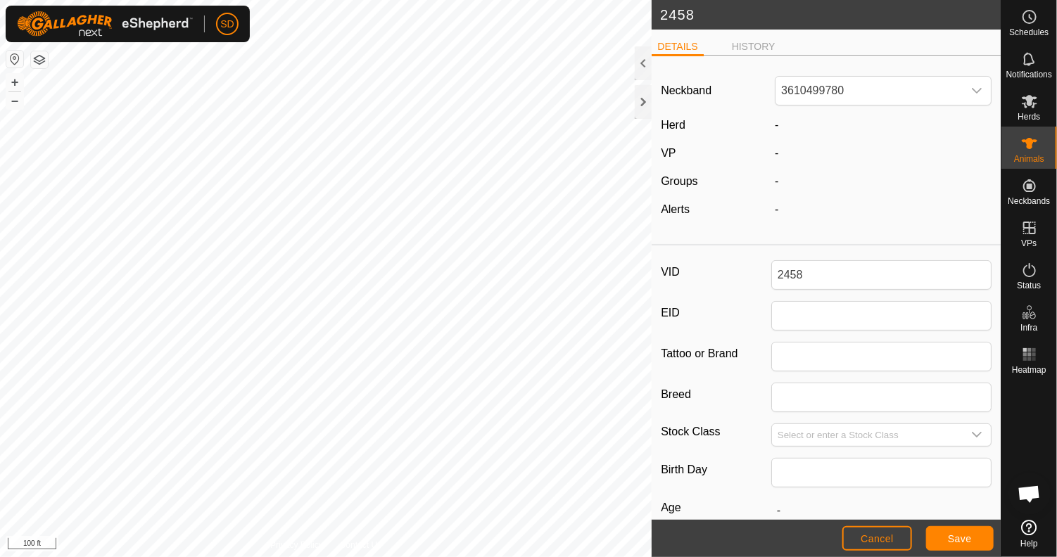
click at [691, 179] on label "Groups" at bounding box center [679, 181] width 37 height 12
click at [1033, 103] on icon at bounding box center [1028, 101] width 15 height 13
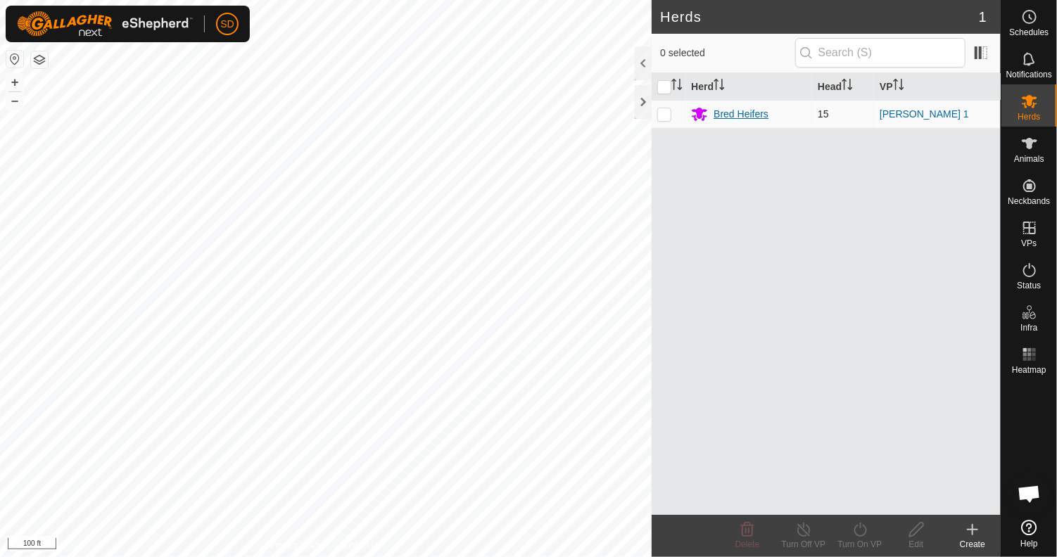
click at [744, 114] on div "Bred Heifers" at bounding box center [740, 114] width 55 height 15
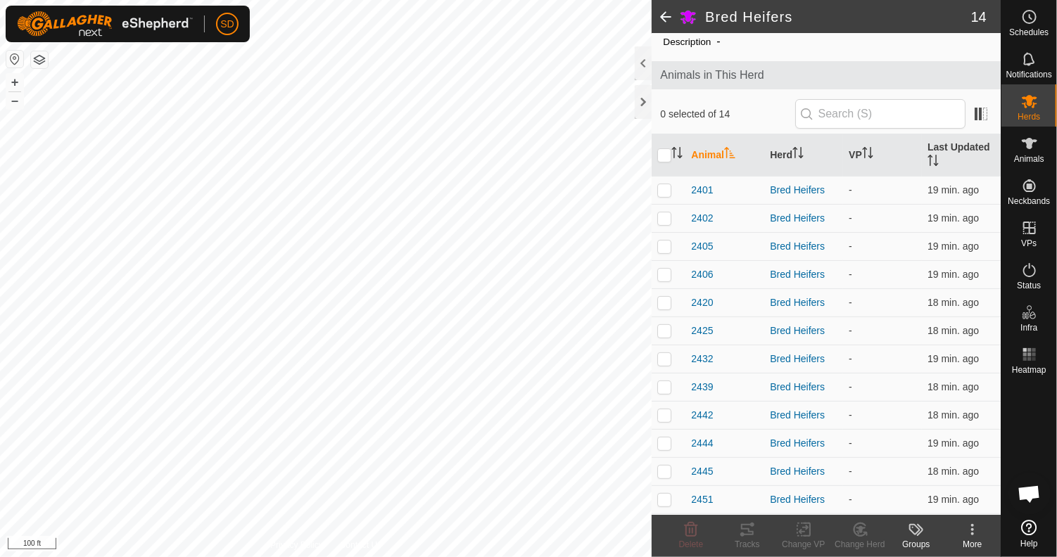
scroll to position [104, 0]
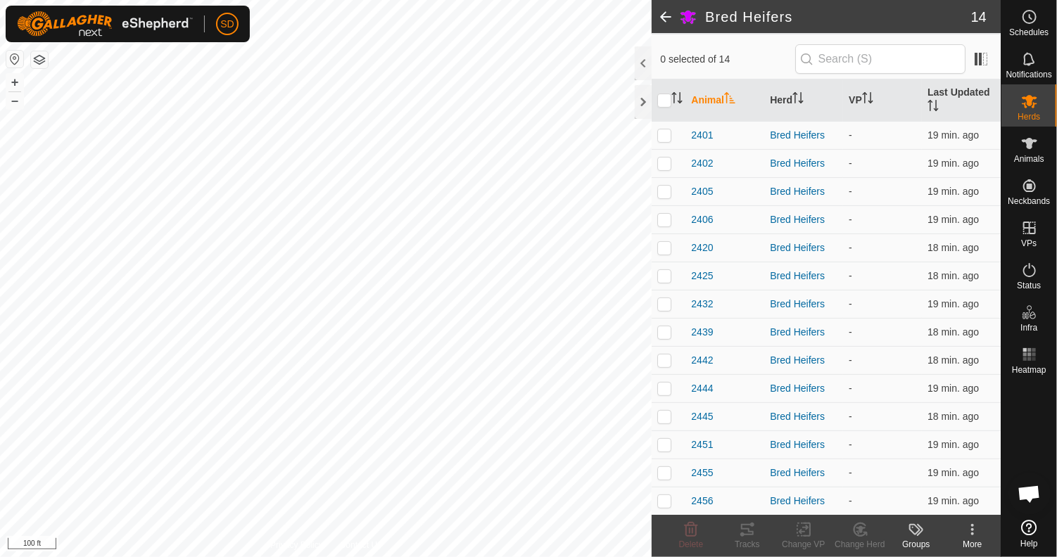
click at [658, 16] on span at bounding box center [665, 17] width 28 height 34
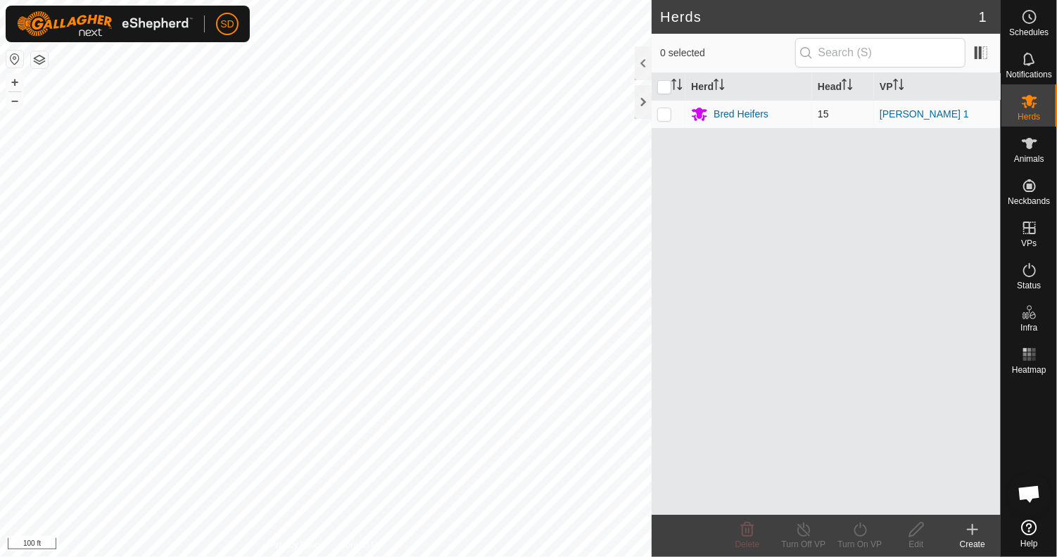
click at [665, 115] on p-checkbox at bounding box center [664, 113] width 14 height 11
click at [920, 528] on icon at bounding box center [916, 530] width 14 height 14
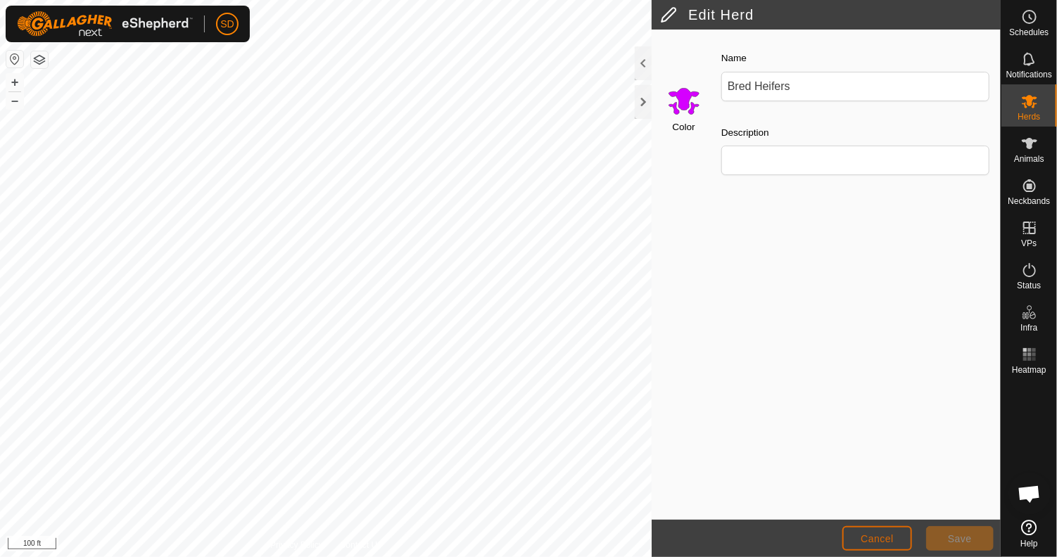
click at [881, 533] on span "Cancel" at bounding box center [876, 538] width 33 height 11
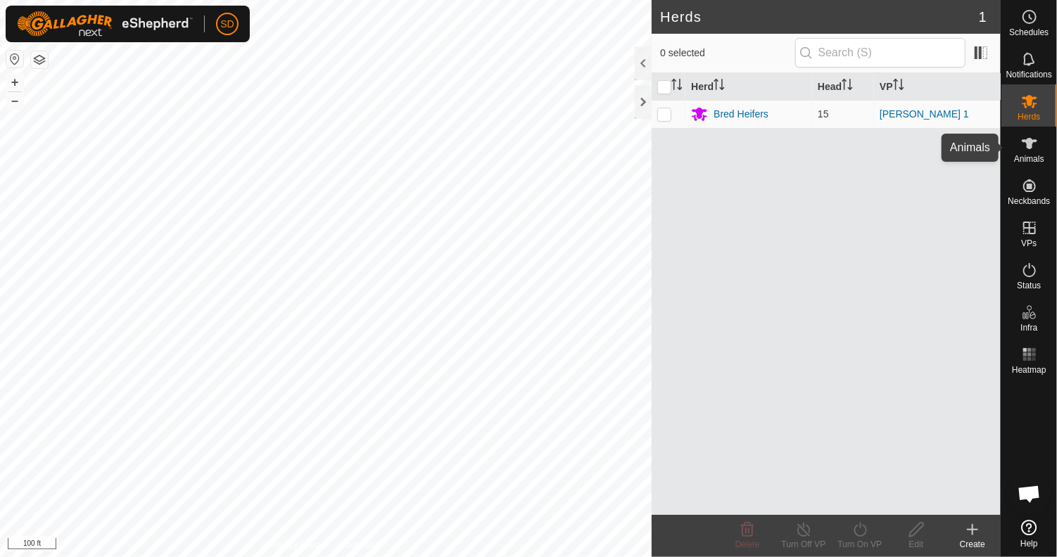
click at [1036, 155] on span "Animals" at bounding box center [1029, 159] width 30 height 8
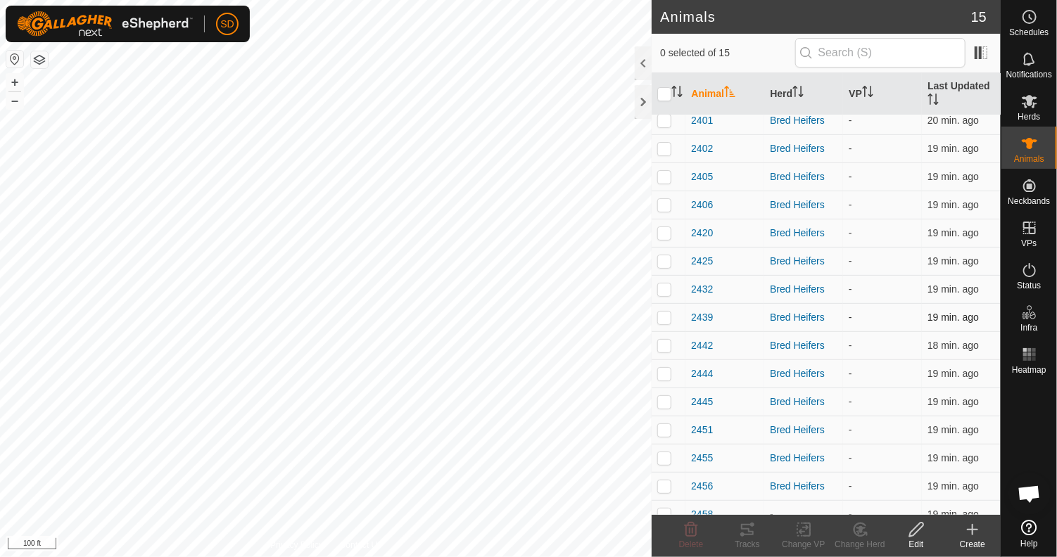
scroll to position [22, 0]
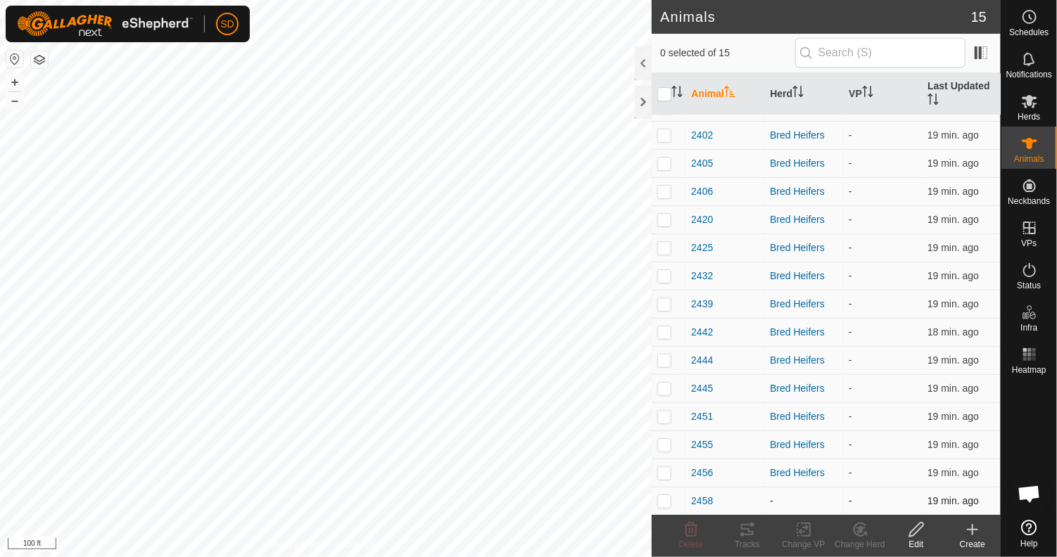
click at [666, 501] on p-checkbox at bounding box center [664, 500] width 14 height 11
click at [861, 539] on div "Change Herd" at bounding box center [859, 544] width 56 height 13
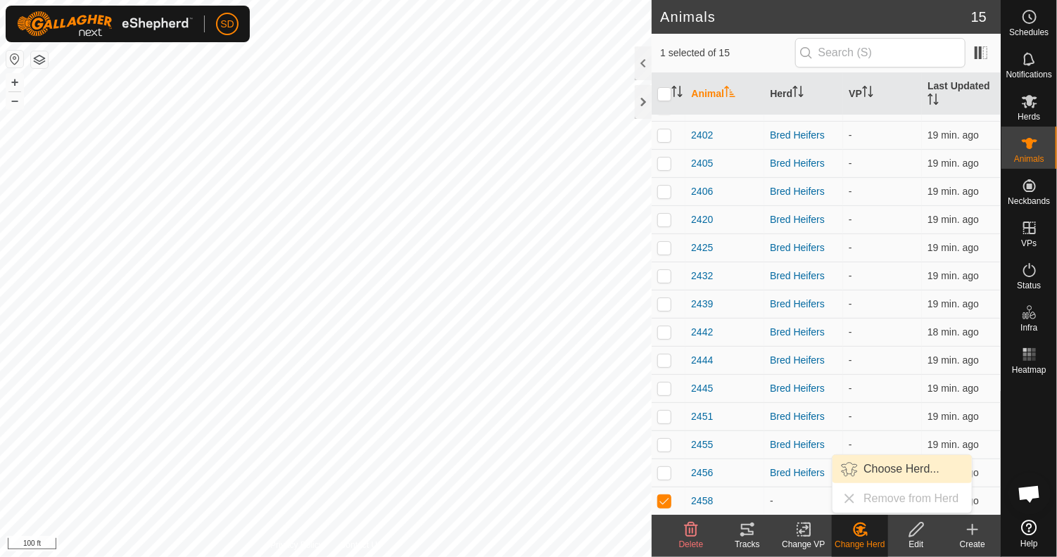
click at [879, 467] on link "Choose Herd..." at bounding box center [901, 469] width 139 height 28
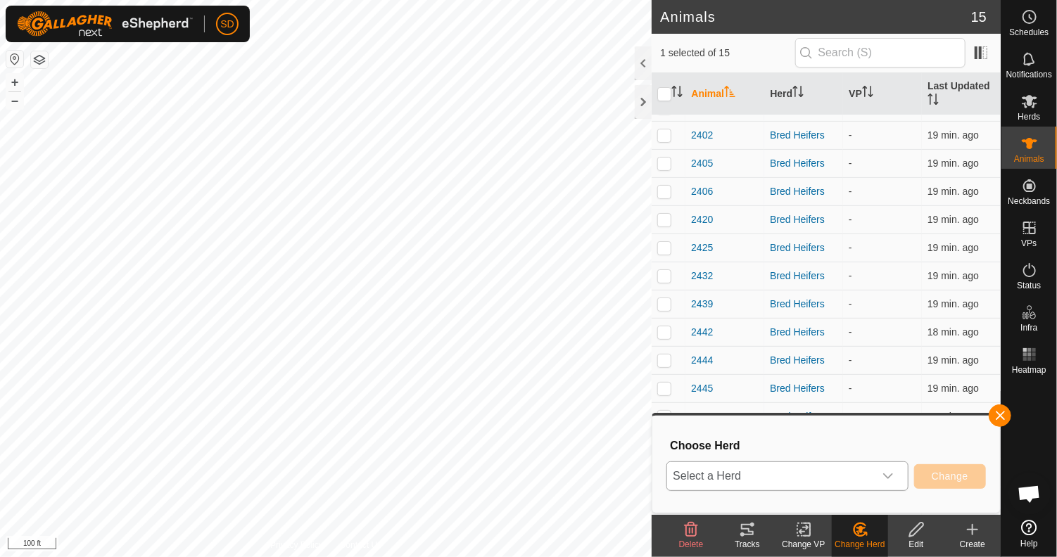
click at [891, 476] on icon "dropdown trigger" at bounding box center [888, 476] width 10 height 6
click at [722, 441] on li "Bred Heifers" at bounding box center [788, 445] width 241 height 35
click at [950, 469] on button "Change" at bounding box center [950, 476] width 72 height 25
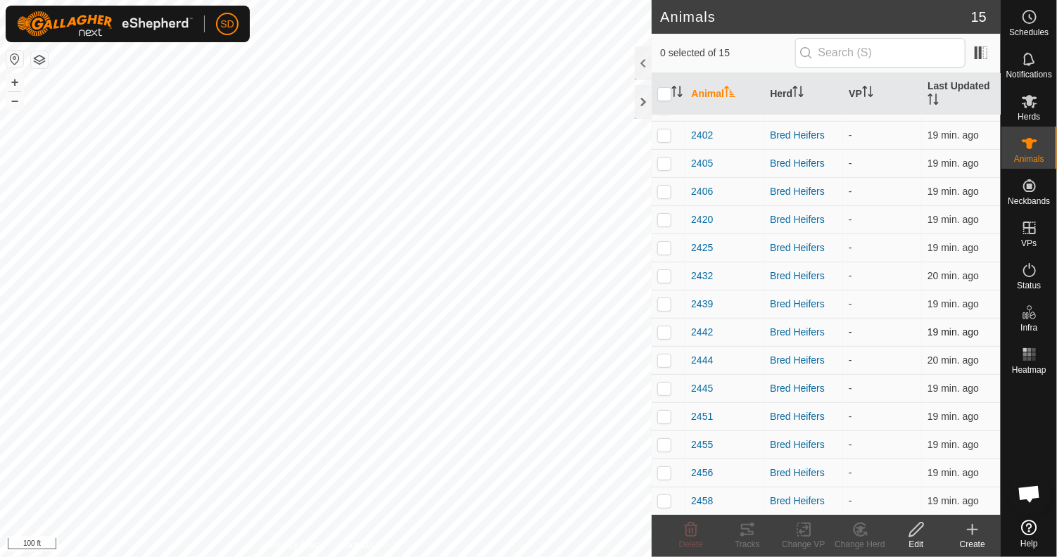
scroll to position [0, 0]
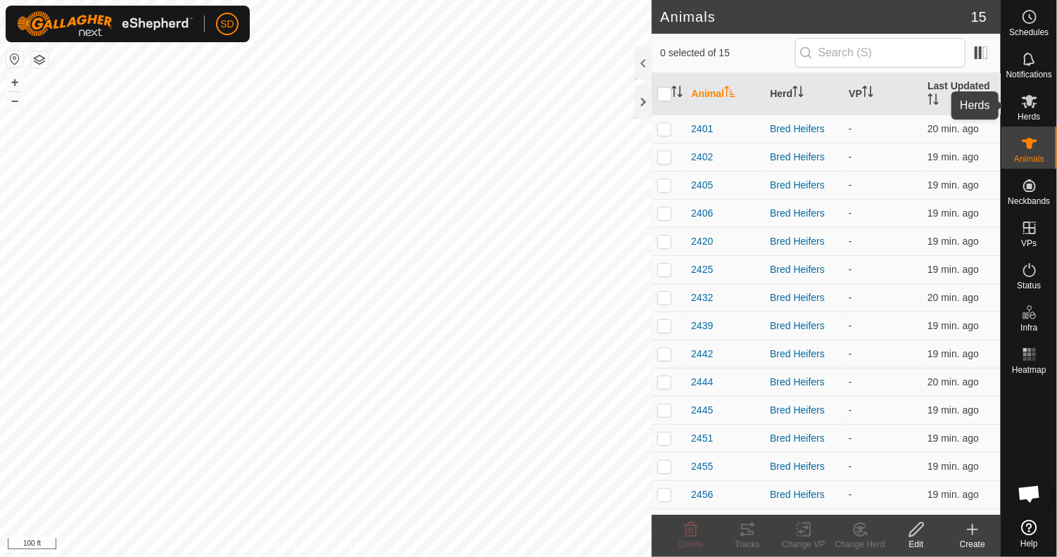
click at [1033, 103] on icon at bounding box center [1028, 101] width 15 height 13
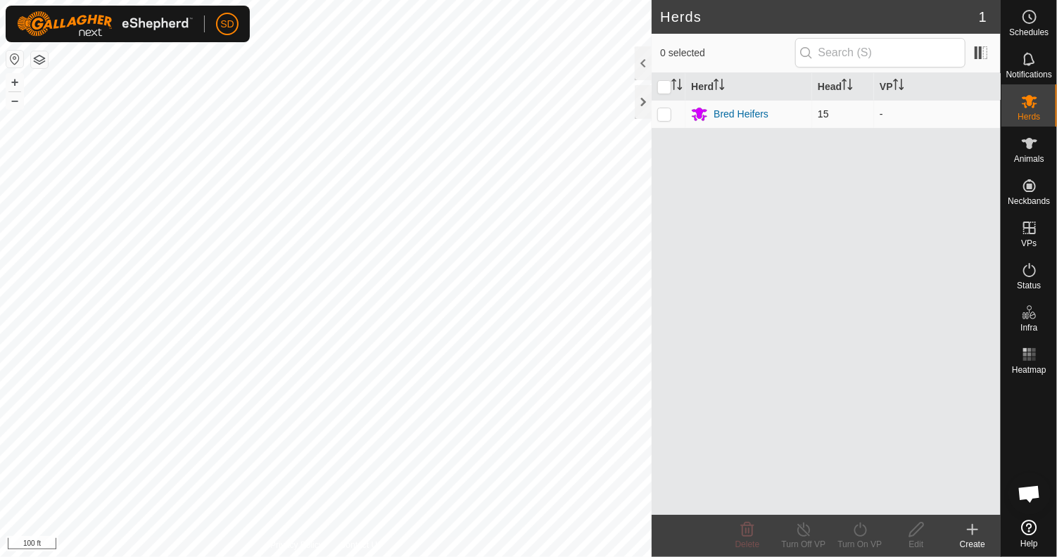
click at [661, 114] on p-checkbox at bounding box center [664, 113] width 14 height 11
click at [858, 538] on div "Turn On VP" at bounding box center [859, 544] width 56 height 13
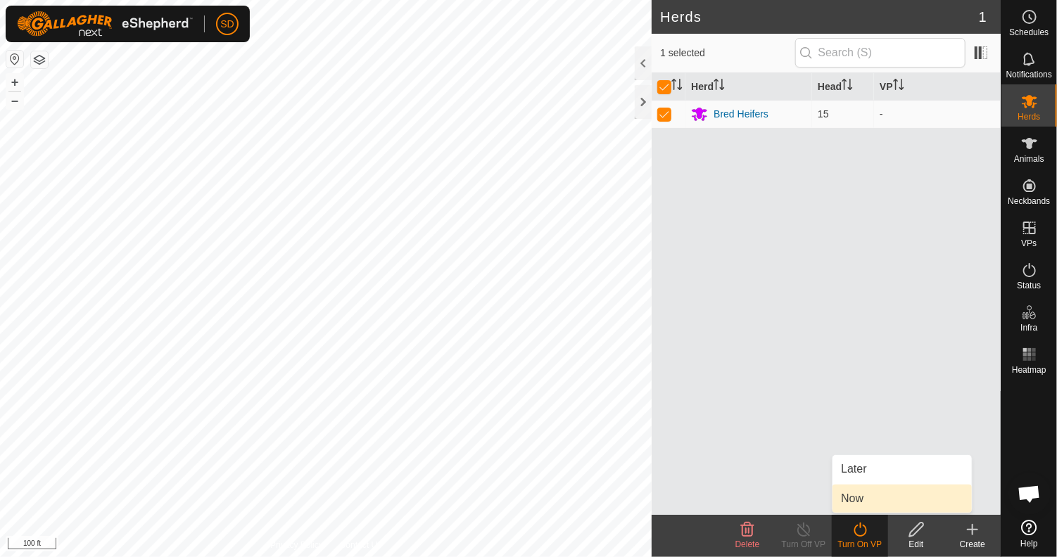
click at [860, 502] on link "Now" at bounding box center [901, 499] width 139 height 28
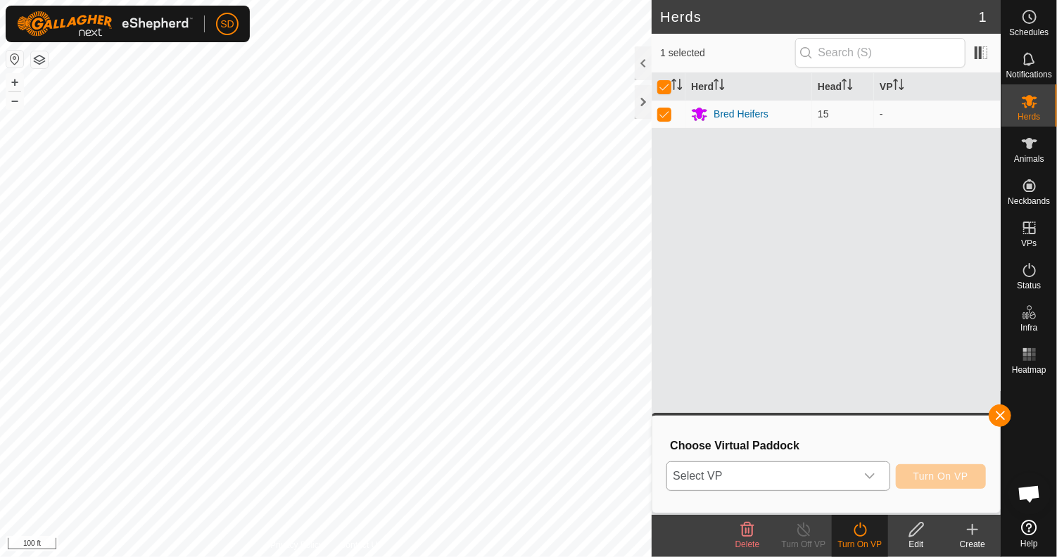
click at [871, 476] on icon "dropdown trigger" at bounding box center [869, 476] width 11 height 11
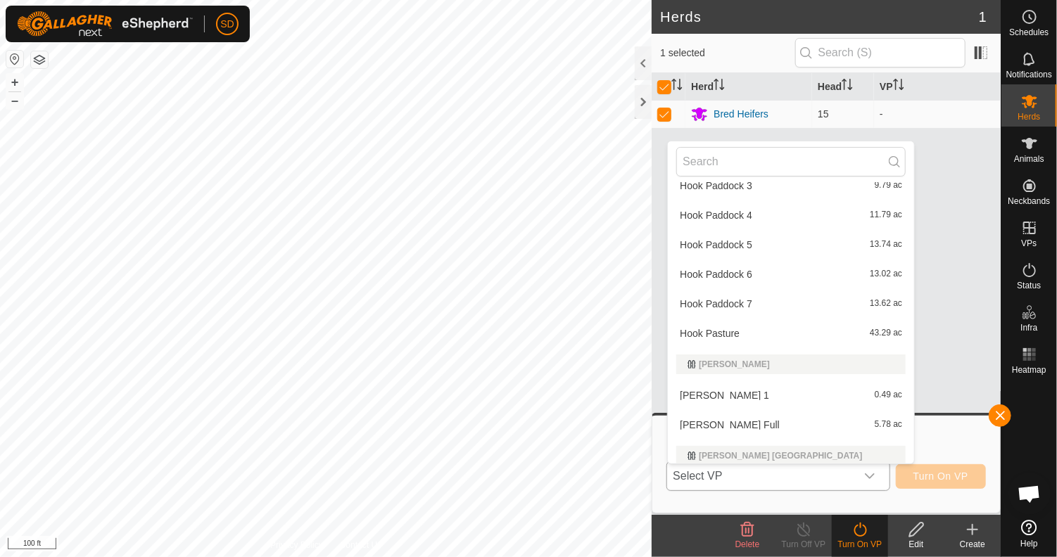
scroll to position [677, 0]
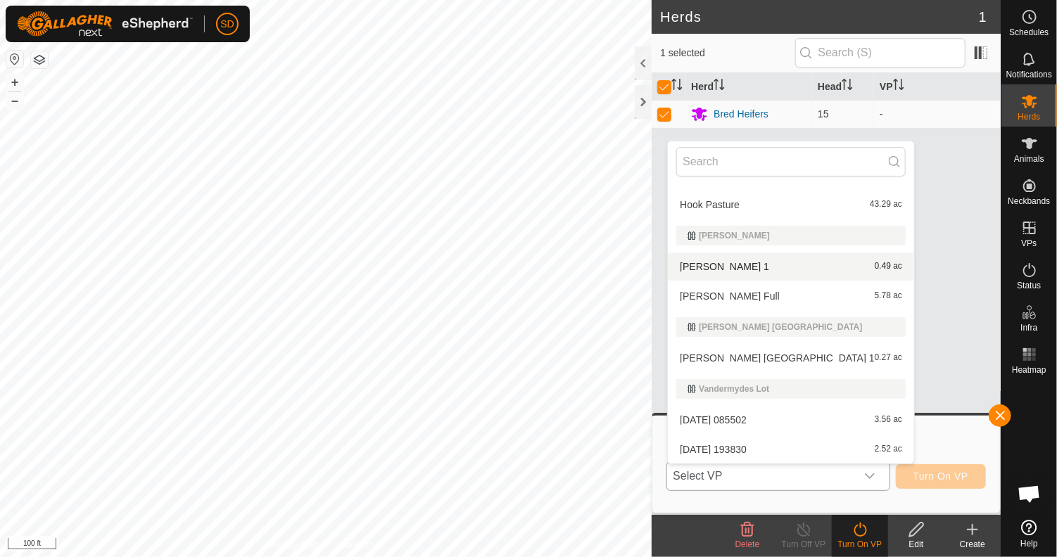
click at [697, 261] on li "Lockhart 1 0.49 ac" at bounding box center [791, 267] width 246 height 28
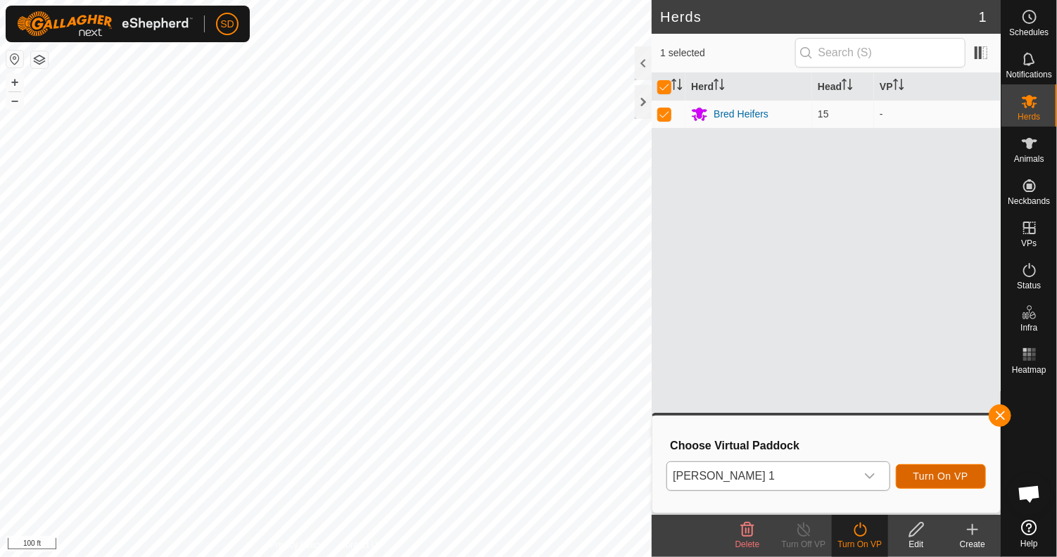
click at [944, 475] on span "Turn On VP" at bounding box center [940, 476] width 55 height 11
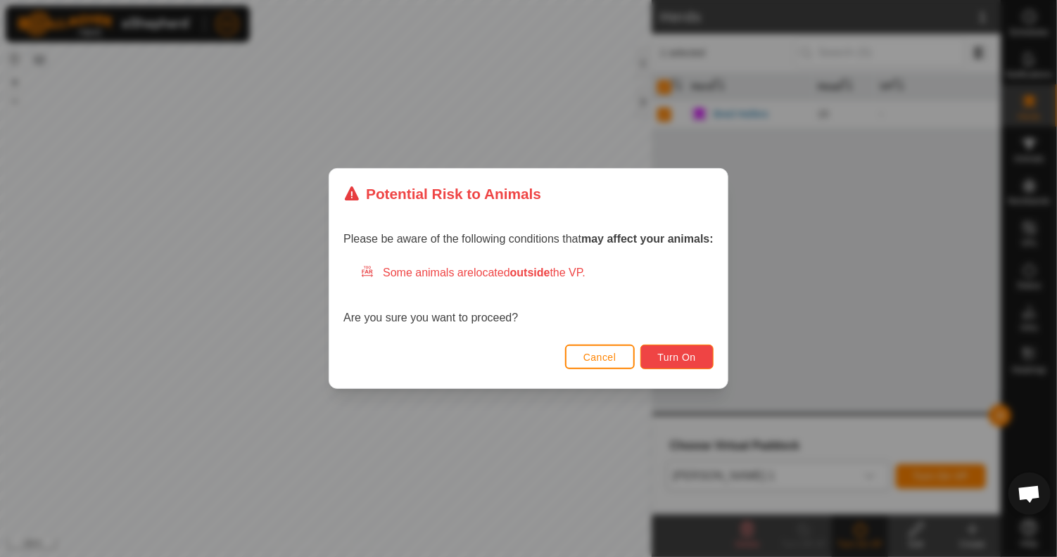
click at [680, 362] on span "Turn On" at bounding box center [677, 357] width 38 height 11
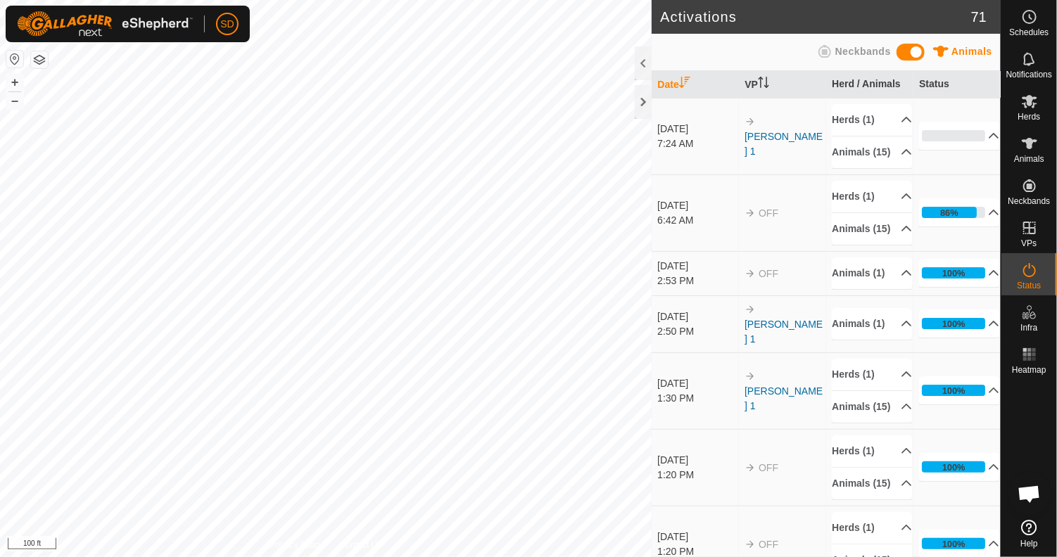
click at [839, 51] on span "Neckbands" at bounding box center [863, 51] width 56 height 11
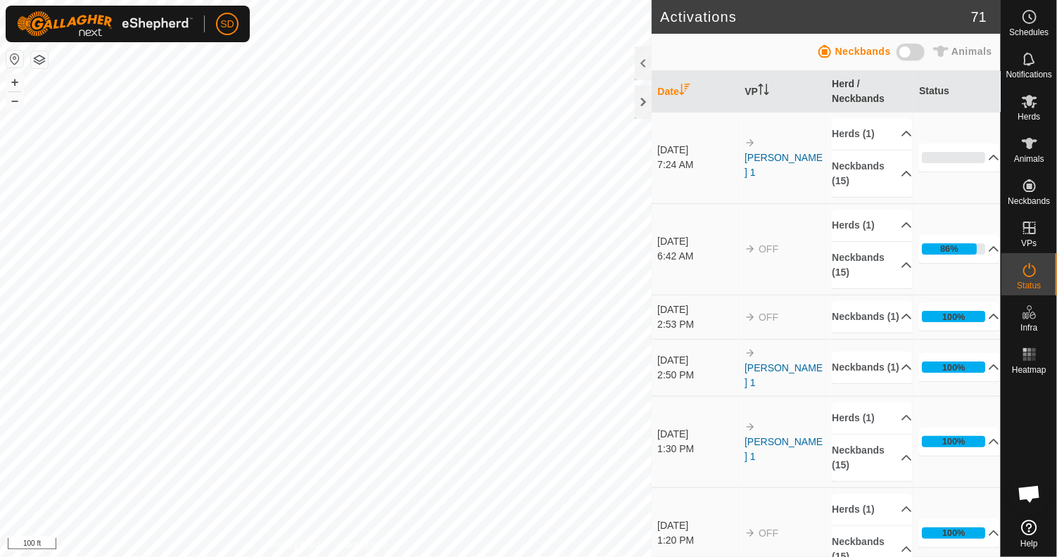
click at [978, 53] on span "Animals" at bounding box center [971, 51] width 41 height 11
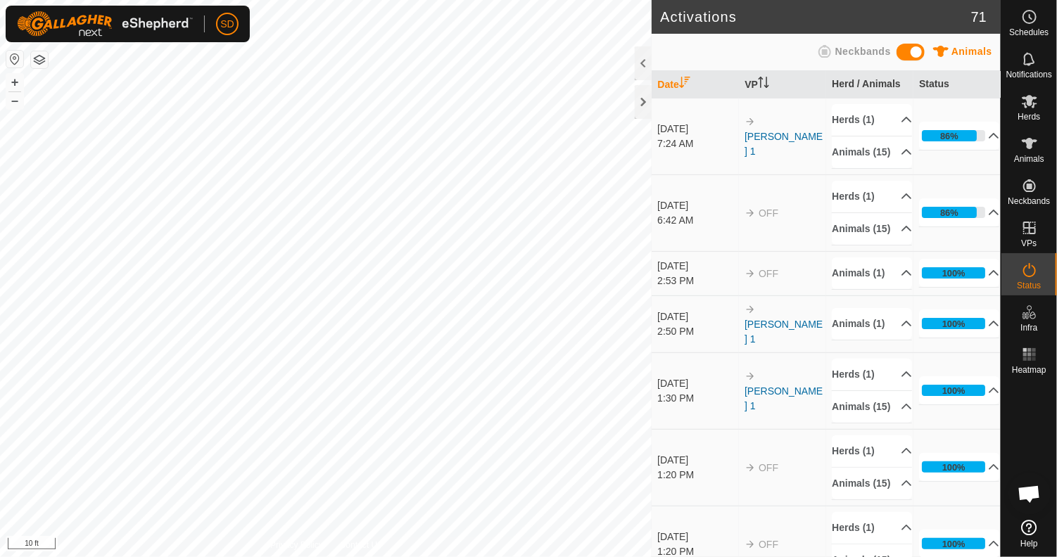
click at [484, 0] on html "SD Schedules Notifications Herds Animals Neckbands VPs Status Infra Heatmap Hel…" at bounding box center [528, 278] width 1057 height 557
click at [886, 157] on p-accordion-header "Animals (15)" at bounding box center [871, 152] width 80 height 32
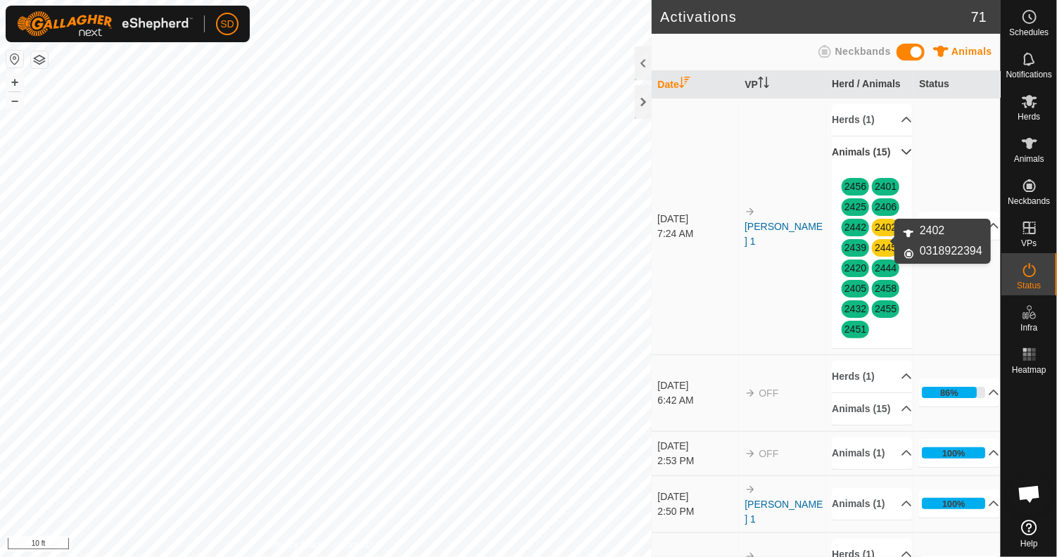
click at [879, 233] on link "2402" at bounding box center [885, 227] width 22 height 11
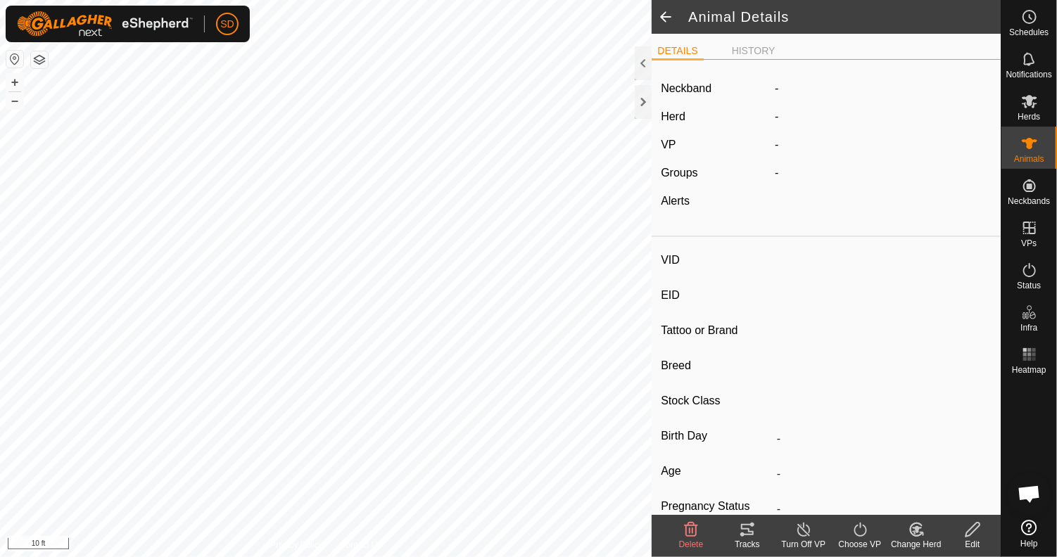
type input "2402"
type input "-"
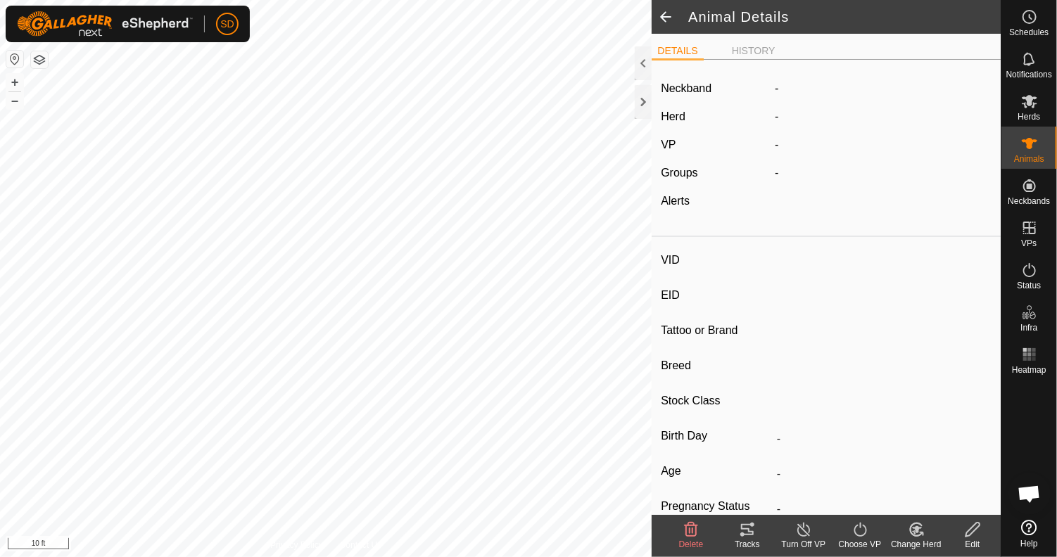
type input "0 kg"
type input "-"
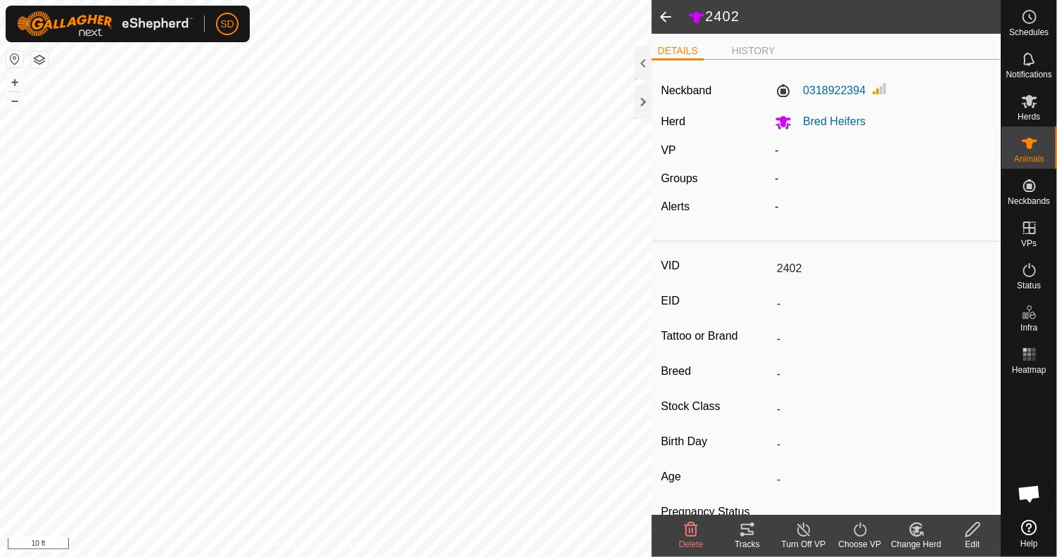
click at [667, 13] on span at bounding box center [665, 17] width 28 height 34
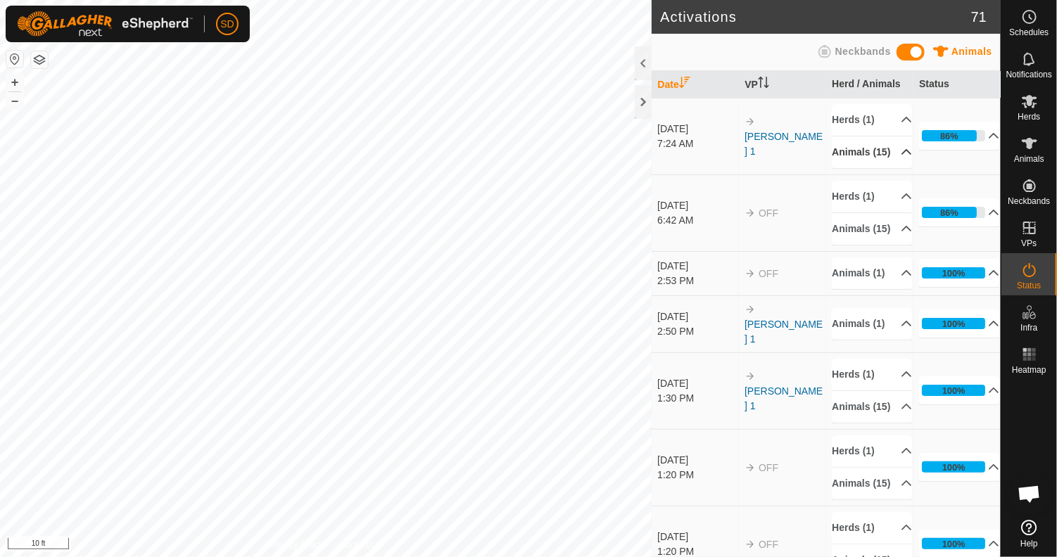
click at [893, 160] on p-accordion-header "Animals (15)" at bounding box center [871, 152] width 80 height 32
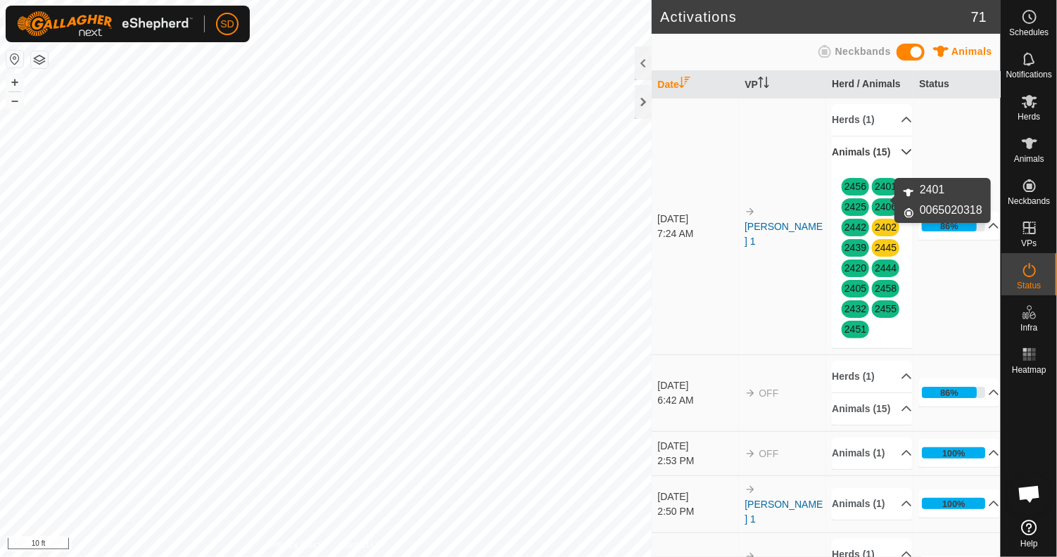
click at [883, 192] on link "2401" at bounding box center [885, 186] width 22 height 11
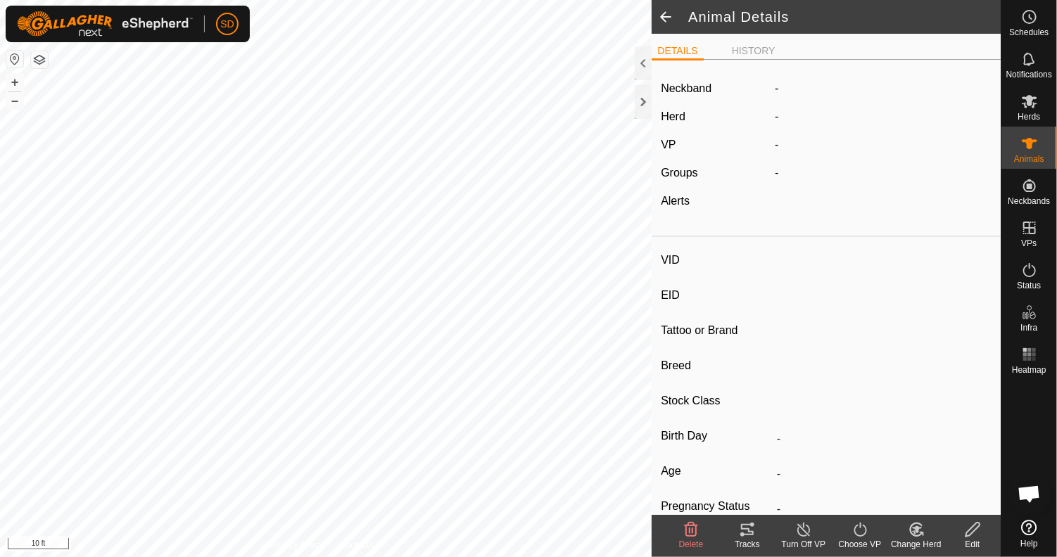
type input "2401"
type input "-"
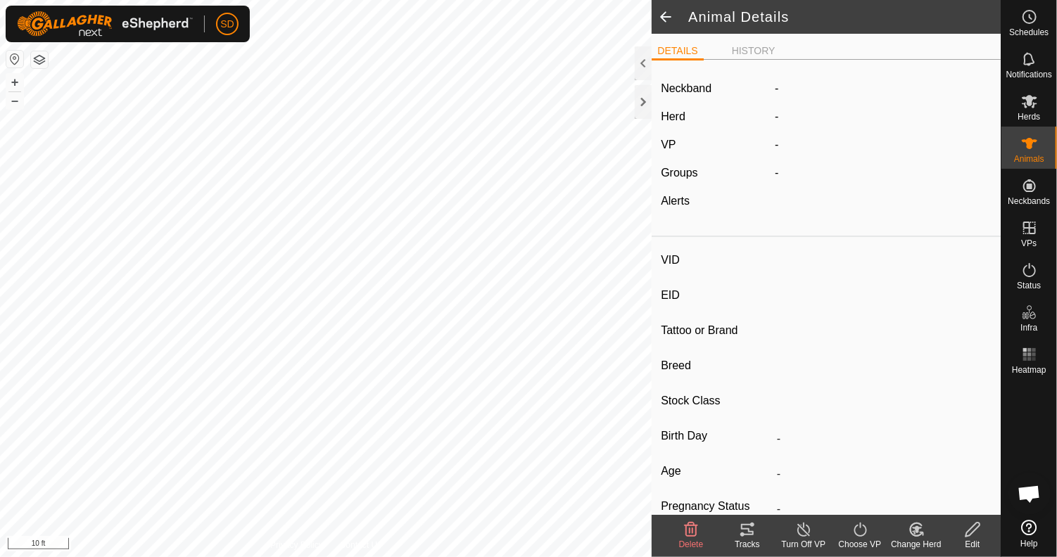
type input "0 kg"
type input "-"
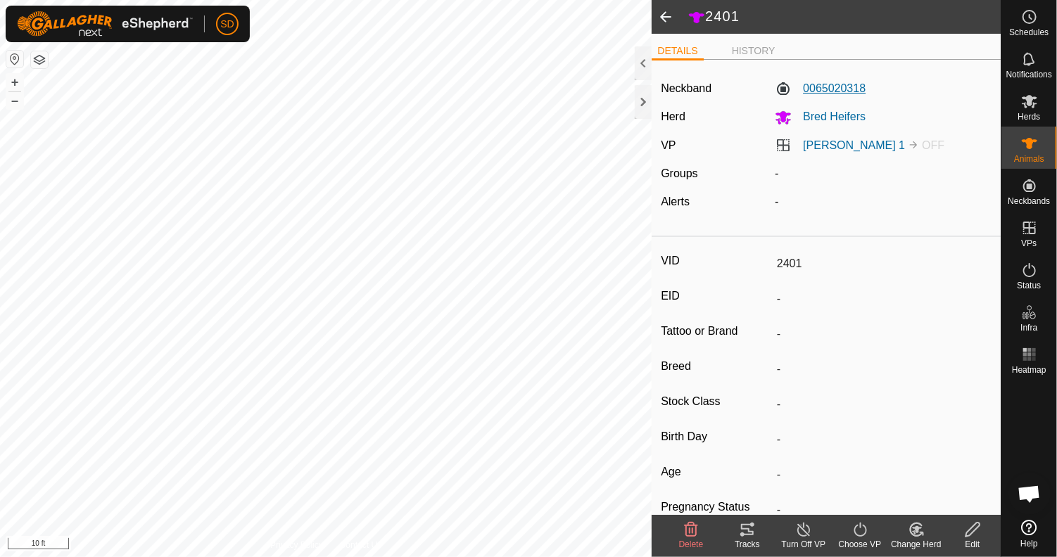
click at [818, 85] on label "0065020318" at bounding box center [819, 88] width 91 height 17
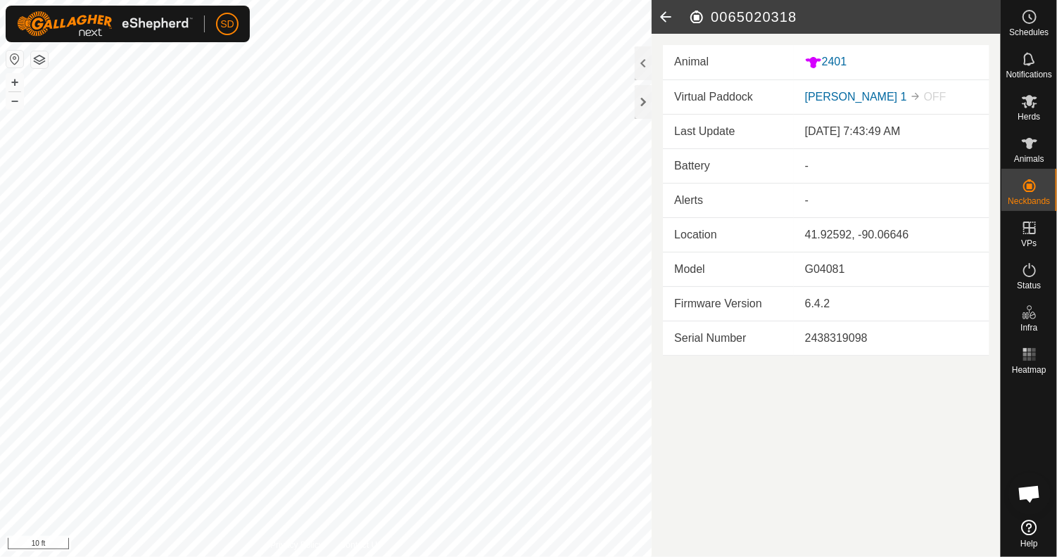
click at [667, 15] on icon at bounding box center [665, 17] width 28 height 34
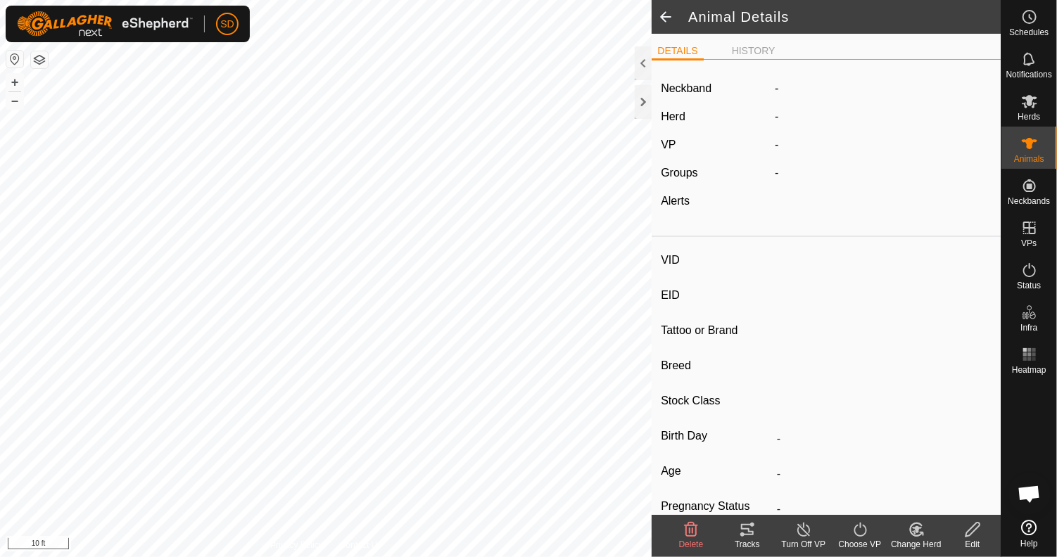
type input "2401"
type input "-"
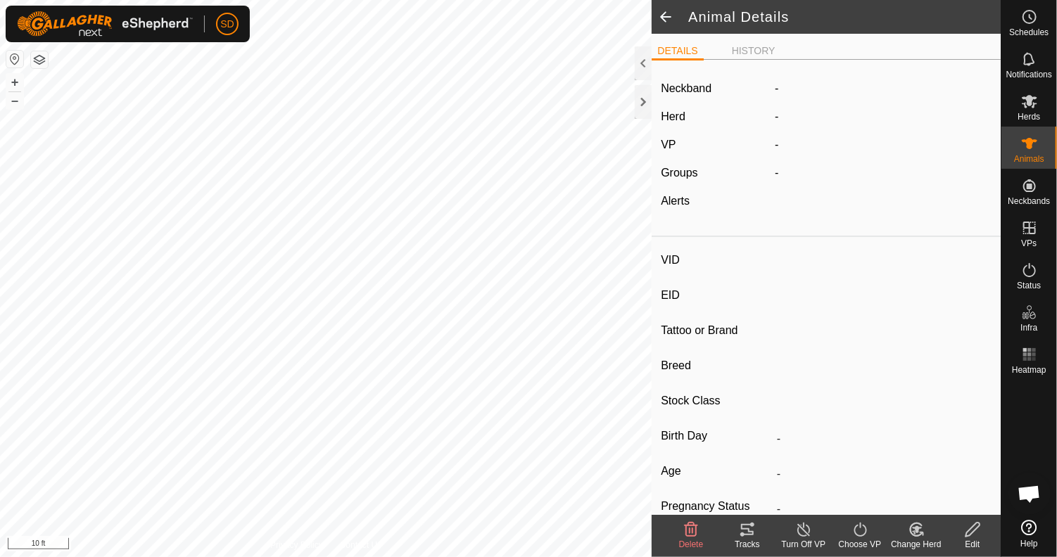
type input "0 kg"
type input "-"
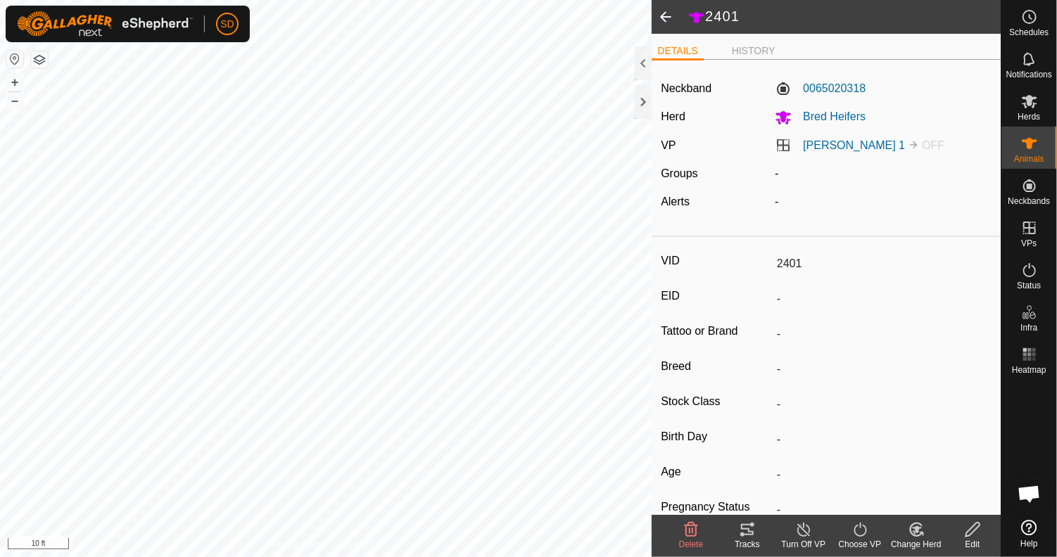
click at [671, 16] on span at bounding box center [665, 17] width 28 height 34
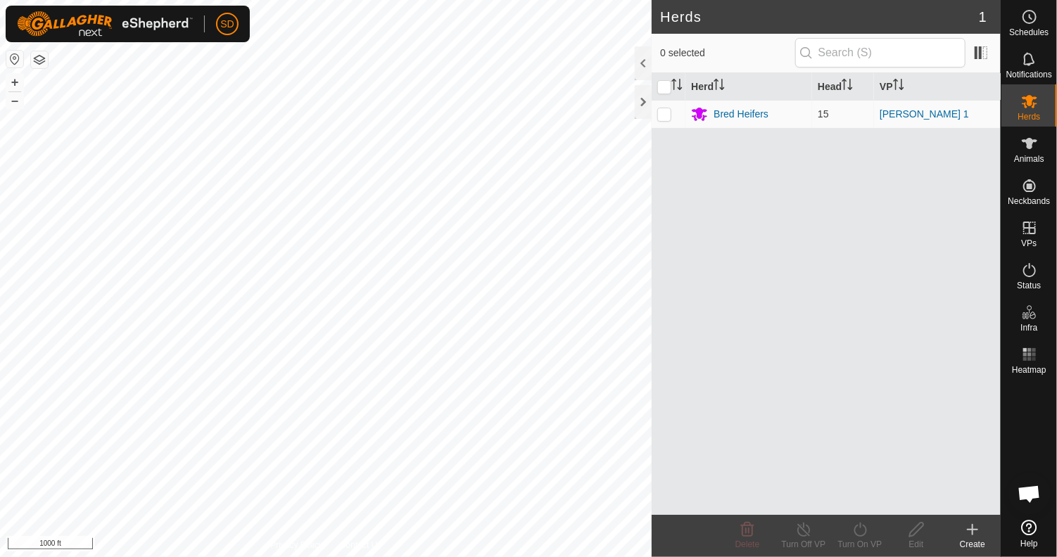
click at [404, 556] on html "SD Schedules Notifications Herds Animals Neckbands VPs Status Infra Heatmap Hel…" at bounding box center [528, 278] width 1057 height 557
click at [682, 556] on html "SD Schedules Notifications Herds Animals Neckbands VPs Status Infra Heatmap Hel…" at bounding box center [528, 278] width 1057 height 557
click at [585, 0] on html "SD Schedules Notifications Herds Animals Neckbands VPs Status Infra Heatmap Hel…" at bounding box center [528, 278] width 1057 height 557
click at [740, 109] on div "Bred Heifers" at bounding box center [740, 114] width 55 height 15
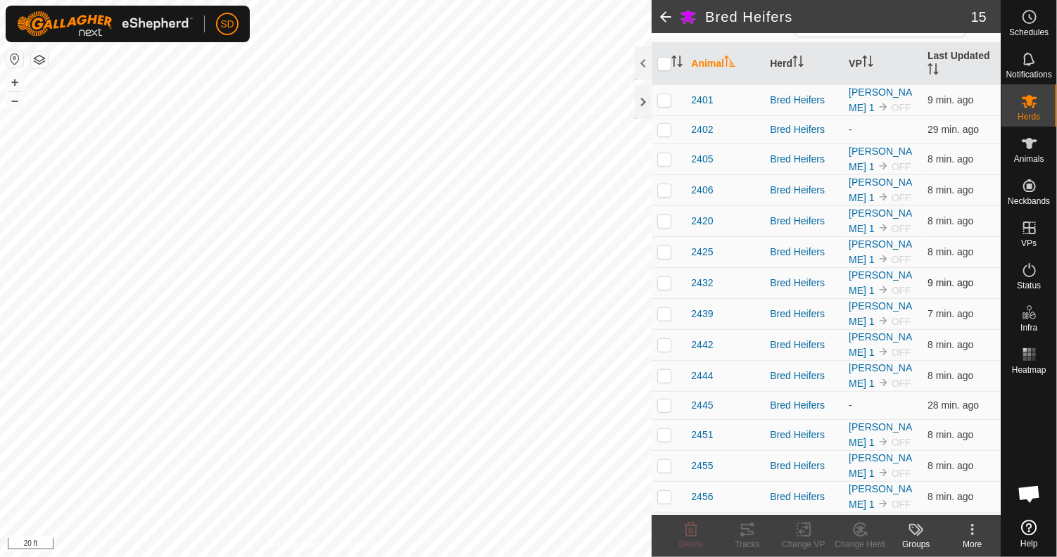
scroll to position [165, 0]
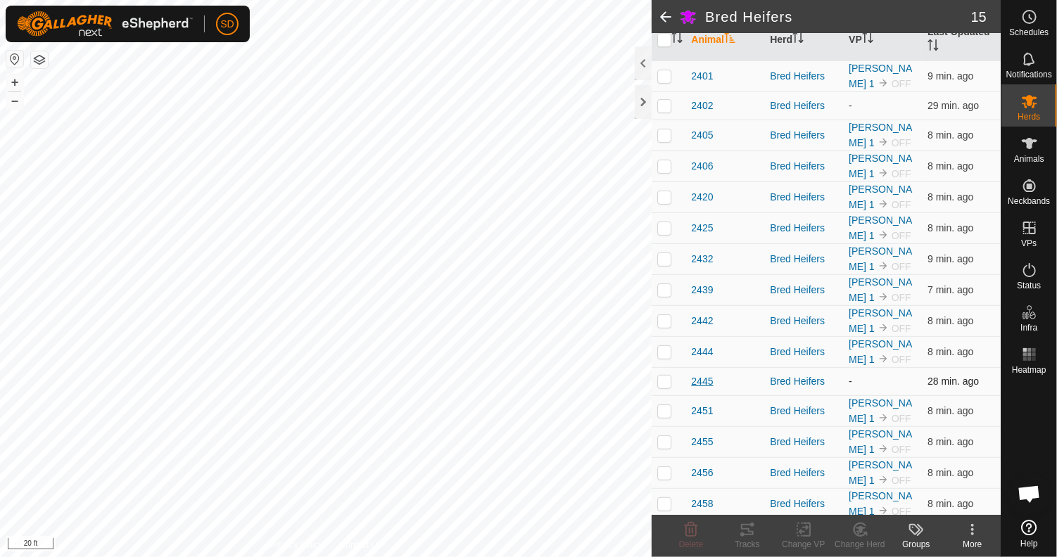
click at [707, 379] on span "2445" at bounding box center [702, 381] width 22 height 15
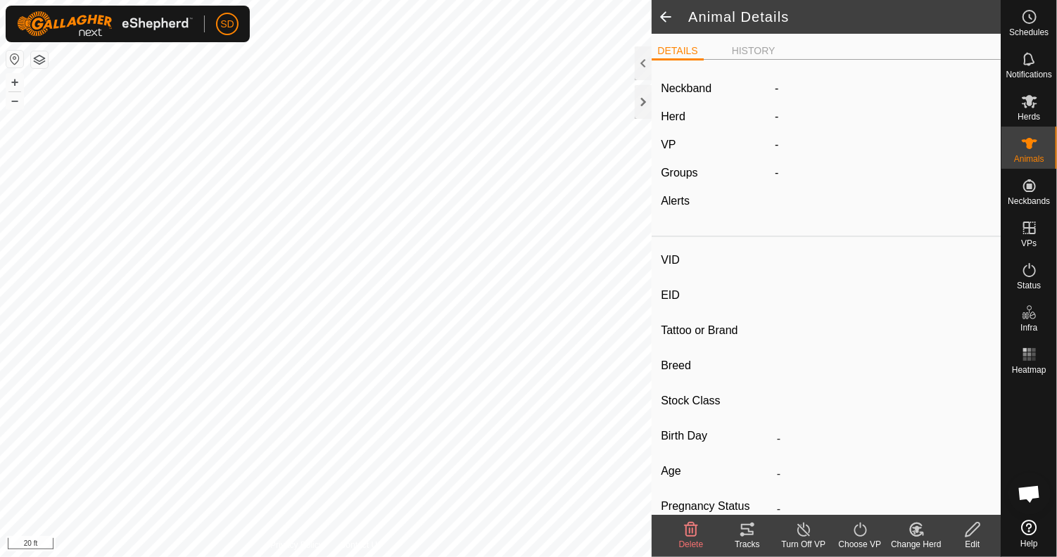
type input "2445"
type input "-"
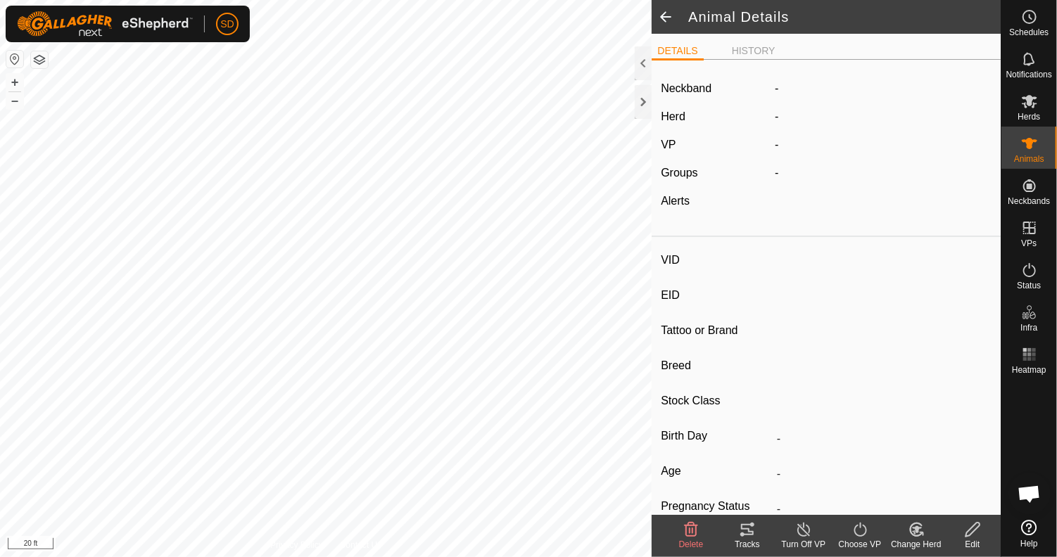
type input "0 kg"
type input "-"
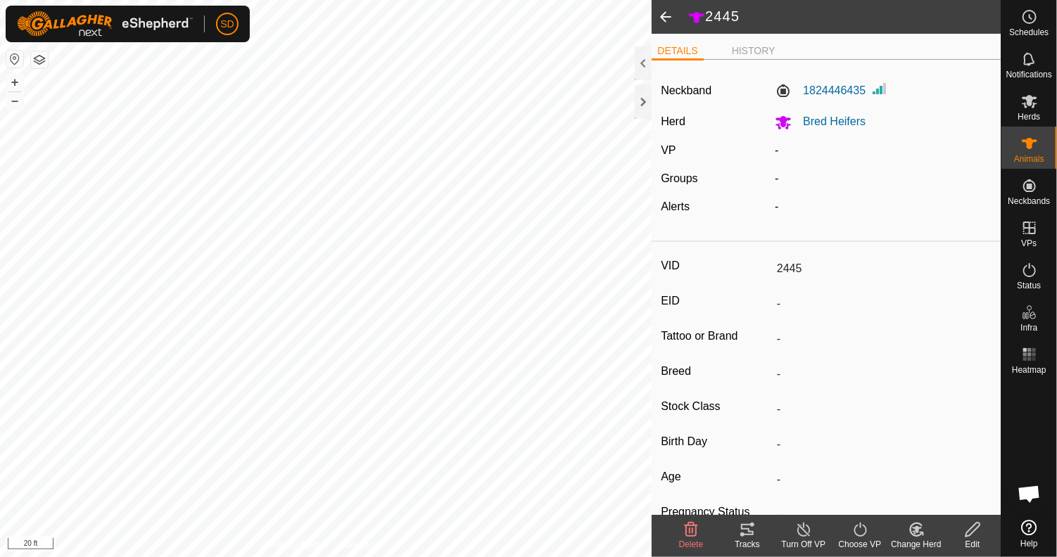
click at [660, 14] on span at bounding box center [665, 17] width 28 height 34
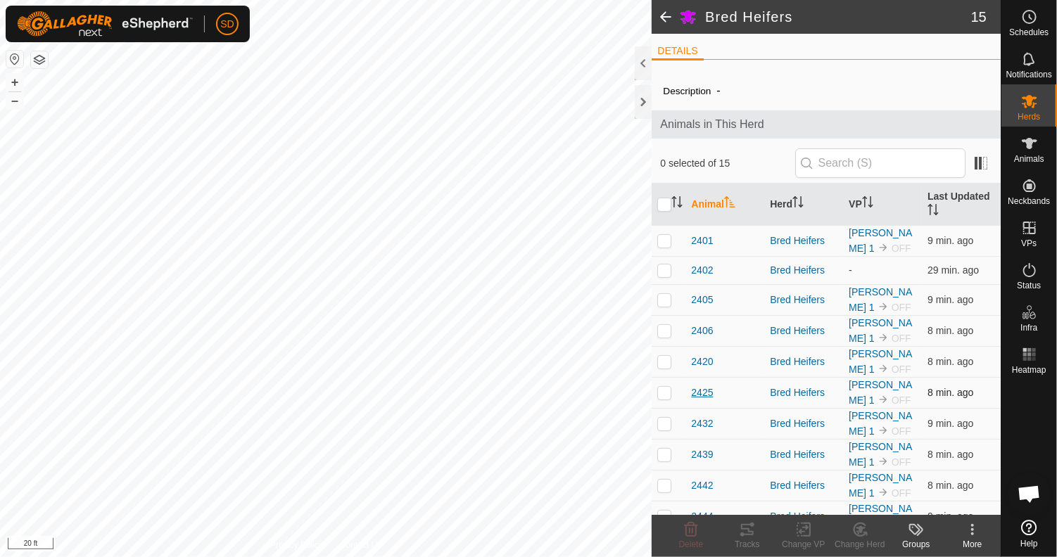
click at [704, 393] on span "2425" at bounding box center [702, 392] width 22 height 15
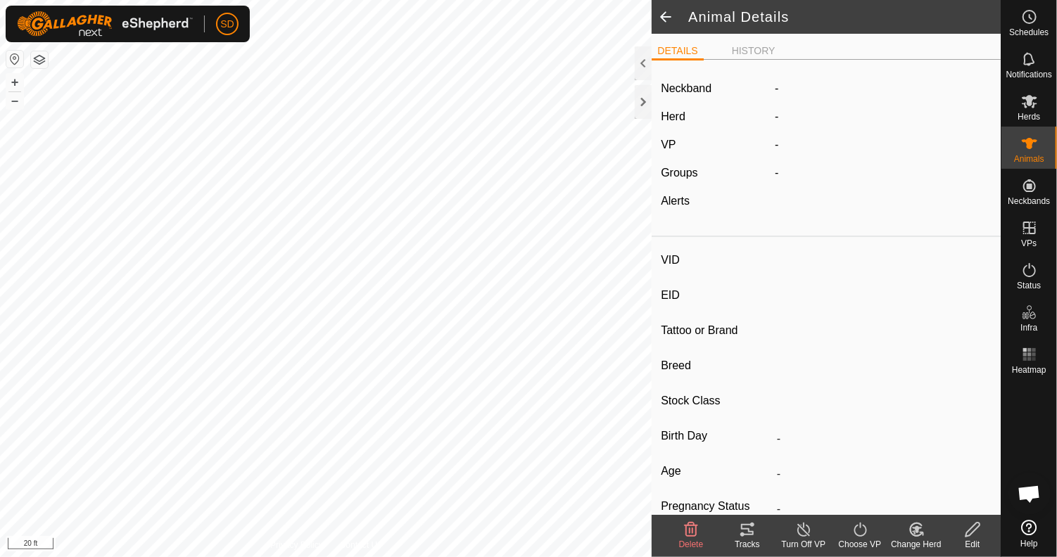
type input "2425"
type input "-"
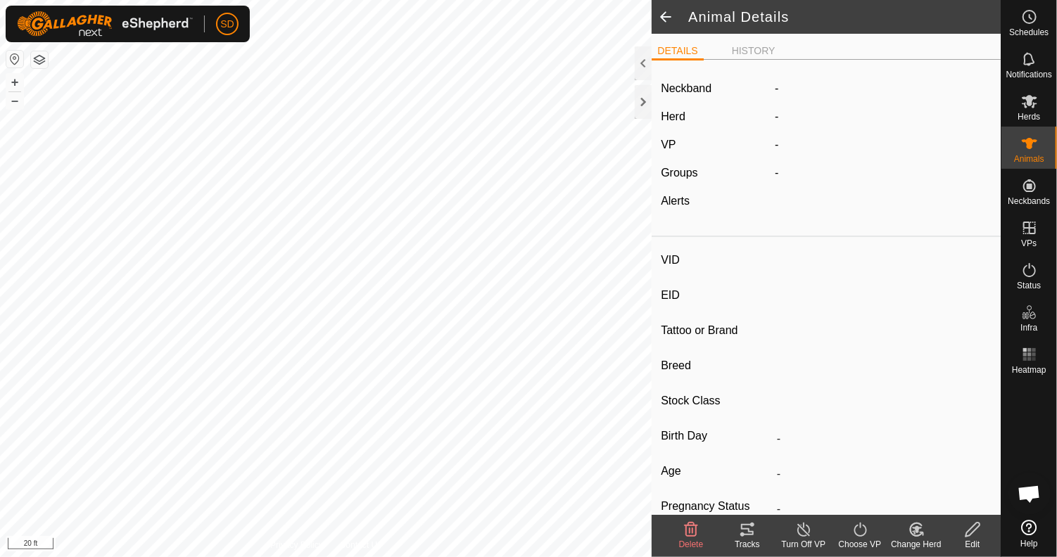
type input "0 kg"
type input "-"
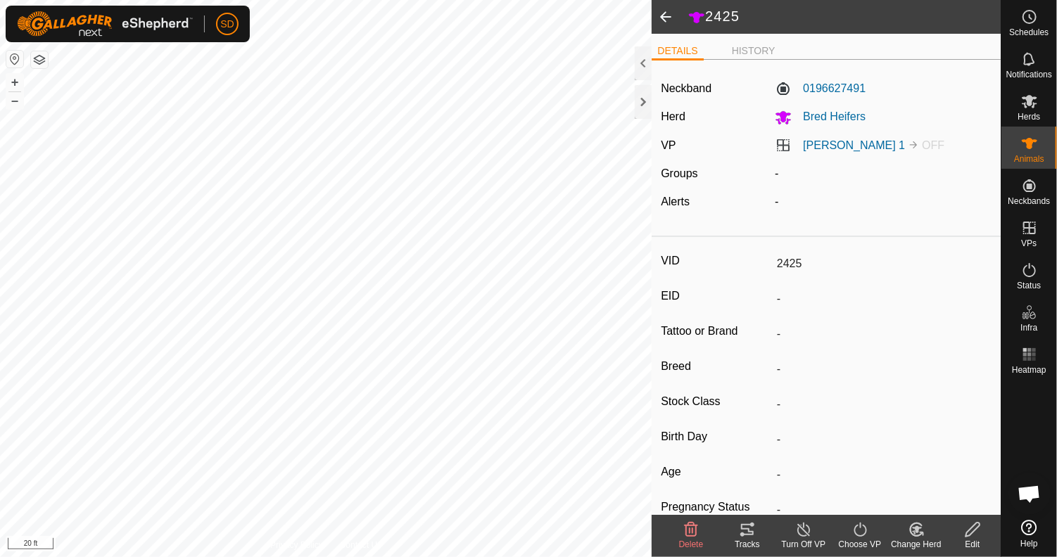
click at [665, 15] on span at bounding box center [665, 17] width 28 height 34
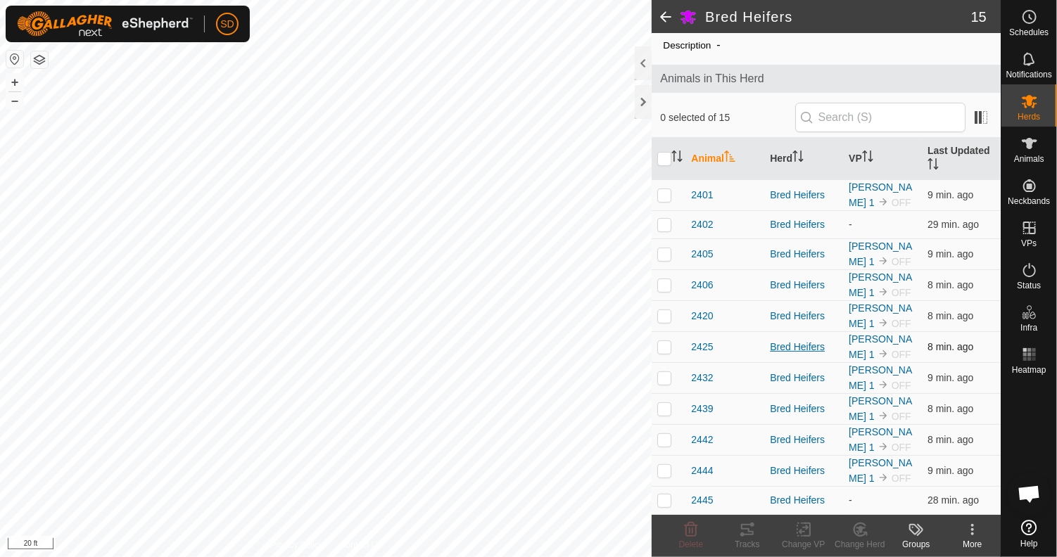
scroll to position [70, 0]
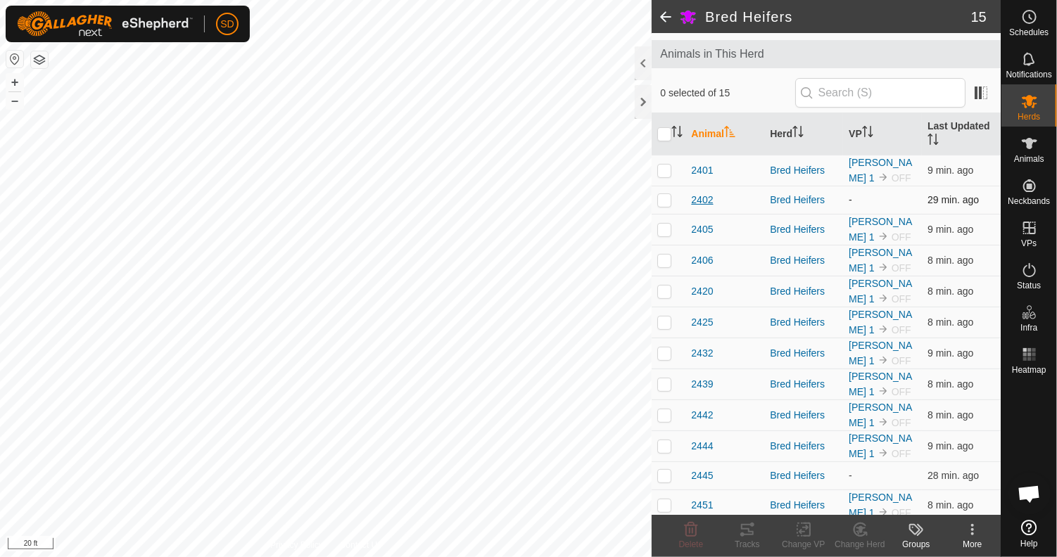
click at [700, 196] on span "2402" at bounding box center [702, 200] width 22 height 15
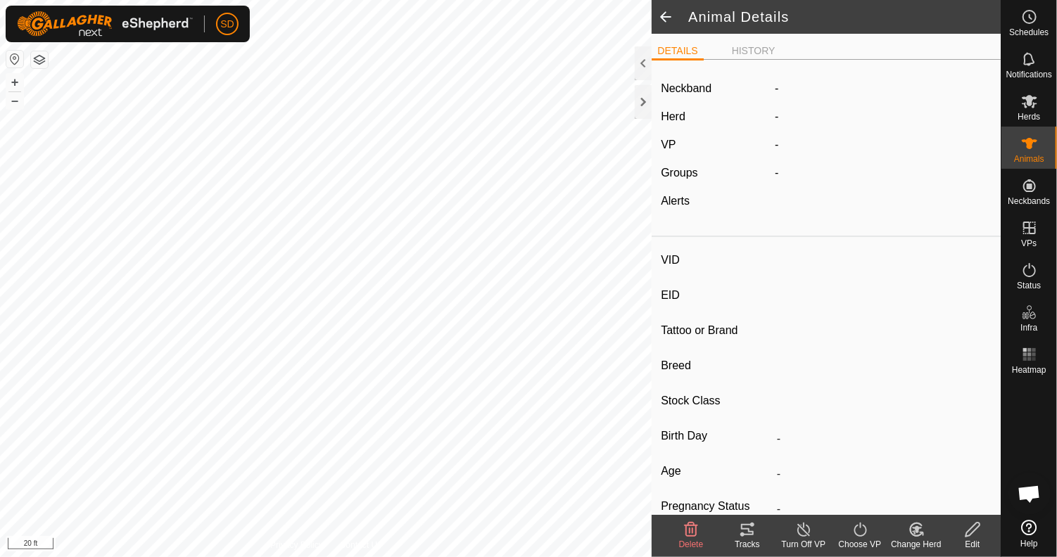
type input "2402"
type input "-"
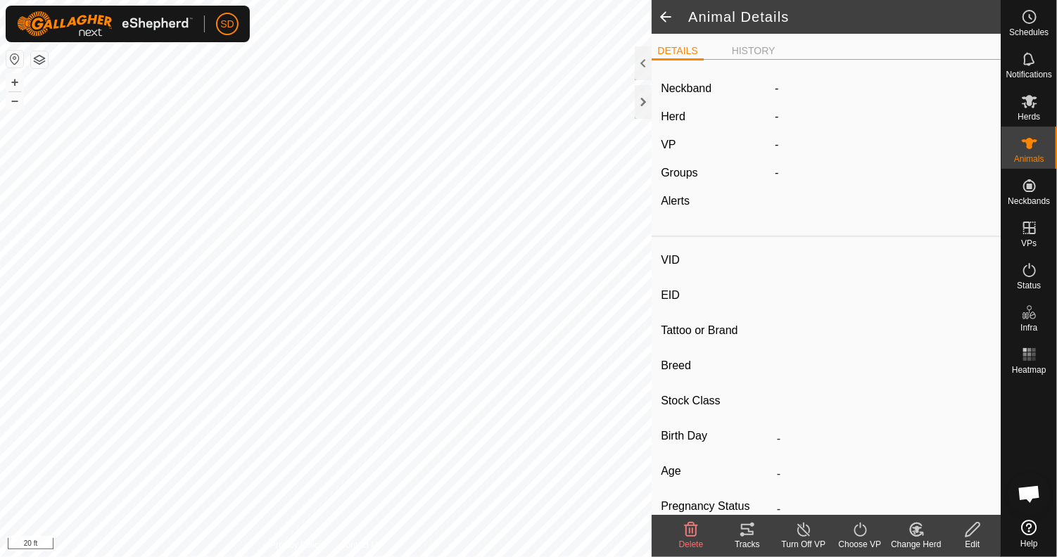
type input "0 kg"
type input "-"
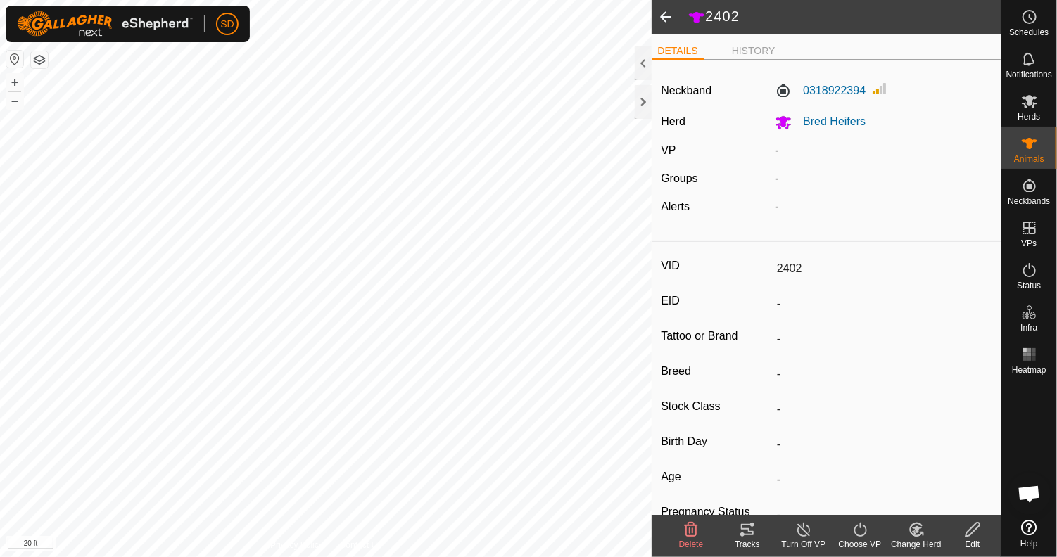
click at [664, 18] on span at bounding box center [665, 17] width 28 height 34
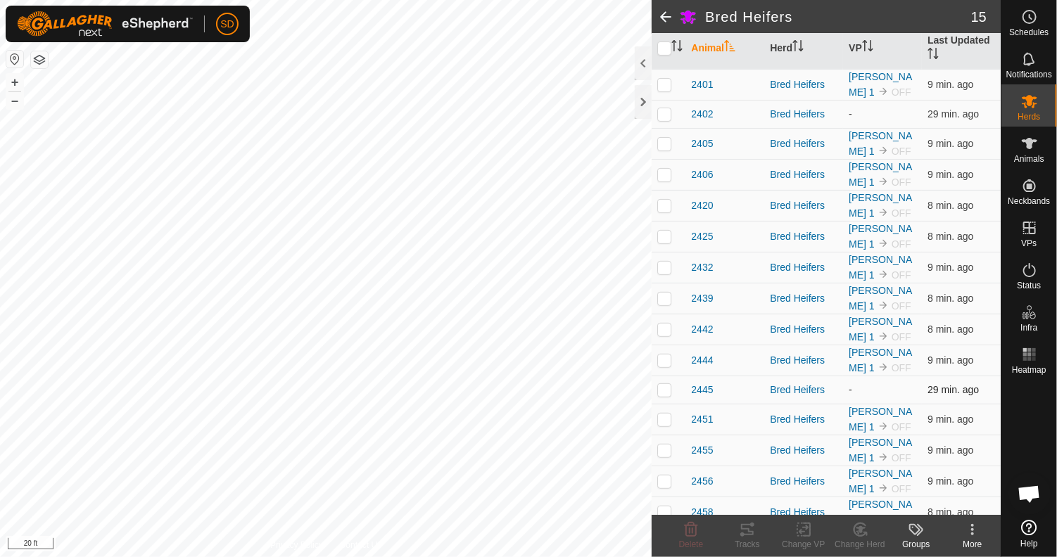
scroll to position [165, 0]
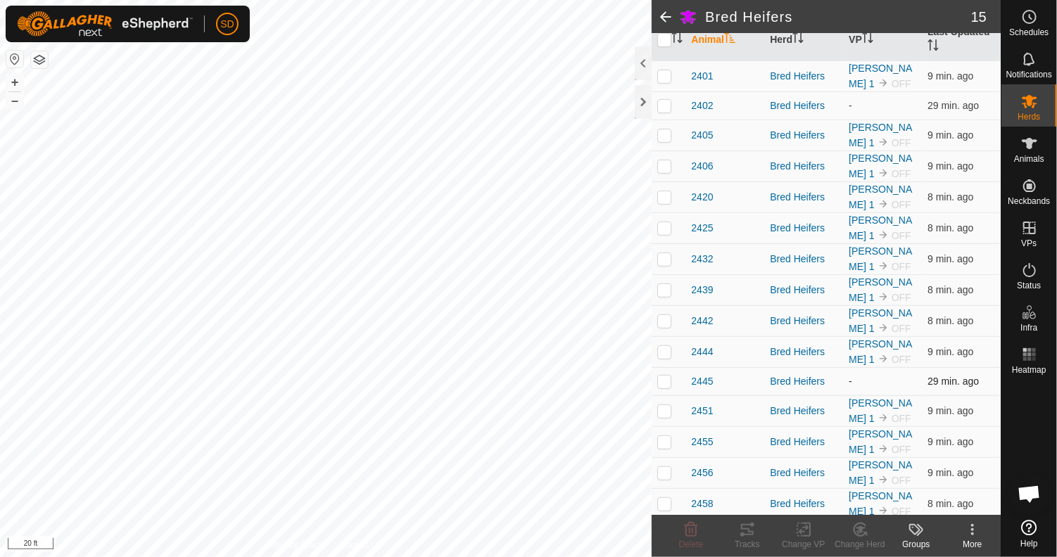
click at [658, 378] on p-checkbox at bounding box center [664, 381] width 14 height 11
checkbox input "true"
click at [802, 523] on rect at bounding box center [803, 529] width 13 height 13
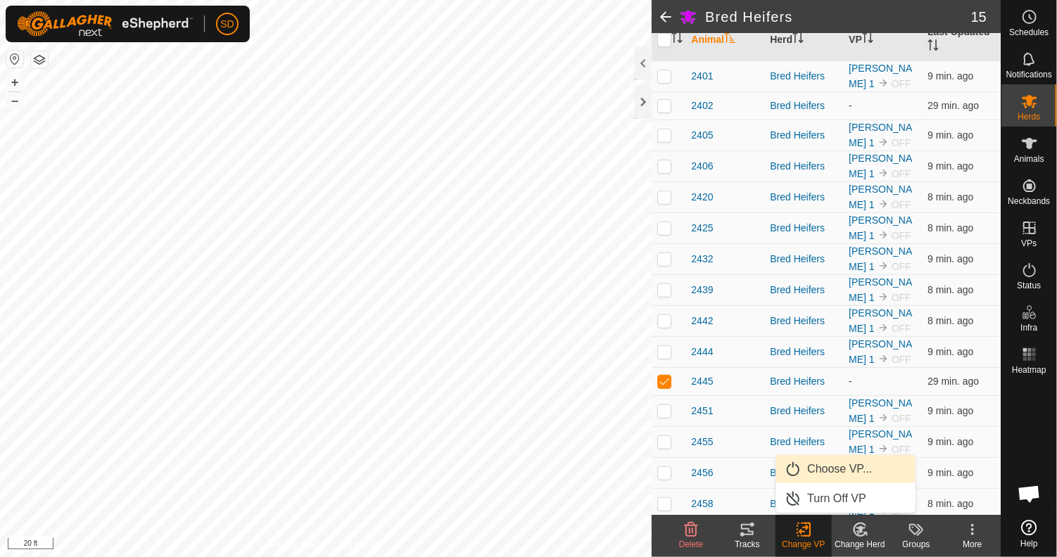
click at [824, 464] on link "Choose VP..." at bounding box center [845, 469] width 139 height 28
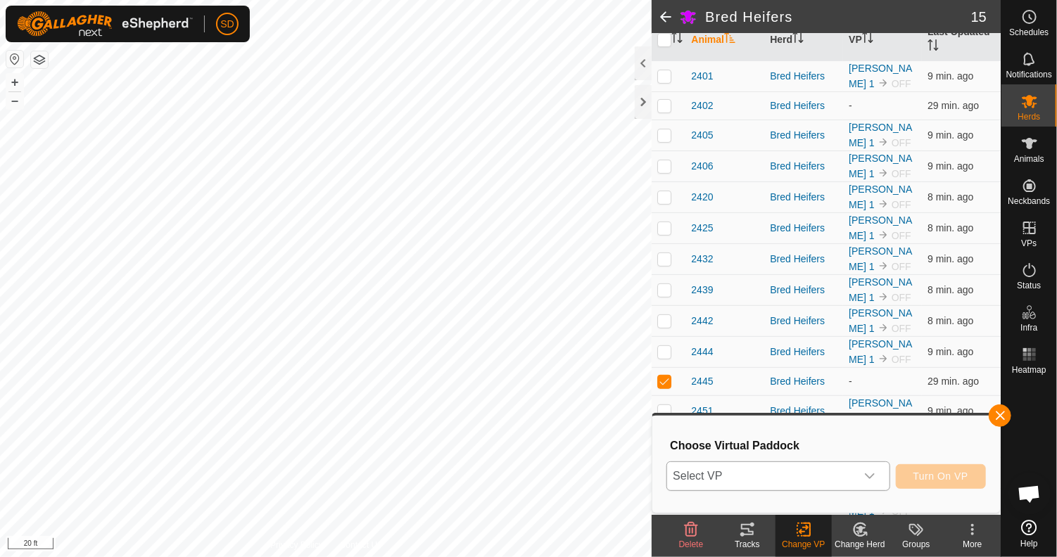
click at [815, 469] on span "Select VP" at bounding box center [761, 476] width 188 height 28
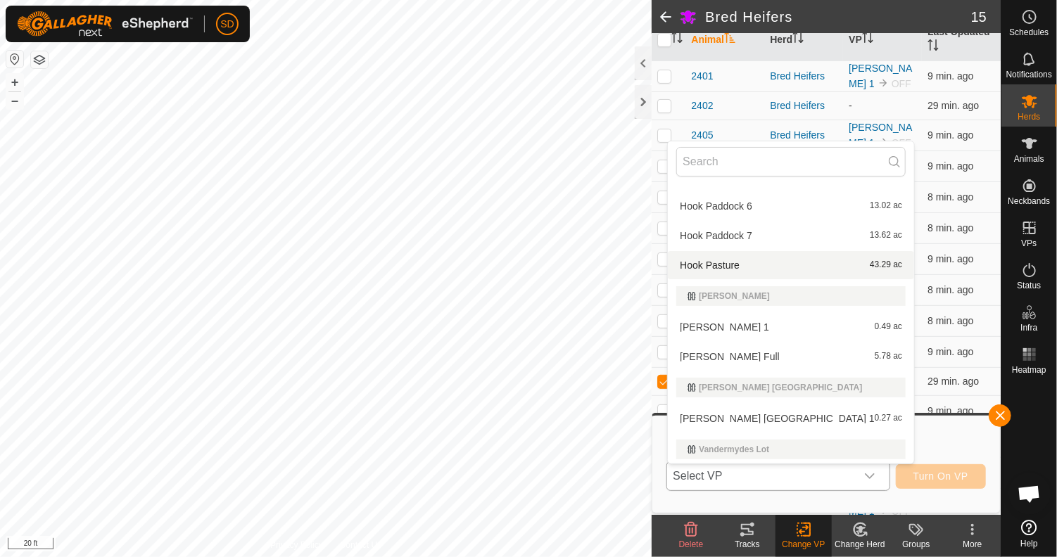
scroll to position [649, 0]
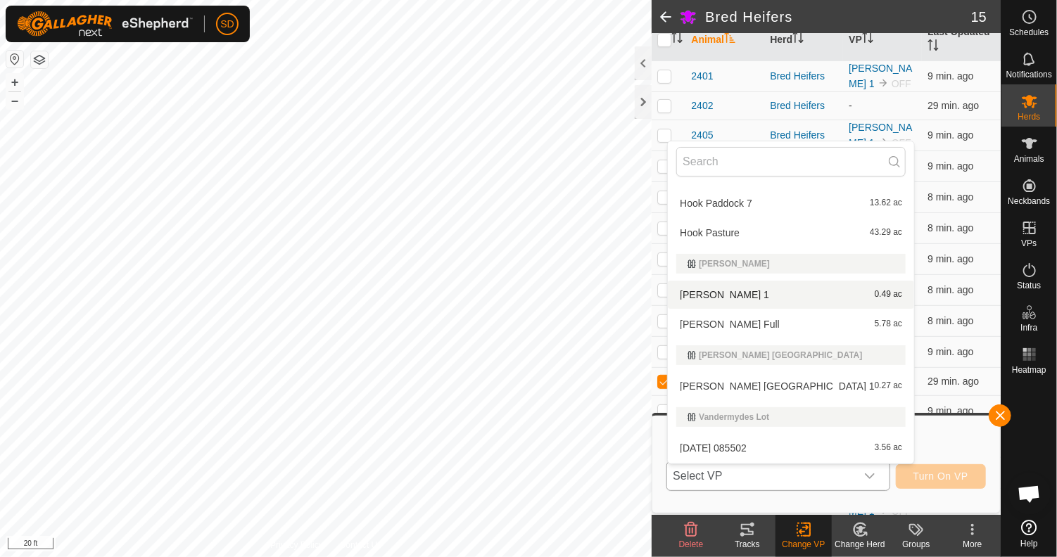
click at [723, 287] on li "[PERSON_NAME] 1 0.49 ac" at bounding box center [791, 295] width 246 height 28
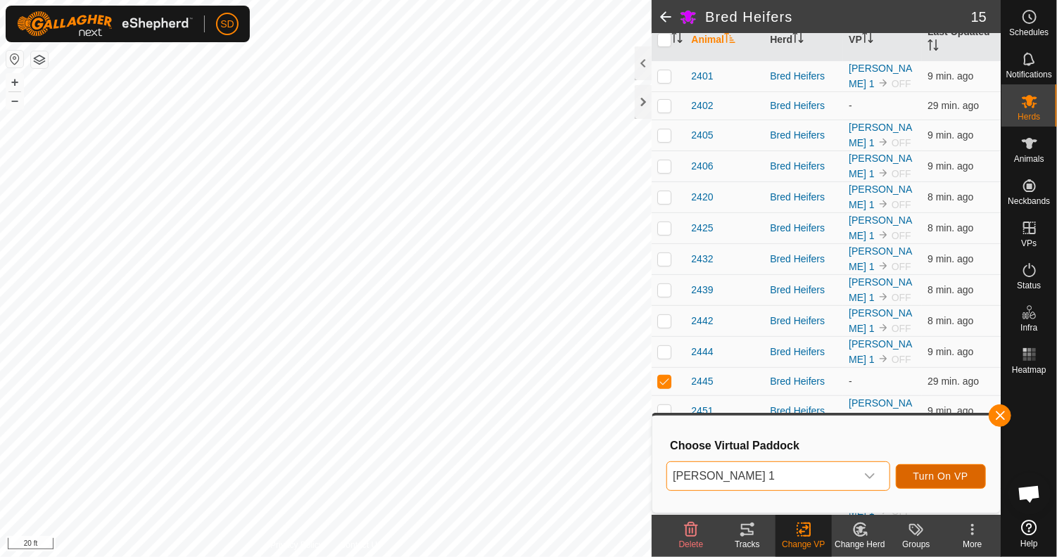
click at [954, 474] on span "Turn On VP" at bounding box center [940, 476] width 55 height 11
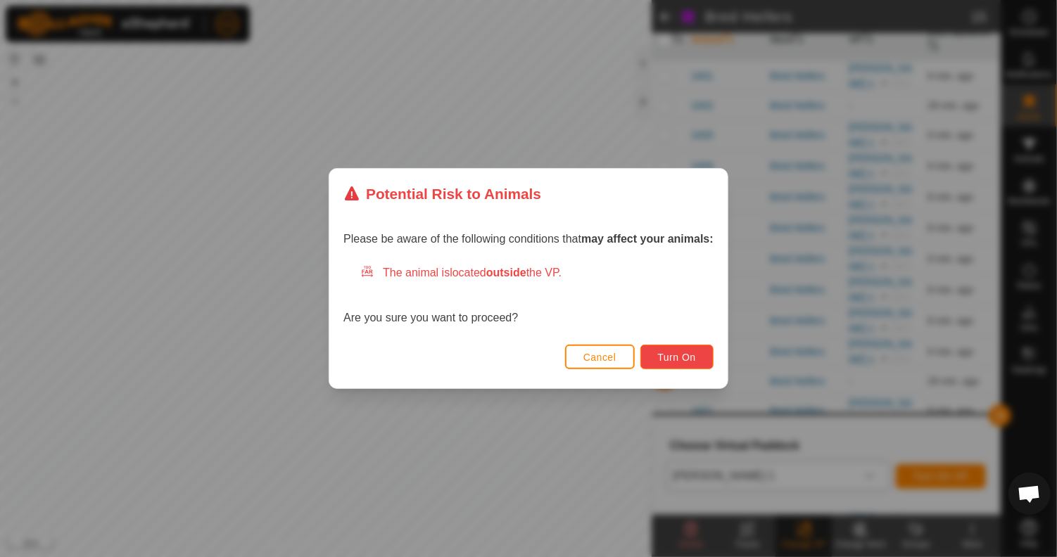
click at [694, 352] on span "Turn On" at bounding box center [677, 357] width 38 height 11
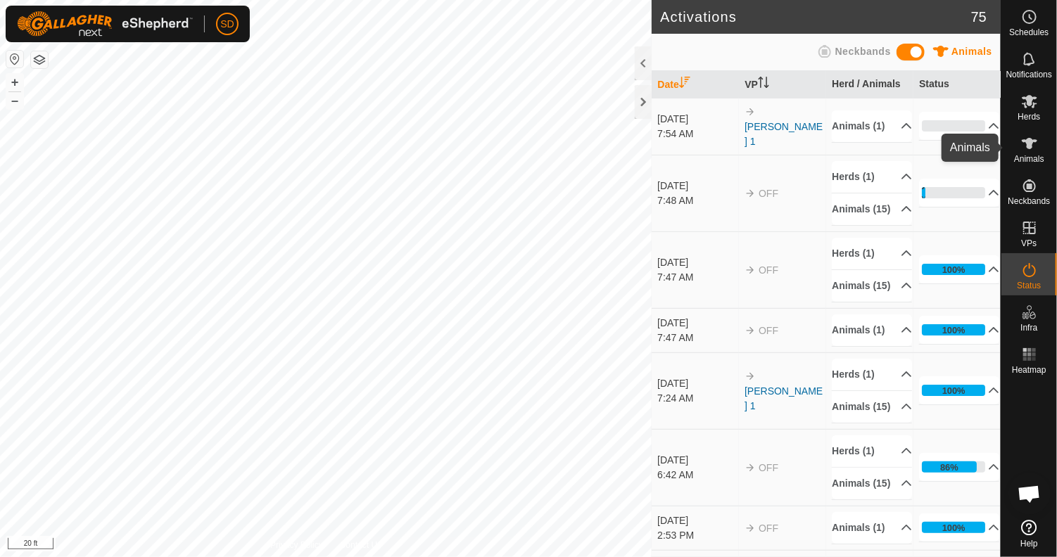
click at [1040, 146] on es-animals-svg-icon at bounding box center [1028, 143] width 25 height 23
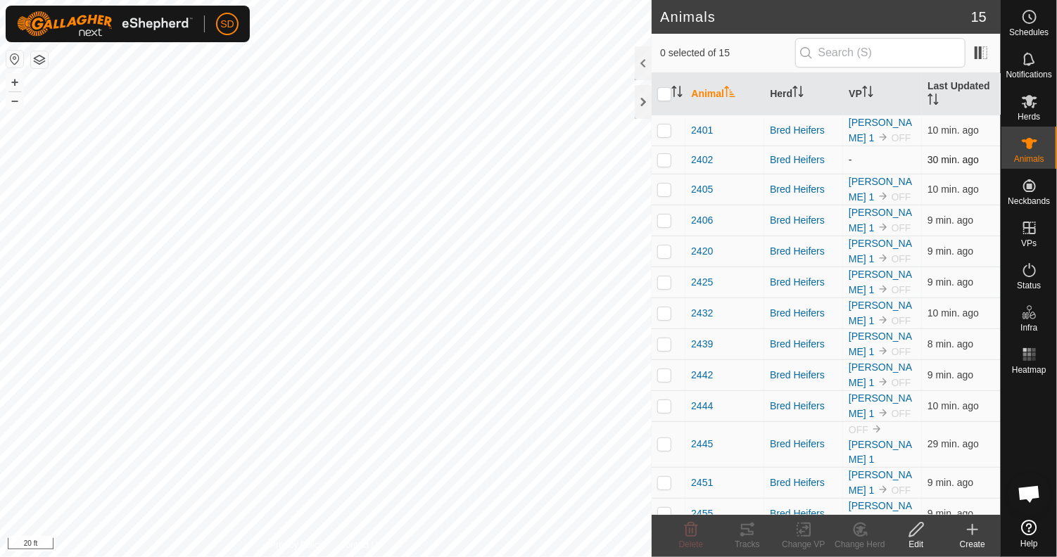
click at [664, 160] on p-checkbox at bounding box center [664, 159] width 14 height 11
checkbox input "true"
click at [810, 537] on icon at bounding box center [804, 529] width 18 height 17
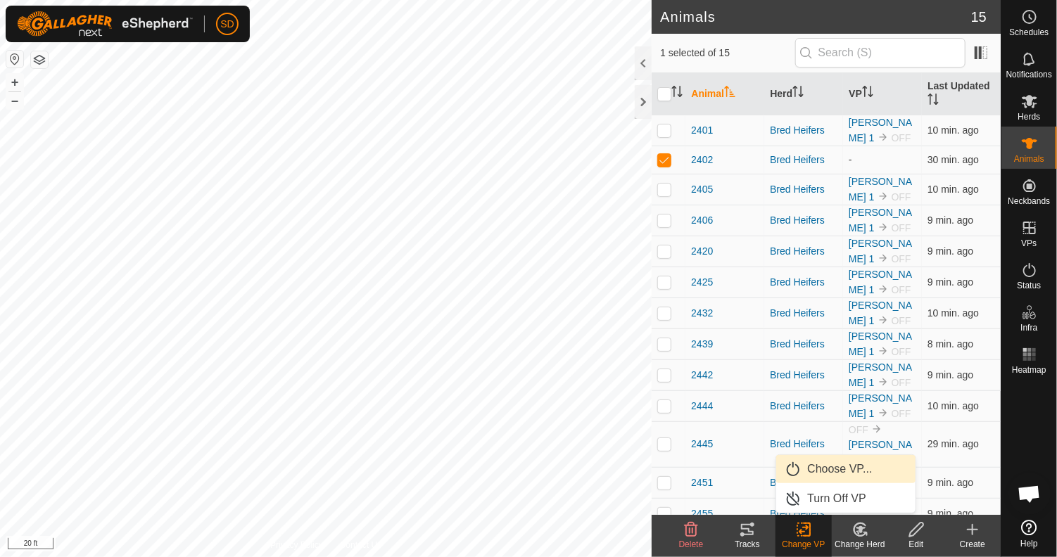
click at [833, 463] on link "Choose VP..." at bounding box center [845, 469] width 139 height 28
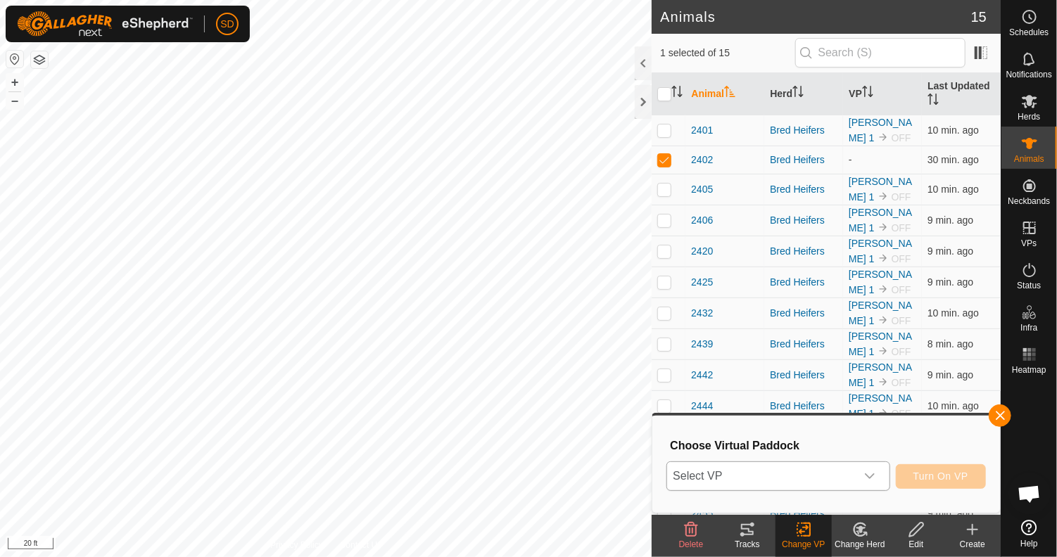
click at [874, 478] on icon "dropdown trigger" at bounding box center [869, 476] width 11 height 11
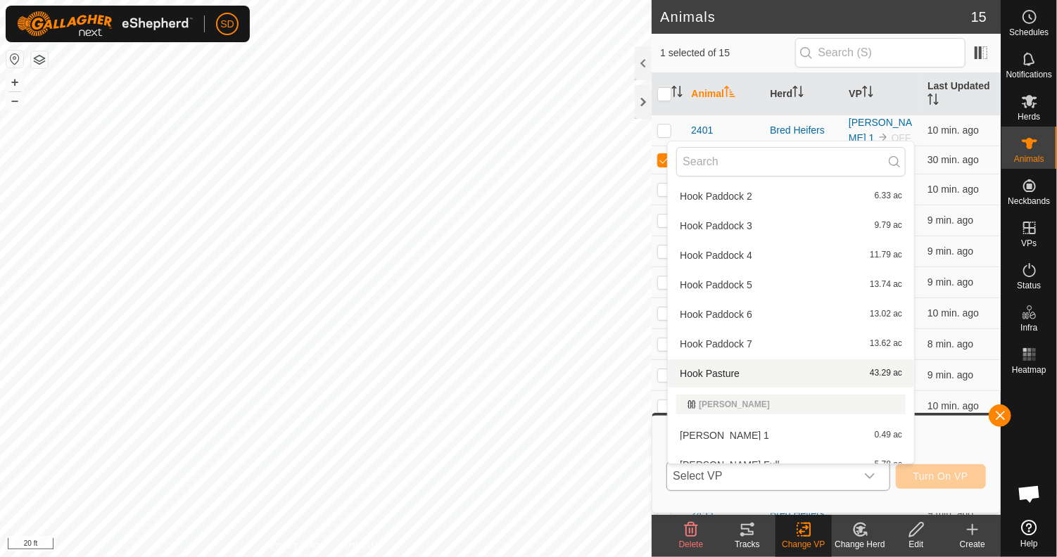
scroll to position [578, 0]
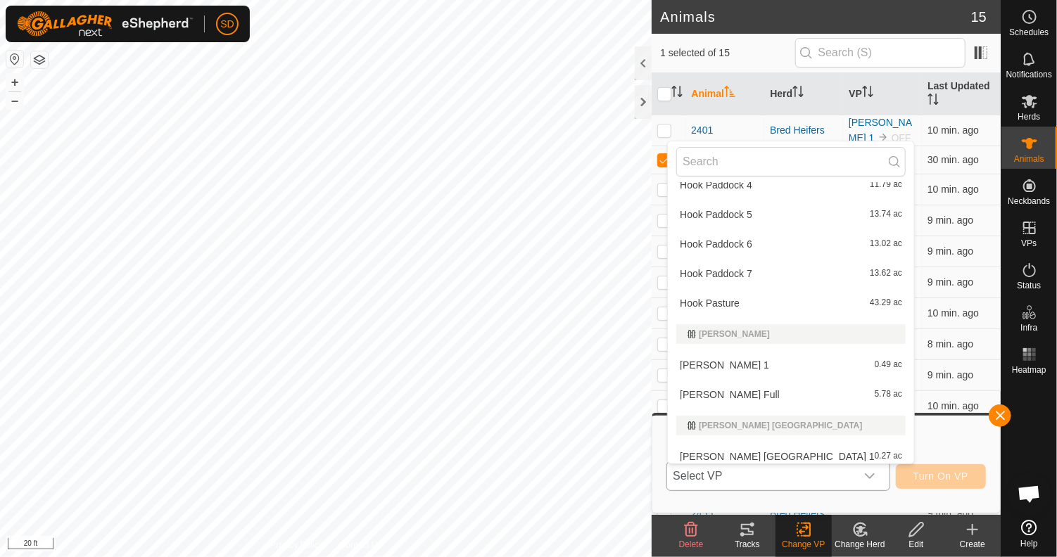
click at [732, 365] on li "Lockhart 1 0.49 ac" at bounding box center [791, 365] width 246 height 28
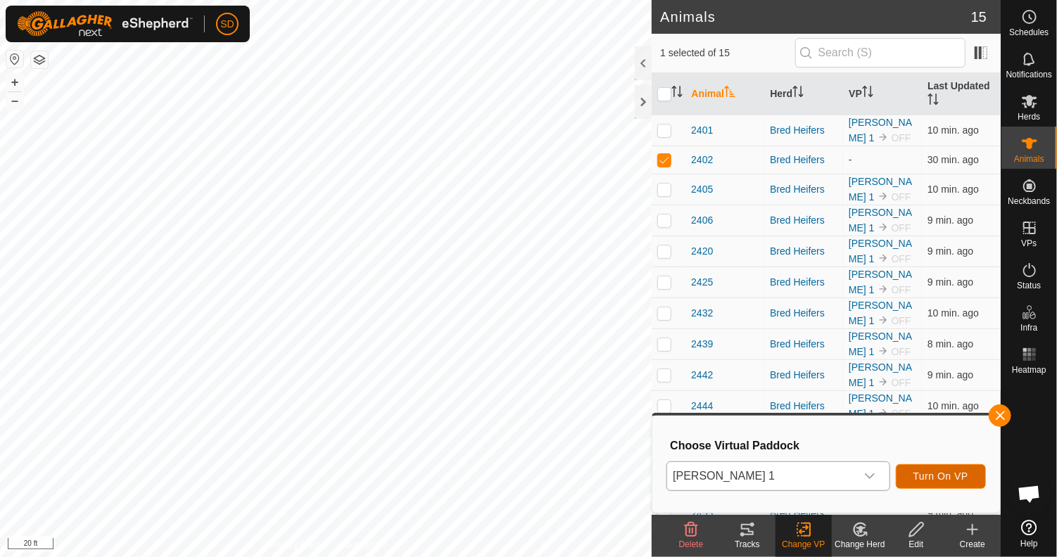
click at [940, 472] on span "Turn On VP" at bounding box center [940, 476] width 55 height 11
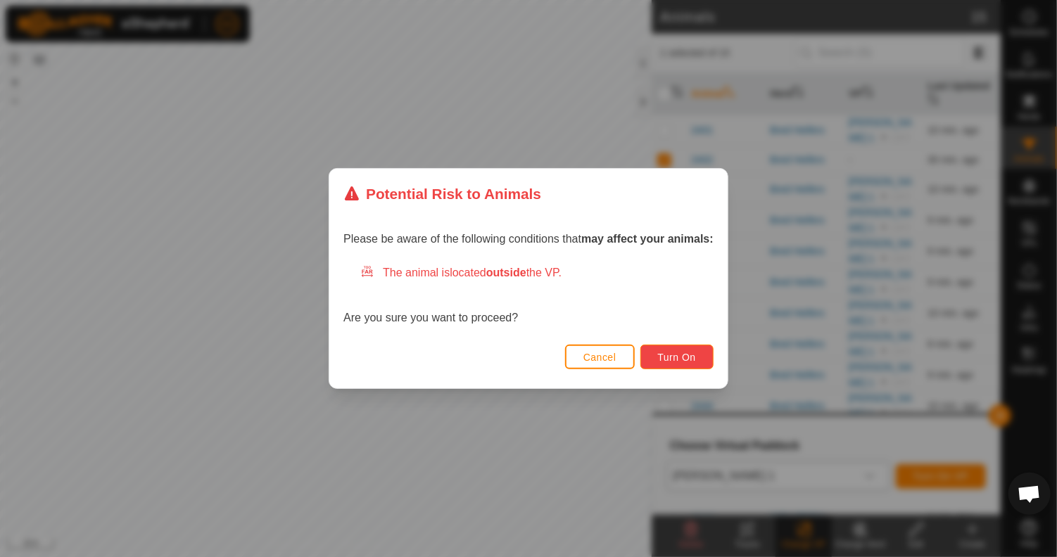
click at [696, 357] on span "Turn On" at bounding box center [677, 357] width 38 height 11
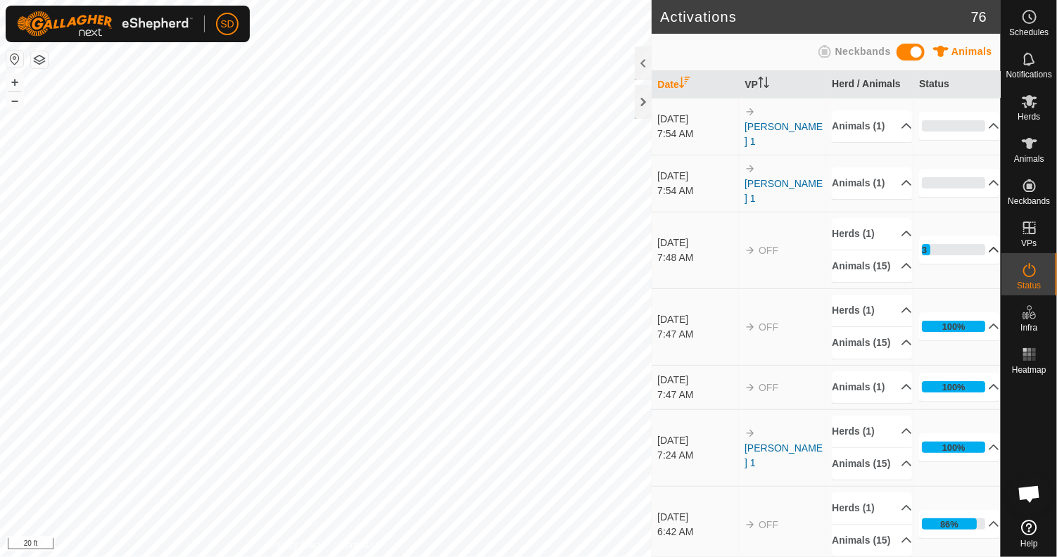
click at [975, 263] on p-accordion-header "13%" at bounding box center [959, 250] width 80 height 28
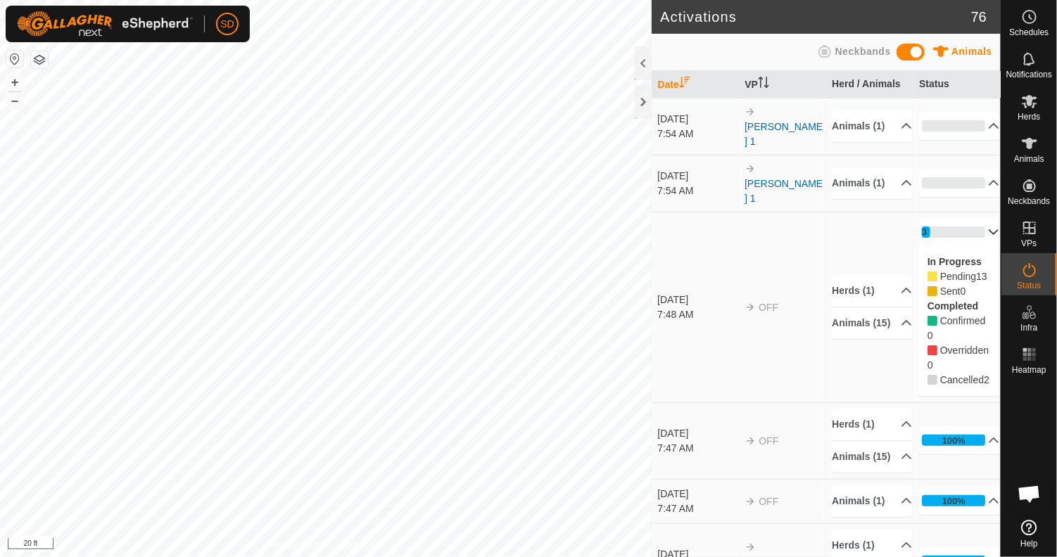
click at [976, 238] on p-accordion-header "13%" at bounding box center [959, 232] width 80 height 28
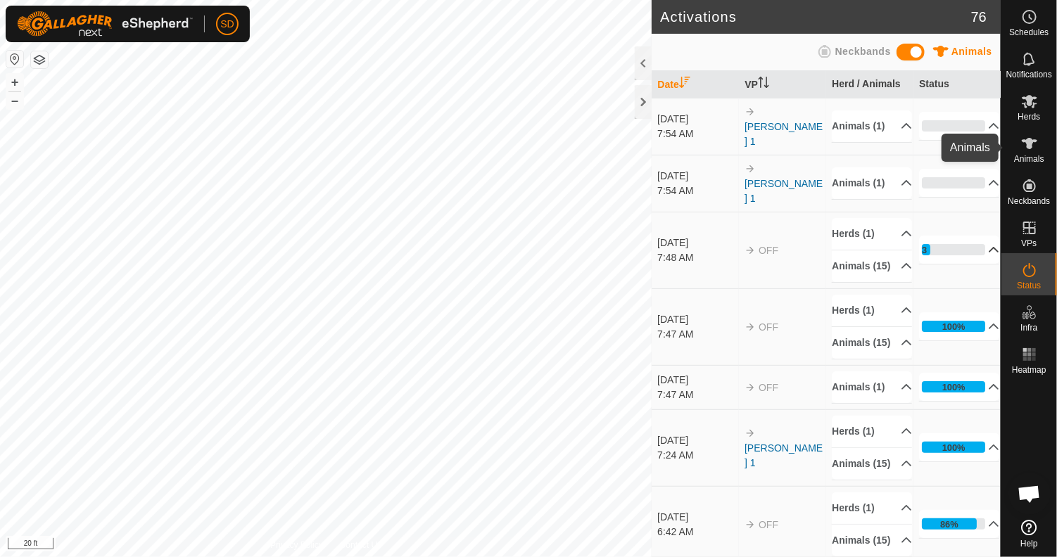
click at [1023, 149] on icon at bounding box center [1029, 143] width 17 height 17
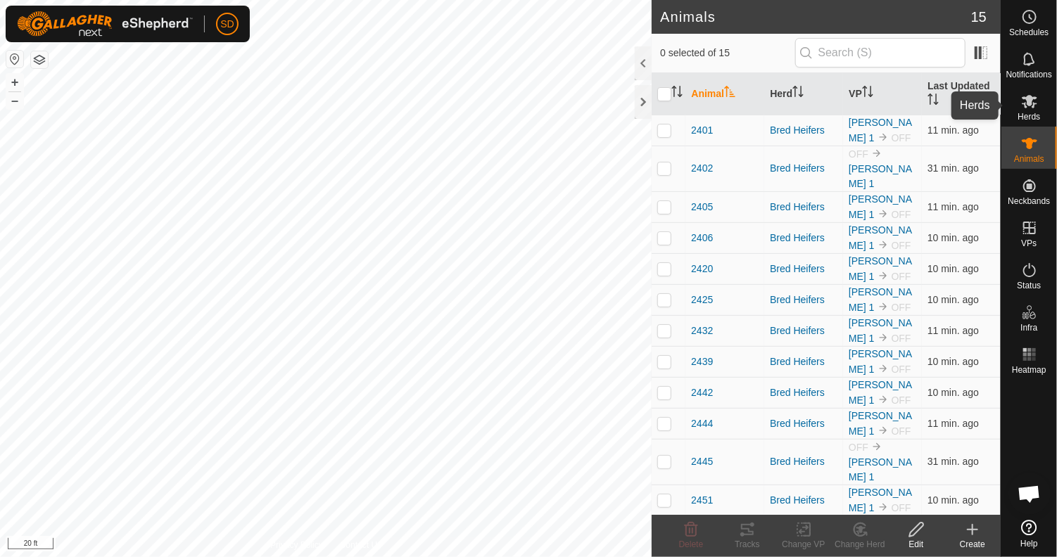
click at [1033, 106] on icon at bounding box center [1028, 101] width 15 height 13
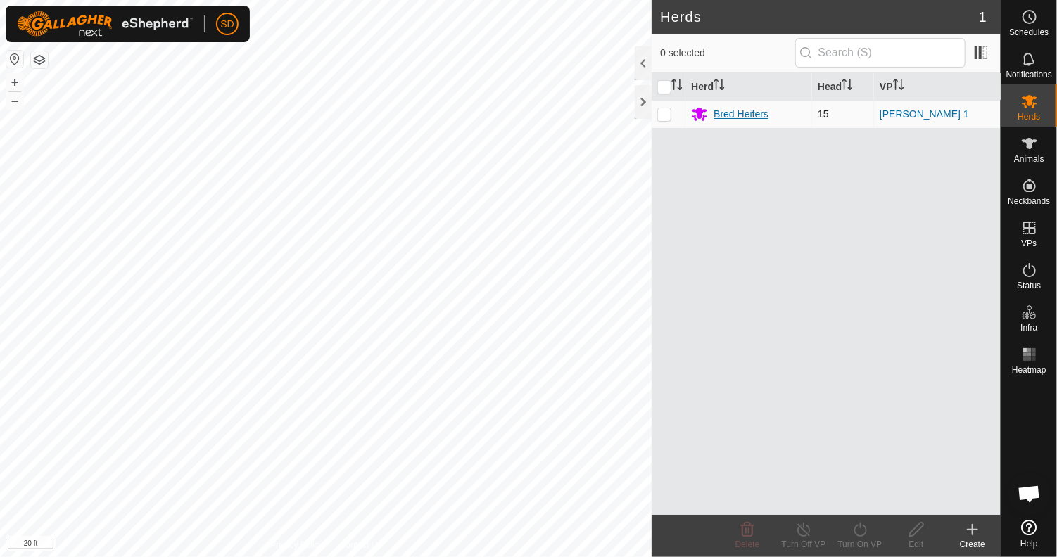
click at [747, 118] on div "Bred Heifers" at bounding box center [740, 114] width 55 height 15
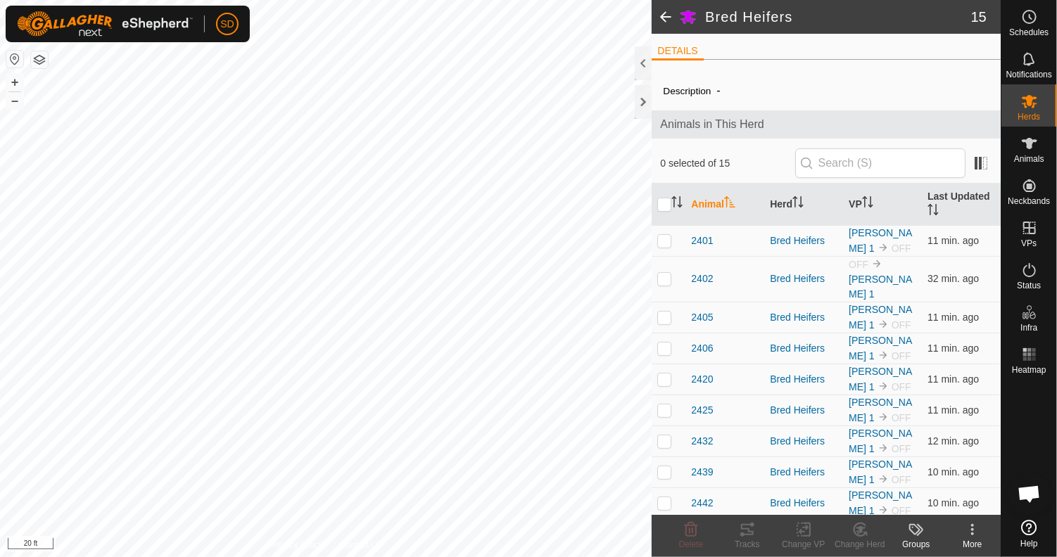
click at [665, 6] on span at bounding box center [665, 17] width 28 height 34
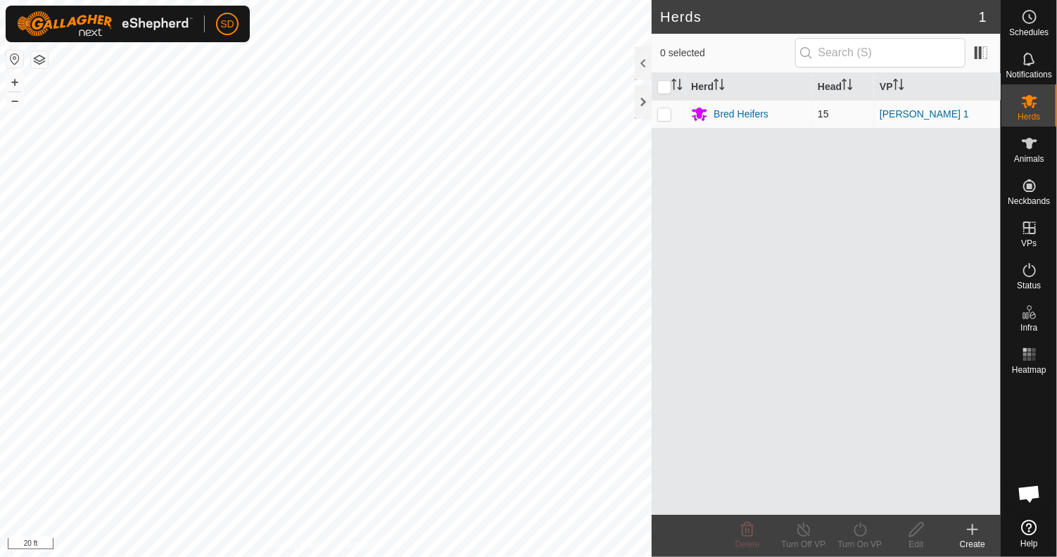
click at [659, 118] on p-checkbox at bounding box center [664, 113] width 14 height 11
checkbox input "true"
click at [861, 531] on icon at bounding box center [860, 529] width 18 height 17
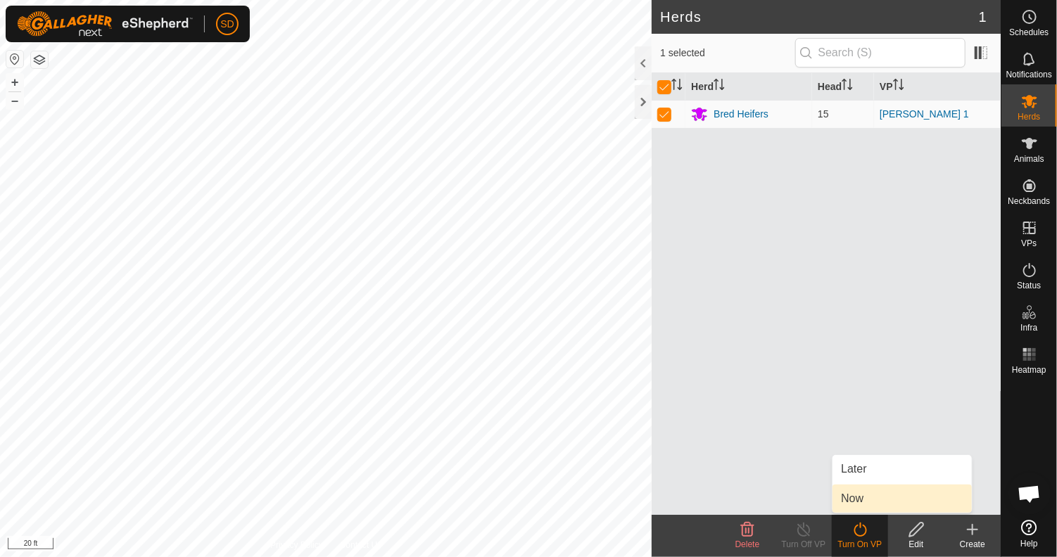
click at [869, 500] on link "Now" at bounding box center [901, 499] width 139 height 28
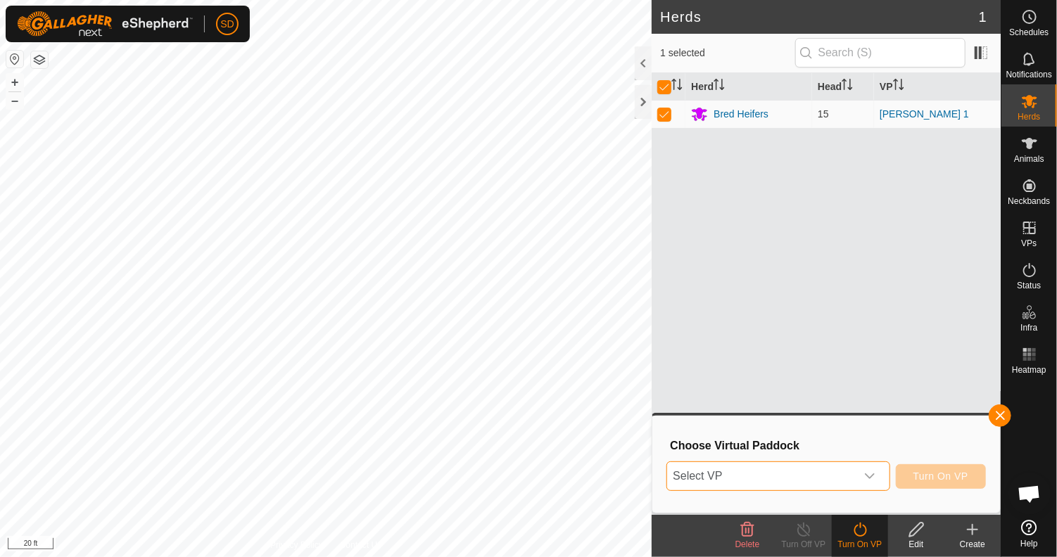
click at [853, 472] on span "Select VP" at bounding box center [761, 476] width 188 height 28
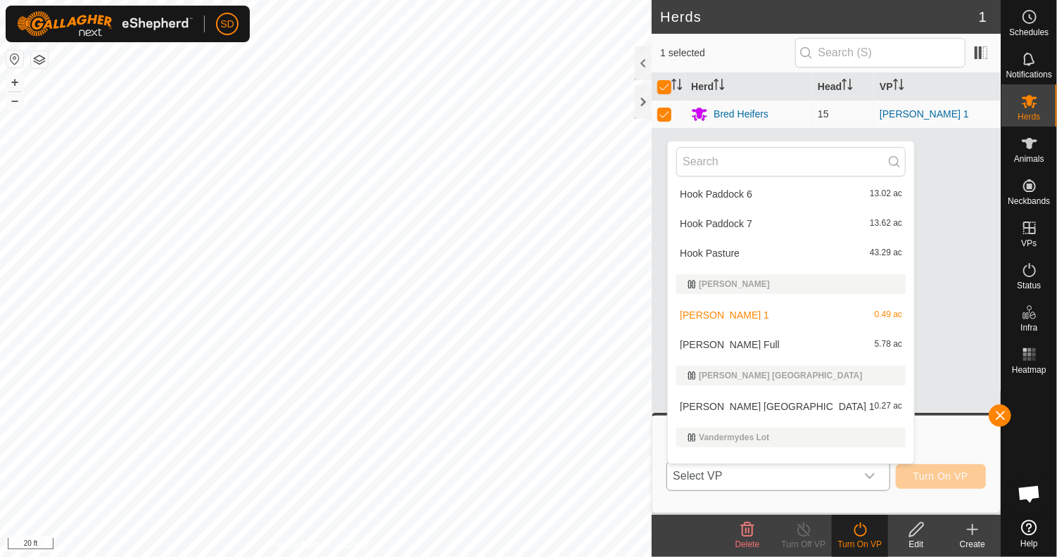
scroll to position [649, 0]
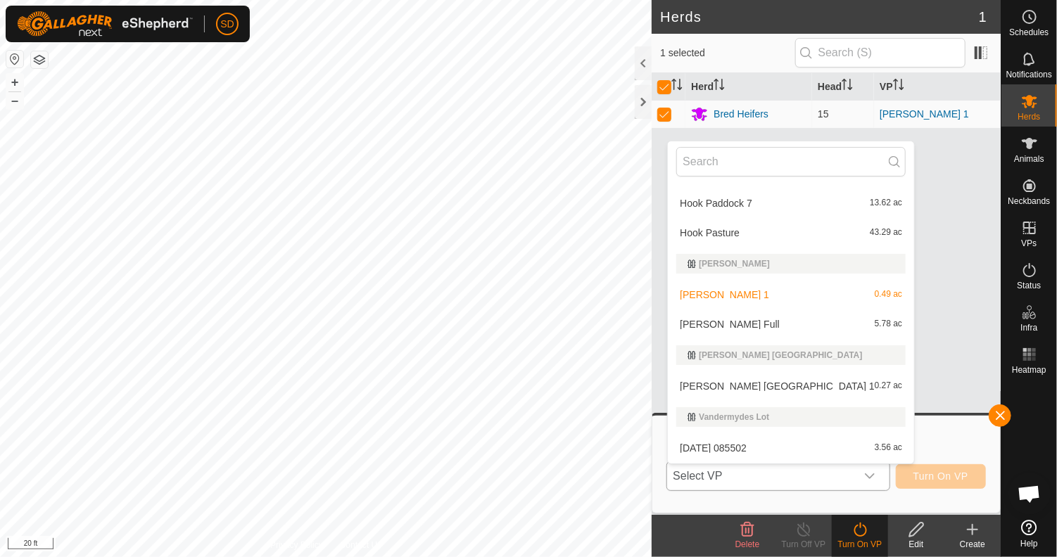
click at [749, 291] on li "Lockhart 1 0.49 ac" at bounding box center [791, 295] width 246 height 28
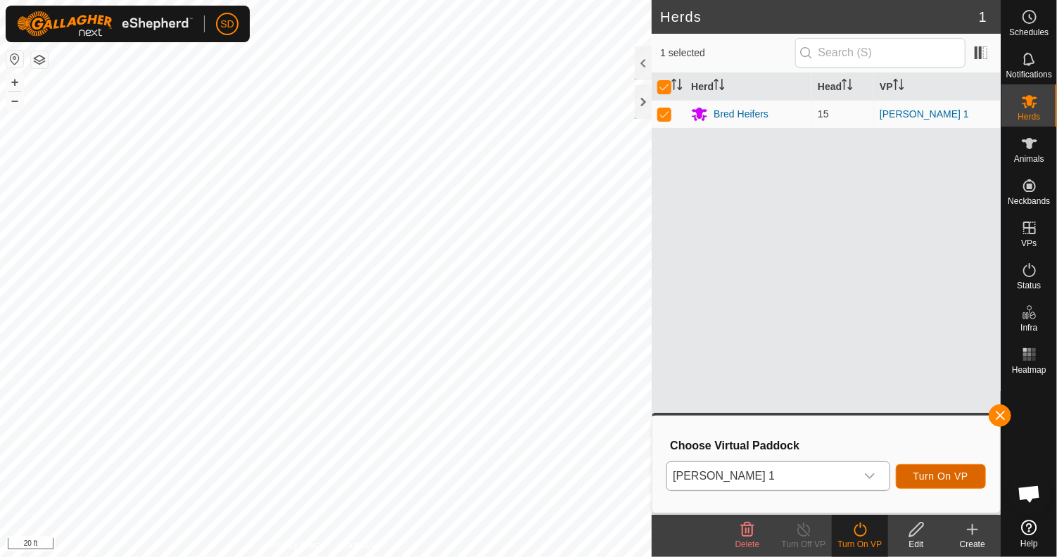
click at [945, 473] on span "Turn On VP" at bounding box center [940, 476] width 55 height 11
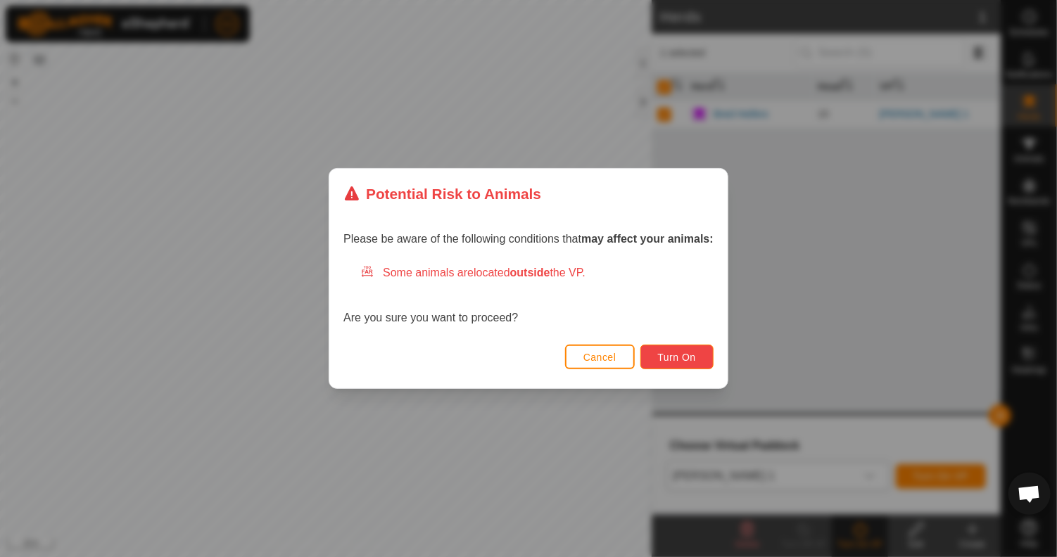
click at [690, 352] on span "Turn On" at bounding box center [677, 357] width 38 height 11
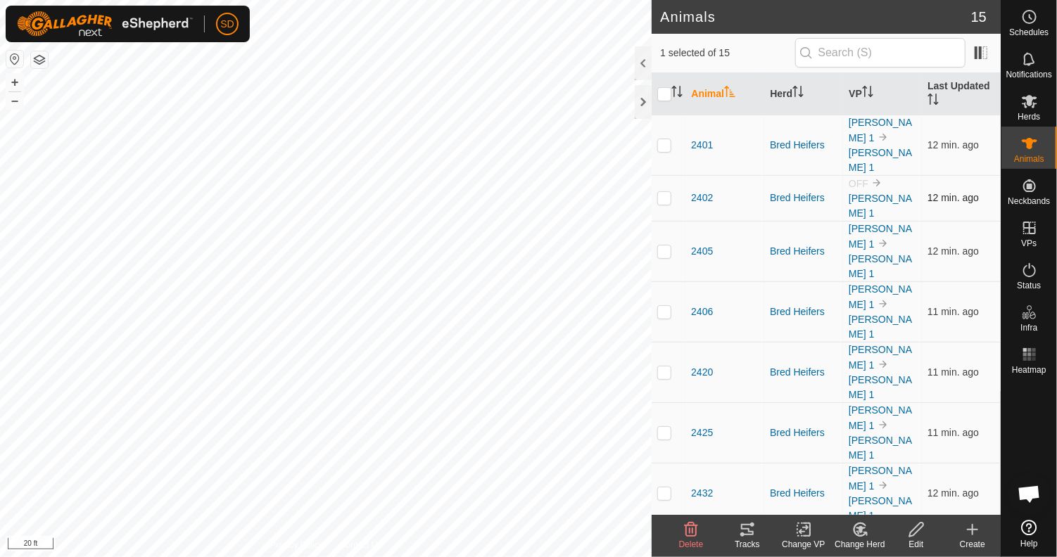
click at [661, 192] on p-checkbox at bounding box center [664, 197] width 14 height 11
checkbox input "true"
click at [791, 530] on change-vp-svg-icon at bounding box center [803, 529] width 56 height 17
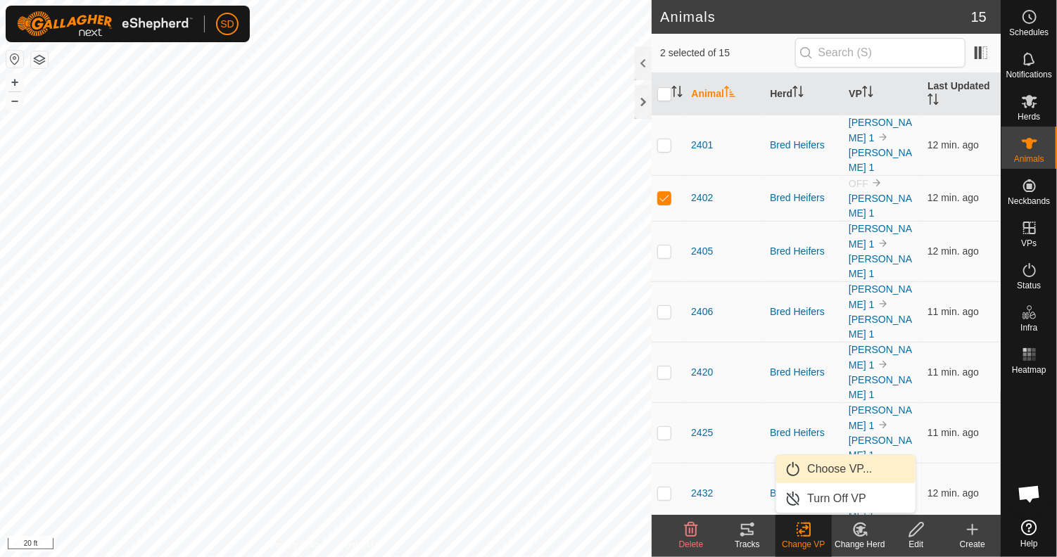
click at [850, 471] on link "Choose VP..." at bounding box center [845, 469] width 139 height 28
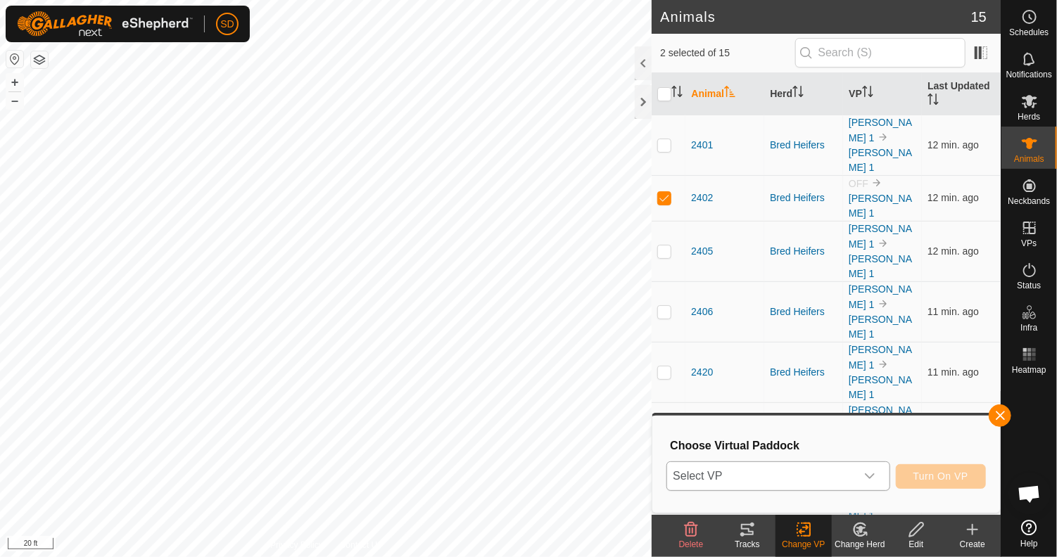
click at [855, 473] on span "Select VP" at bounding box center [761, 476] width 188 height 28
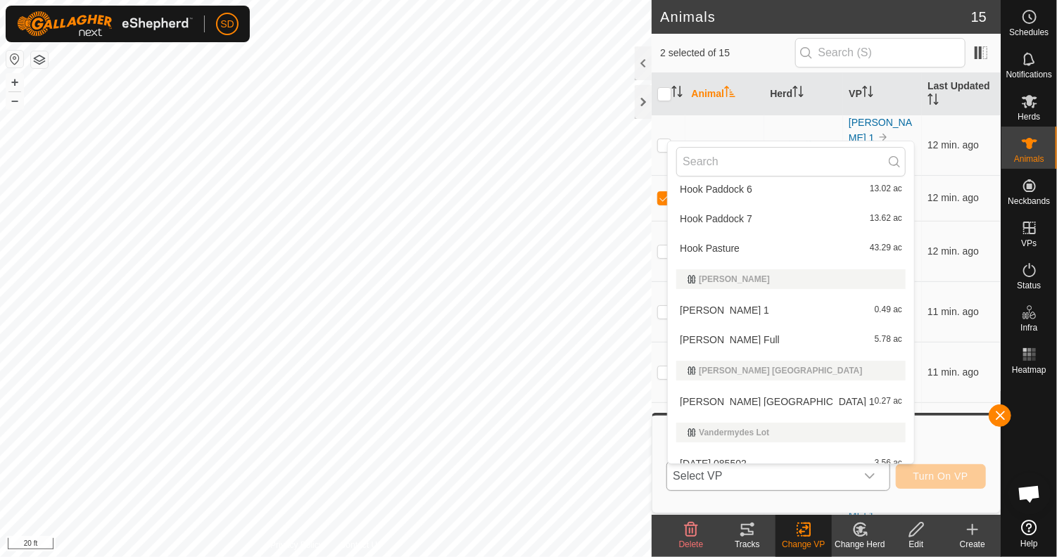
scroll to position [649, 0]
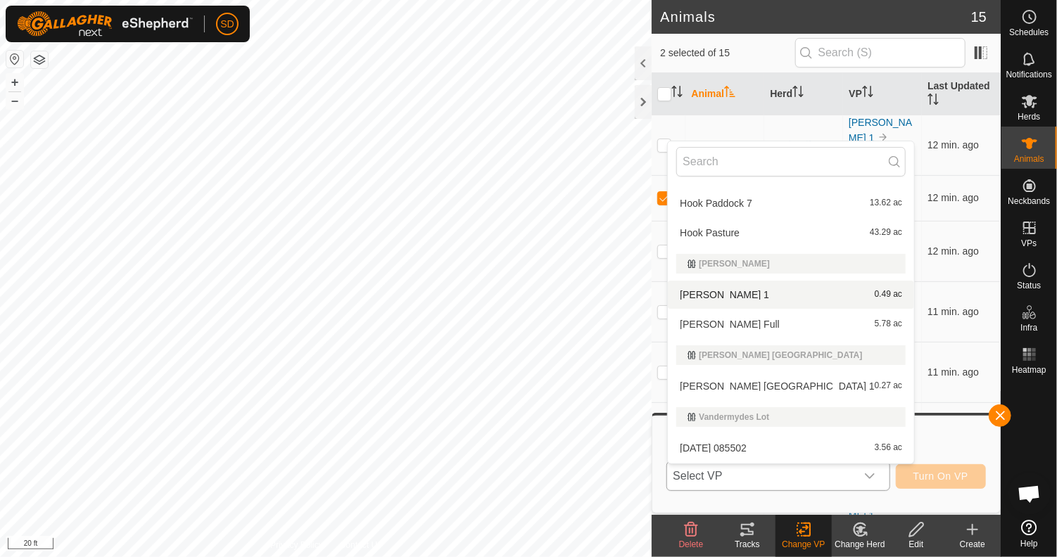
click at [732, 291] on li "Lockhart 1 0.49 ac" at bounding box center [791, 295] width 246 height 28
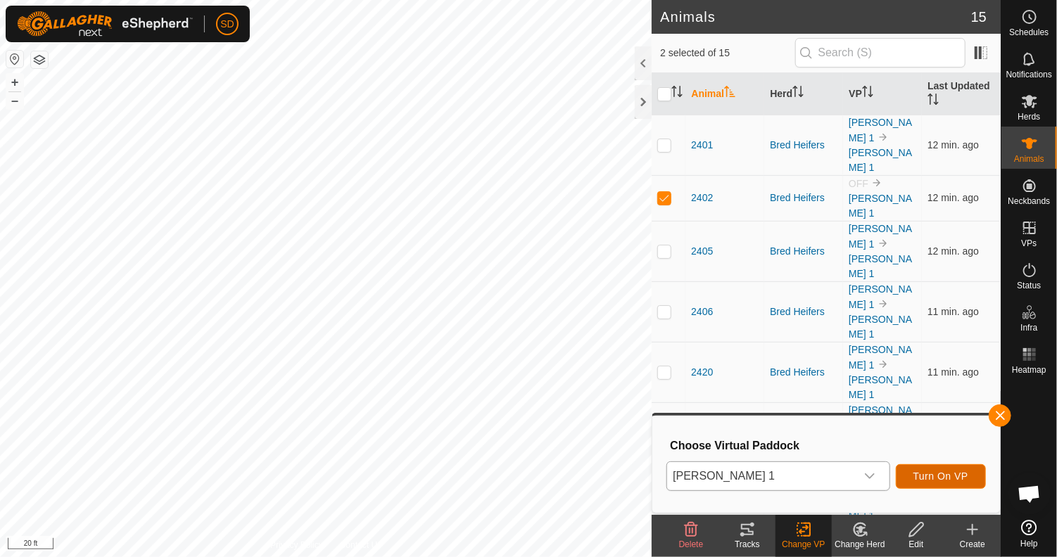
click at [955, 469] on button "Turn On VP" at bounding box center [940, 476] width 90 height 25
